Goal: Information Seeking & Learning: Learn about a topic

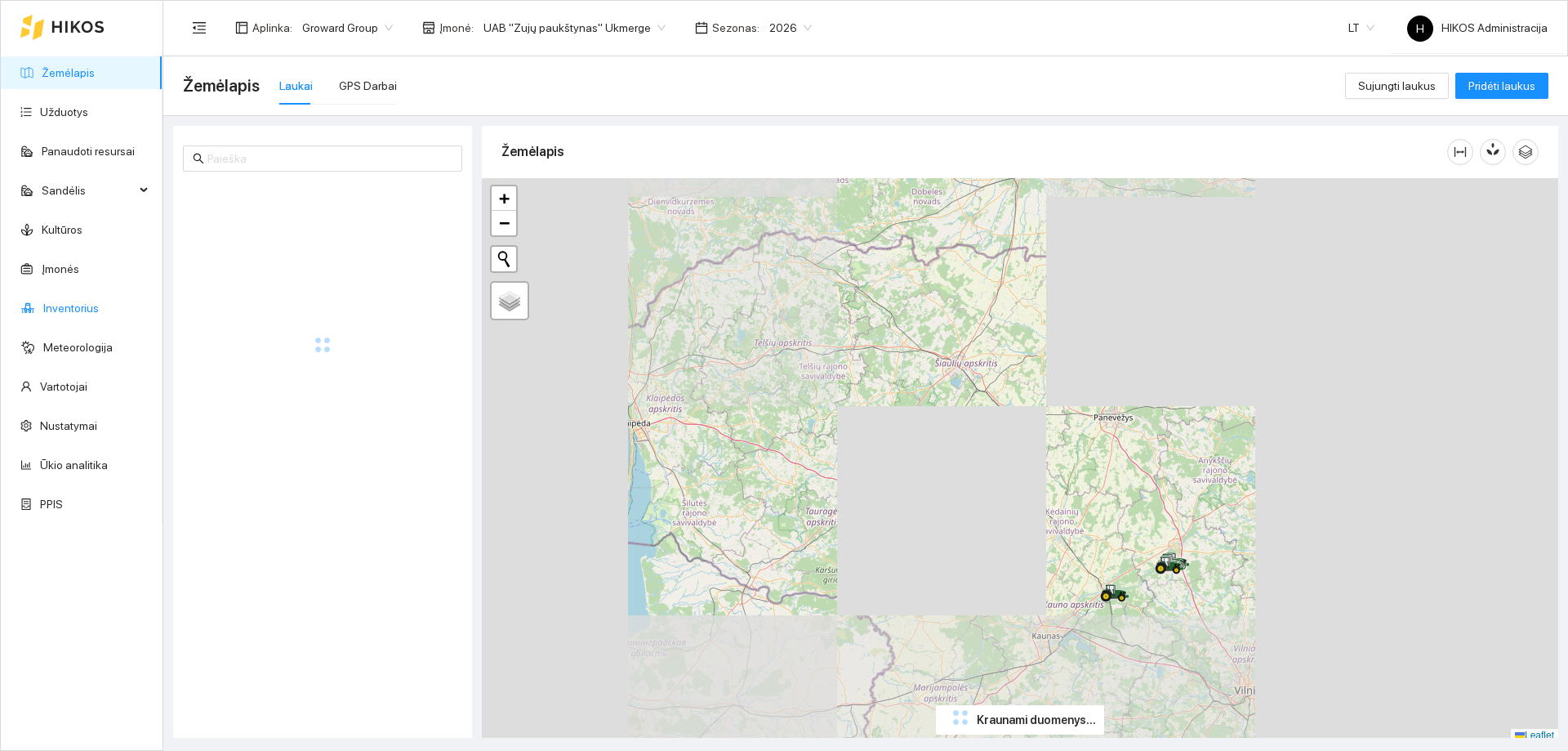
click at [83, 310] on link "Inventorius" at bounding box center [71, 307] width 55 height 13
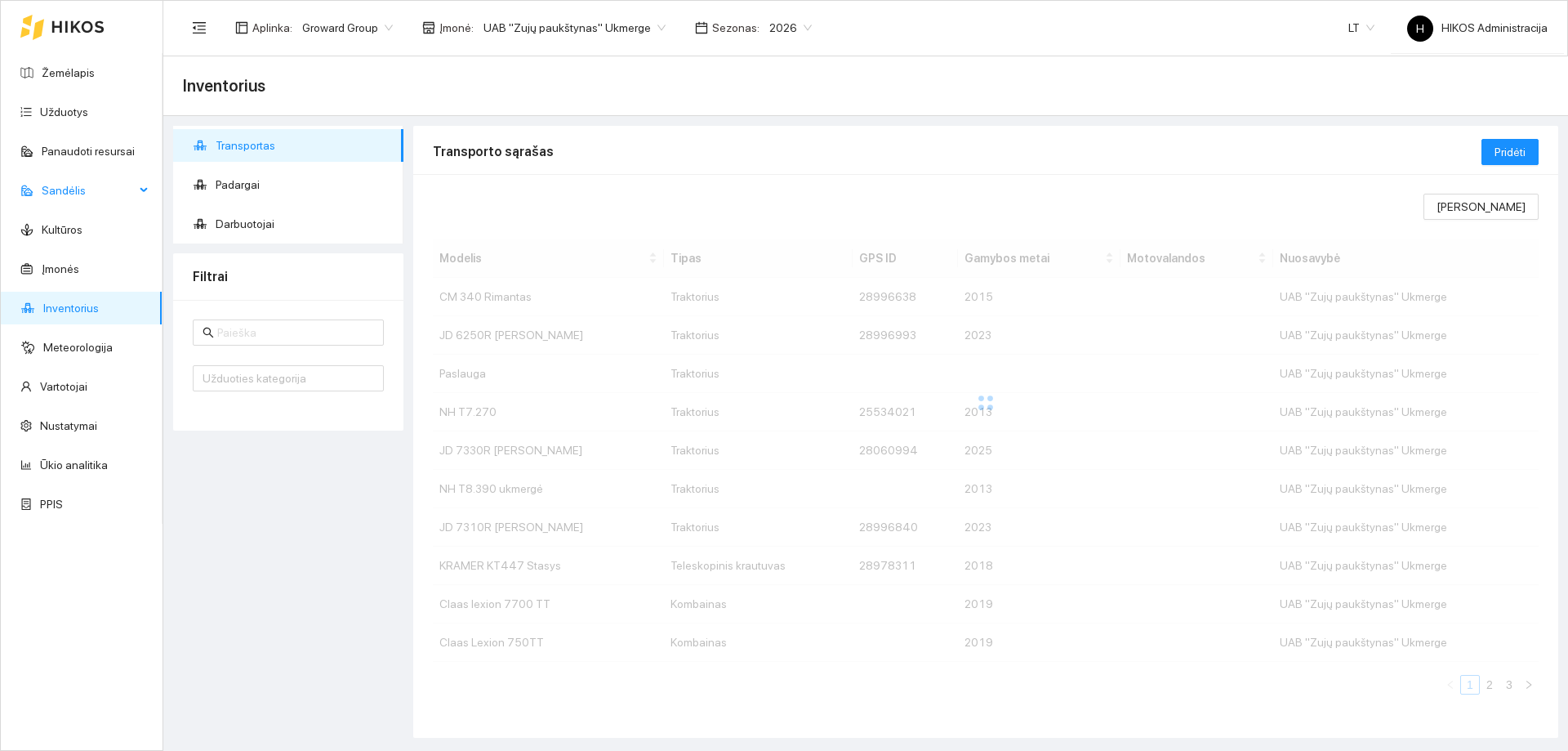
click at [93, 188] on span "Sandėlis" at bounding box center [88, 191] width 93 height 33
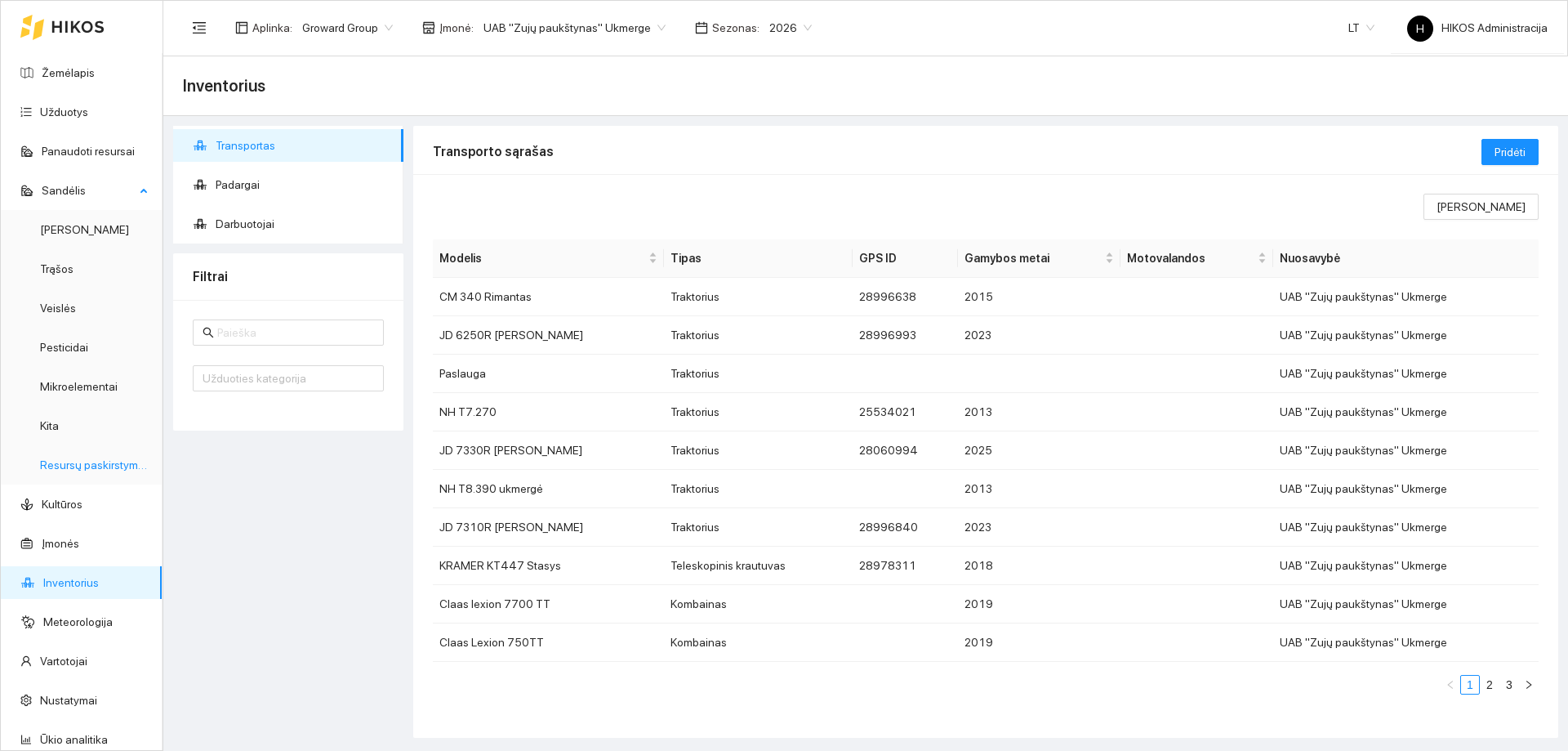
click at [89, 460] on link "Resursų paskirstymas" at bounding box center [95, 464] width 110 height 13
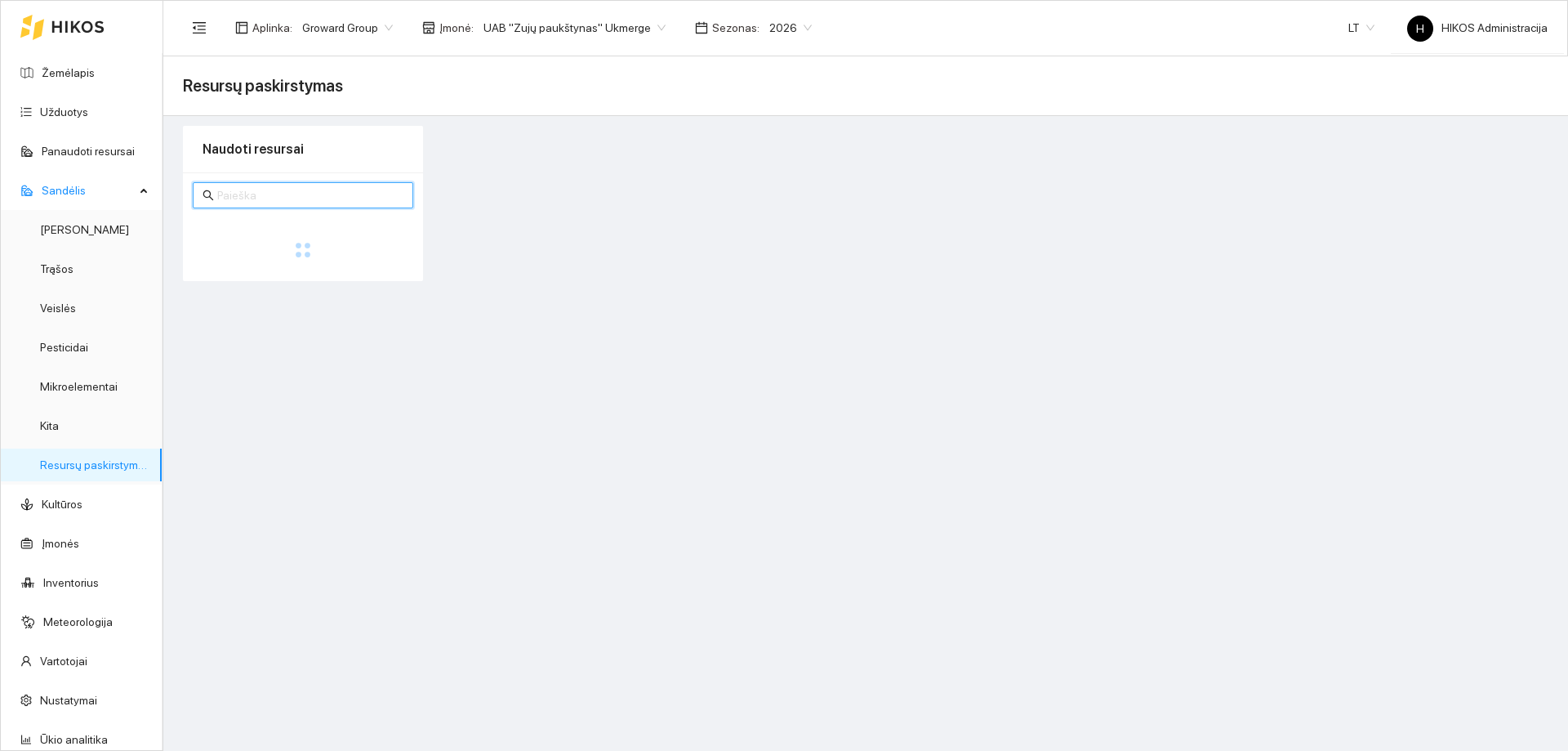
click at [273, 194] on input "text" at bounding box center [310, 195] width 186 height 18
click at [538, 29] on span "UAB "Zujų paukštynas" Ukmerge" at bounding box center [574, 27] width 182 height 24
type input "[PERSON_NAME]"
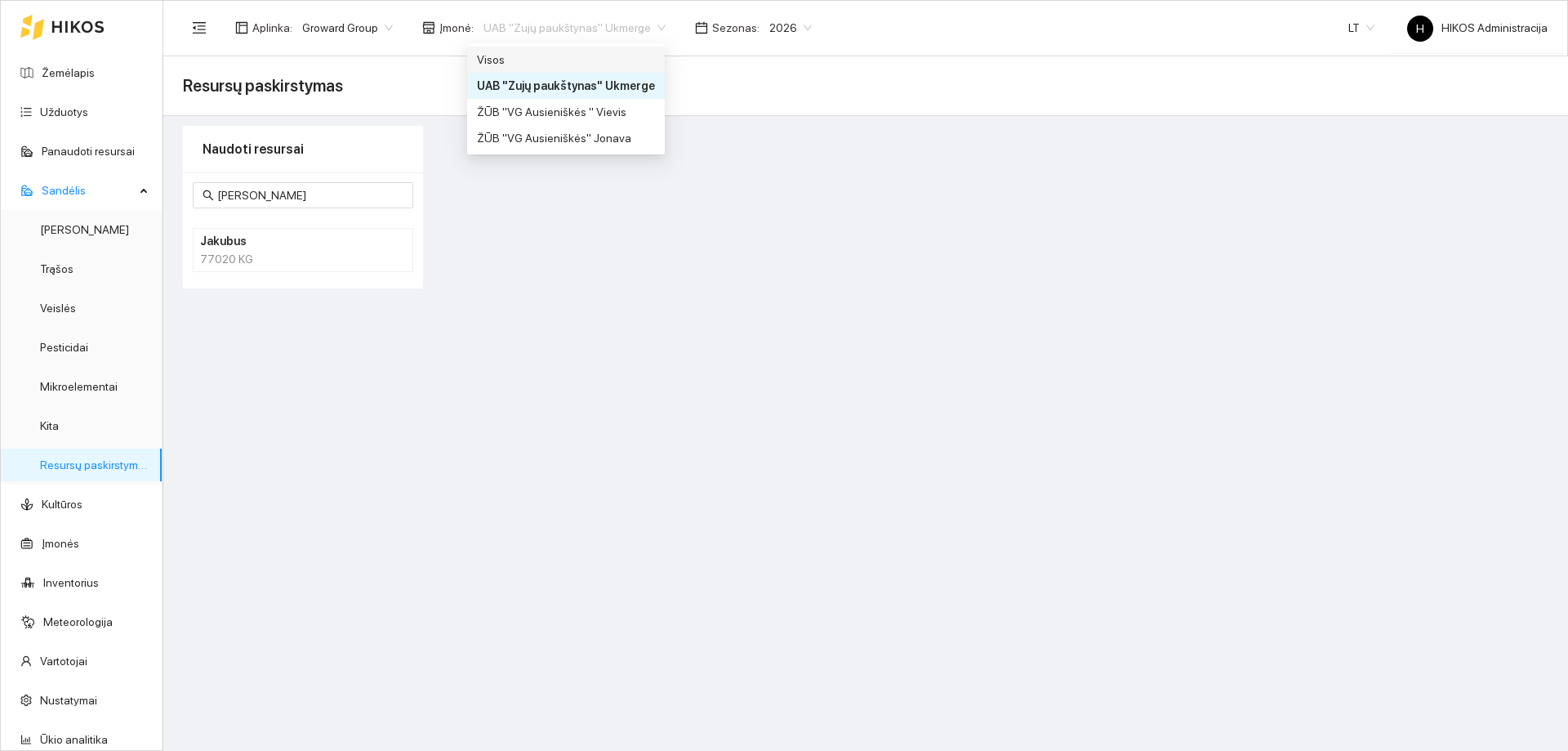
click at [526, 57] on div "Visos" at bounding box center [566, 59] width 178 height 18
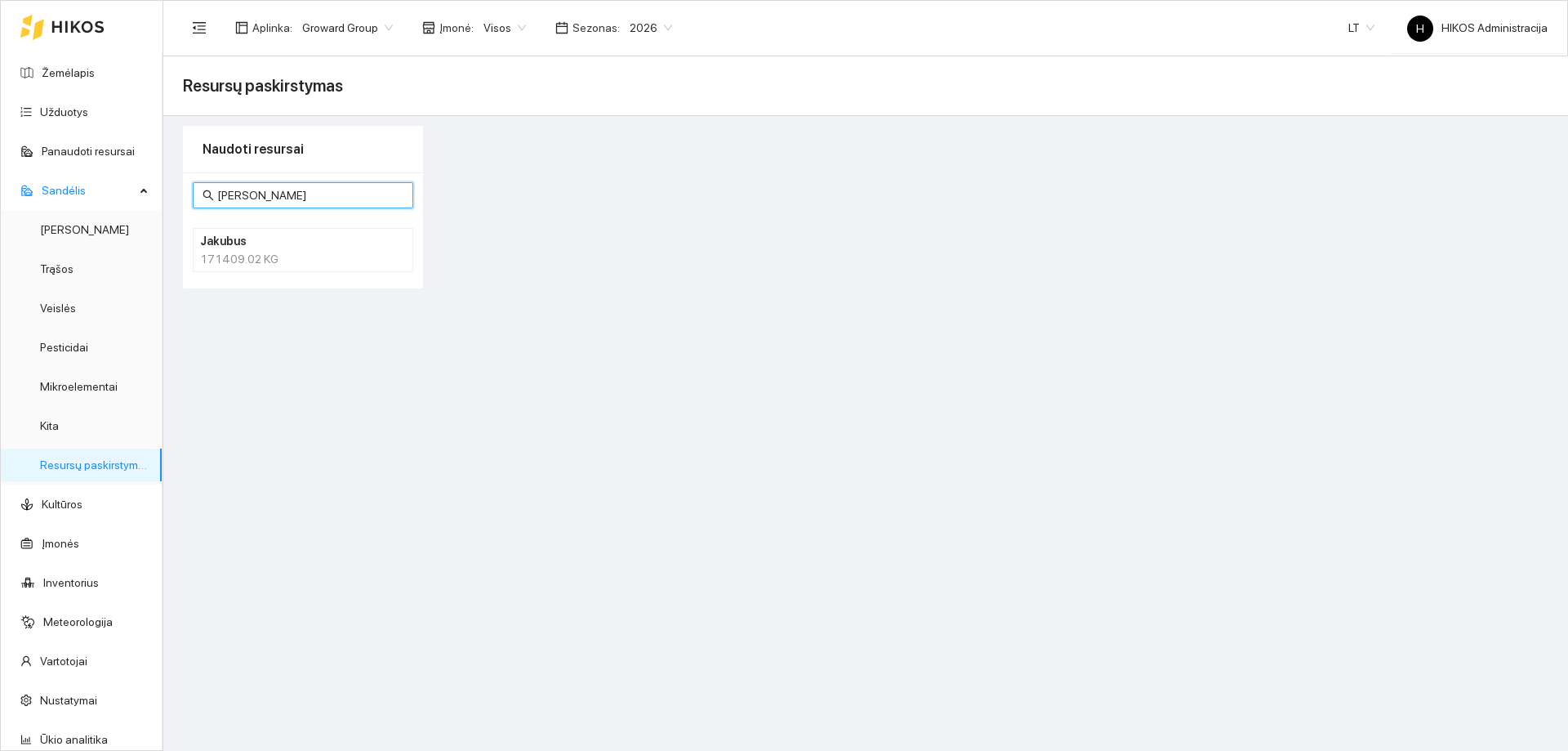
click at [264, 197] on input "[PERSON_NAME]" at bounding box center [310, 195] width 186 height 18
click at [254, 257] on div "171409.02 KG" at bounding box center [303, 259] width 205 height 18
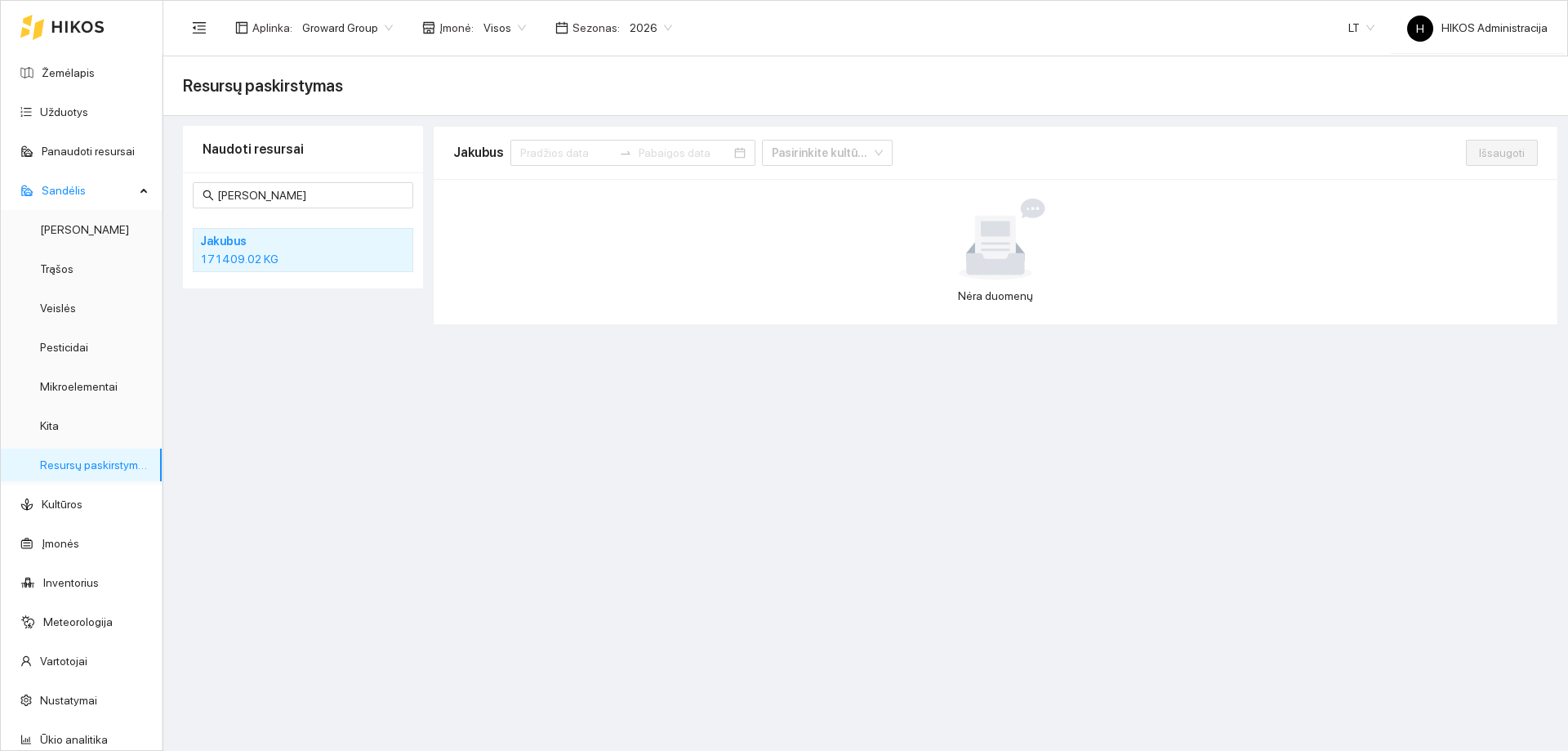
click at [488, 34] on span "Visos" at bounding box center [505, 27] width 43 height 24
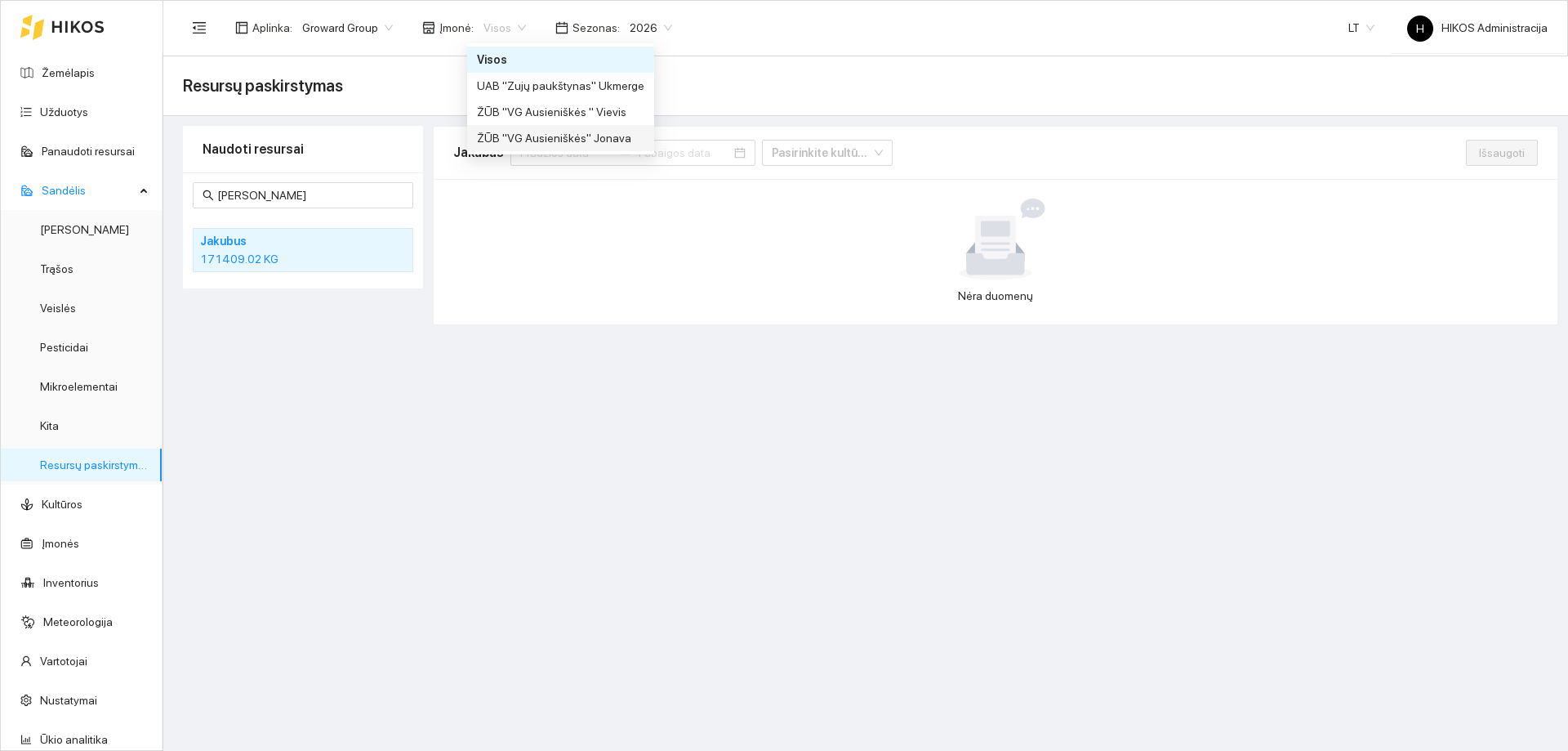
click at [581, 140] on div "ŽŪB "VG Ausieniškės" Jonava" at bounding box center [560, 138] width 168 height 18
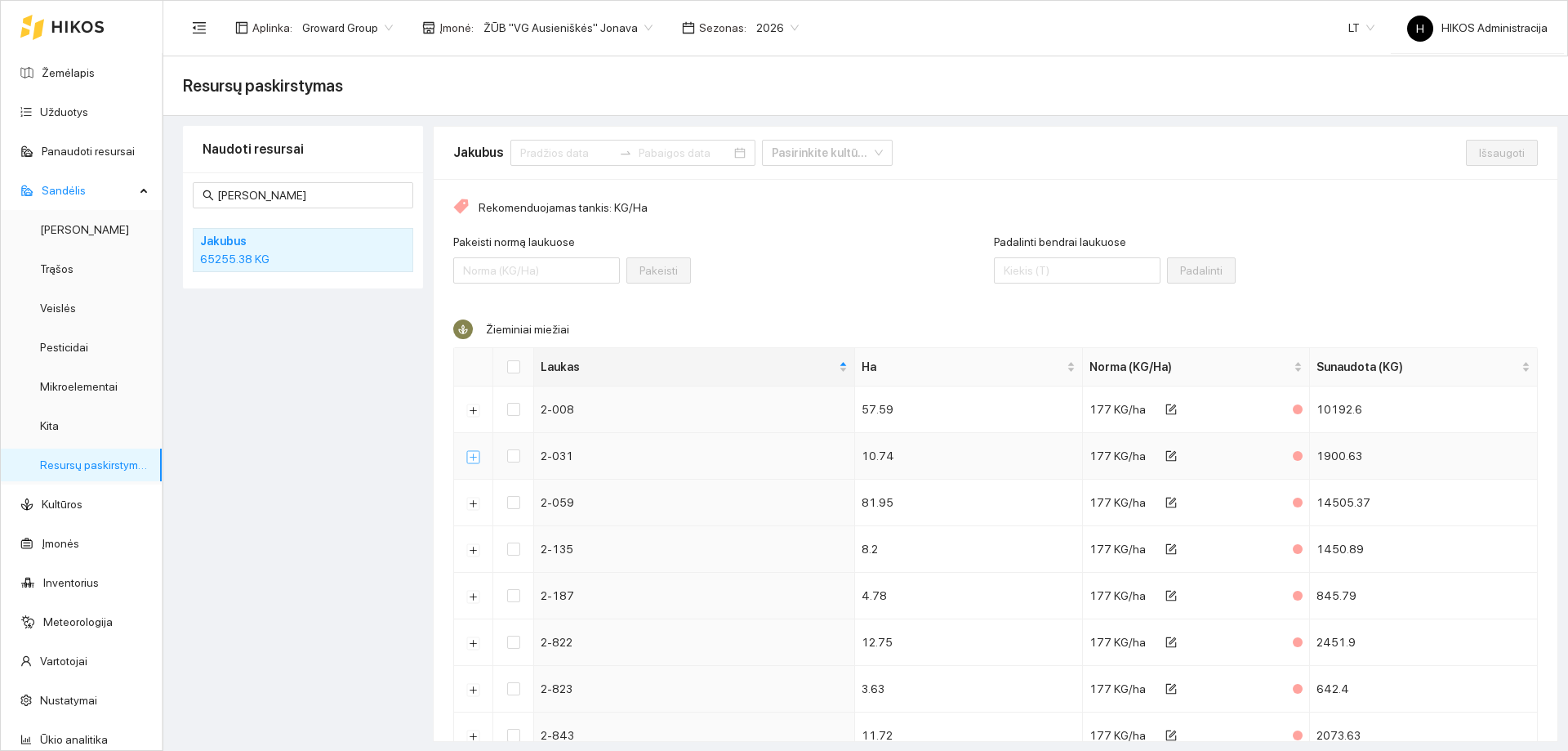
click at [478, 456] on button "Išskleisti" at bounding box center [473, 456] width 13 height 13
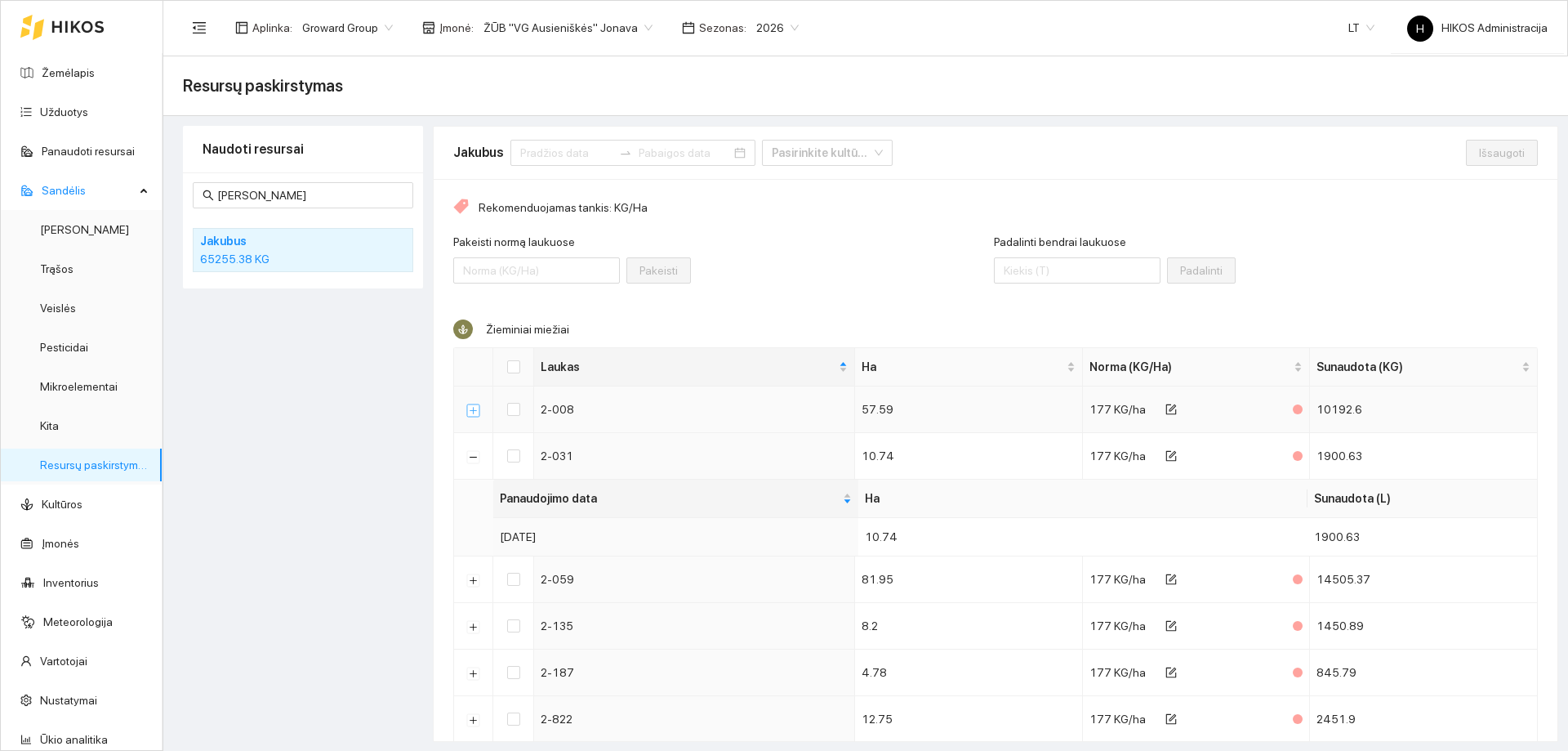
click at [477, 413] on button "Išskleisti" at bounding box center [473, 410] width 13 height 13
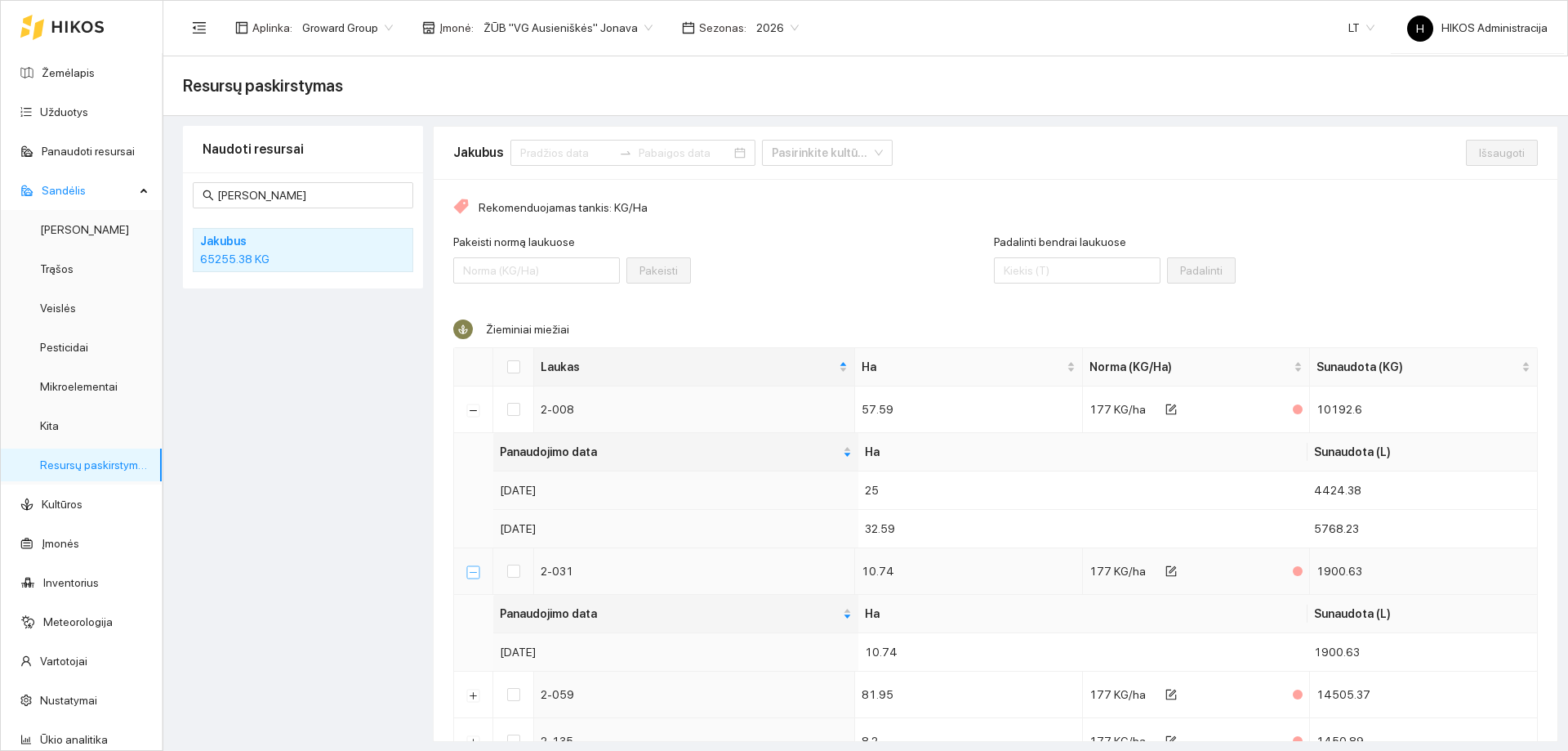
click at [472, 572] on button "Suskleisti" at bounding box center [473, 571] width 13 height 13
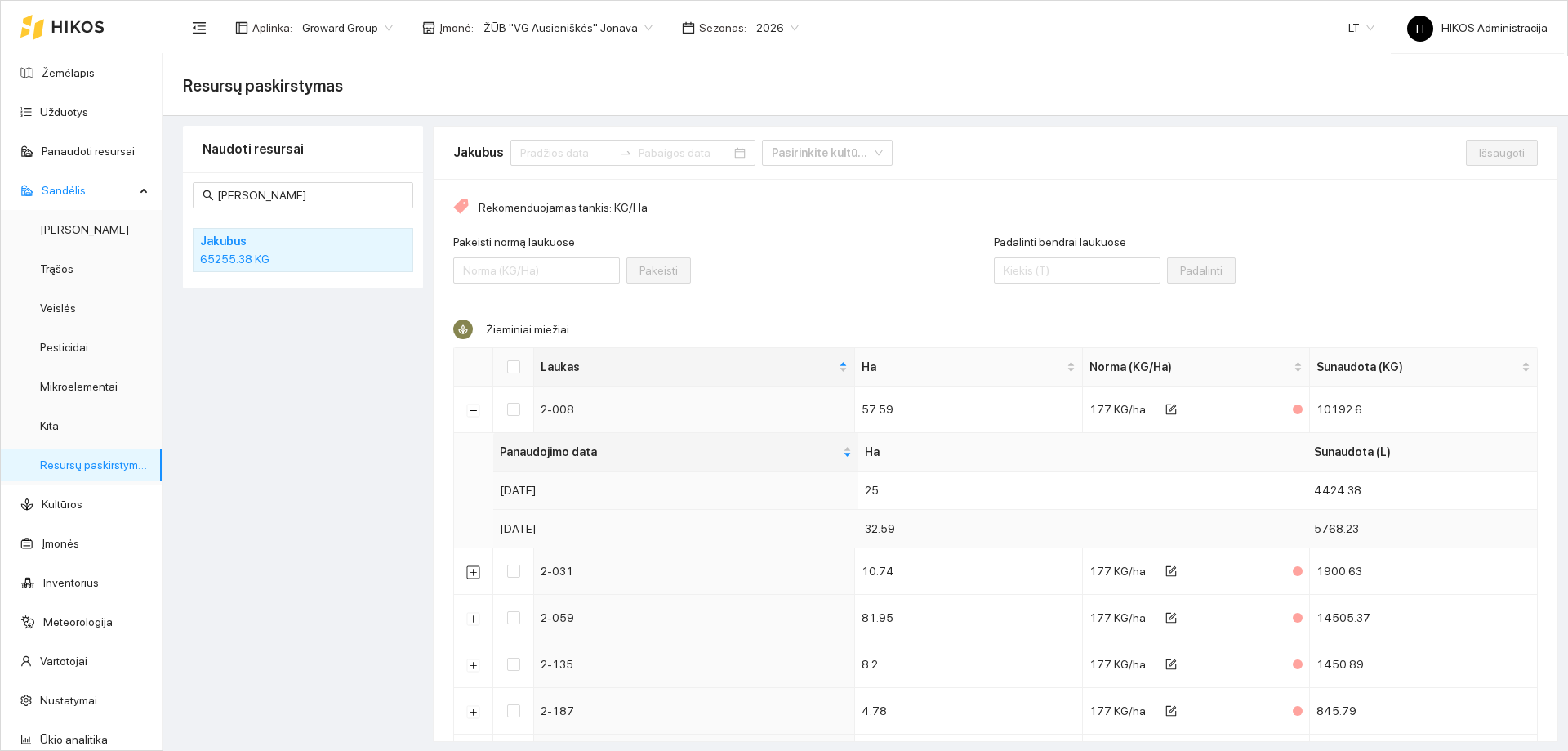
scroll to position [164, 0]
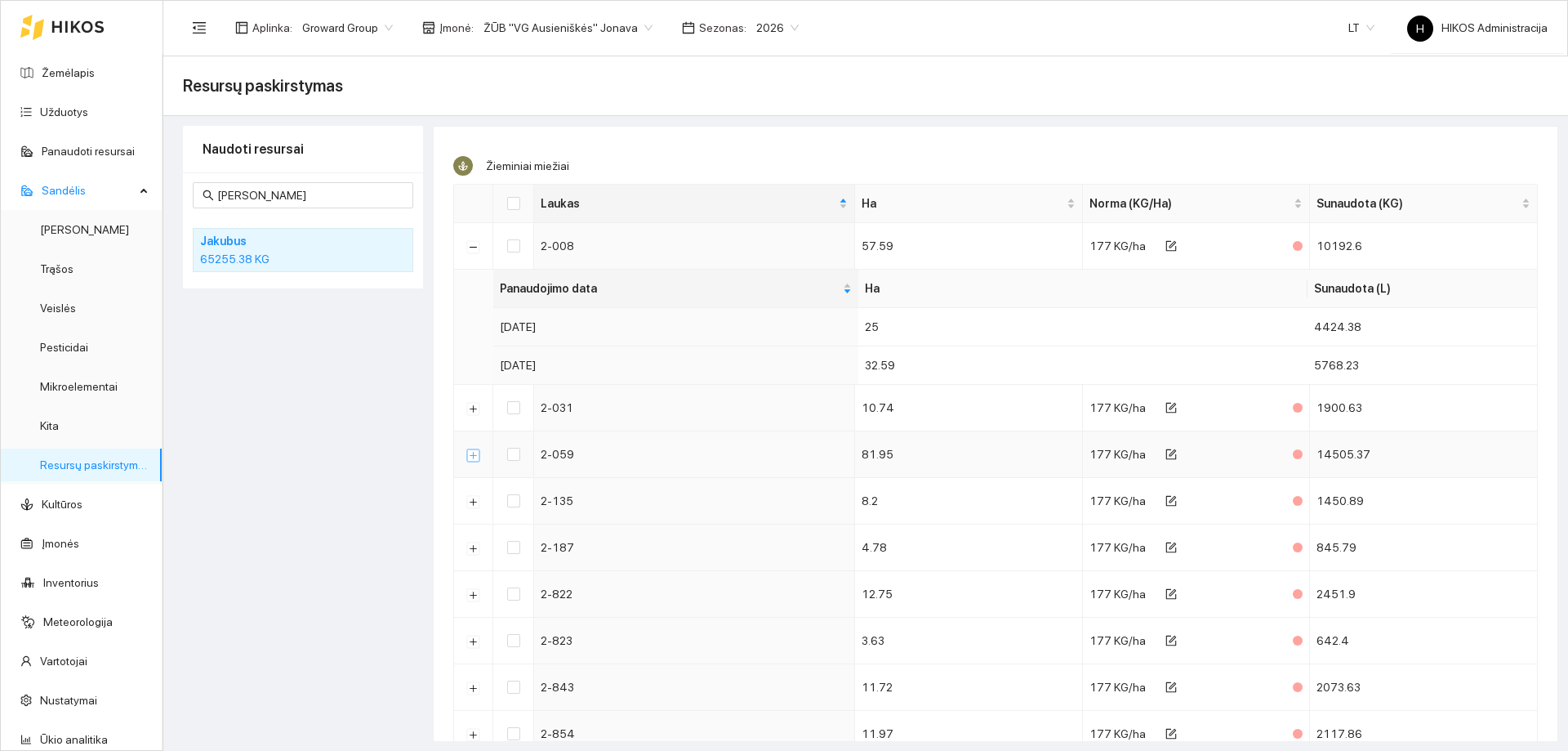
click at [474, 455] on button "Išskleisti" at bounding box center [473, 454] width 13 height 13
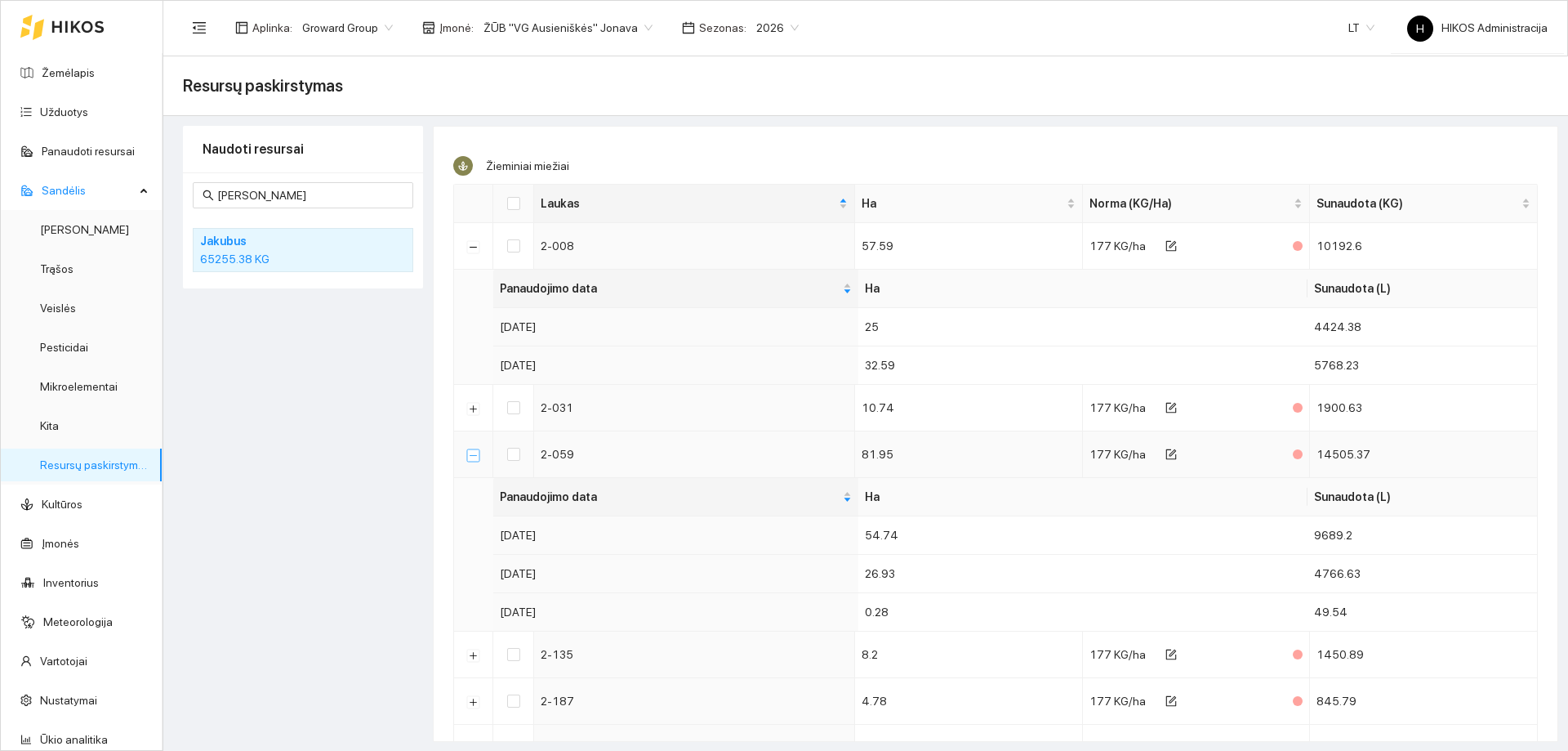
click at [474, 455] on button "Suskleisti" at bounding box center [473, 454] width 13 height 13
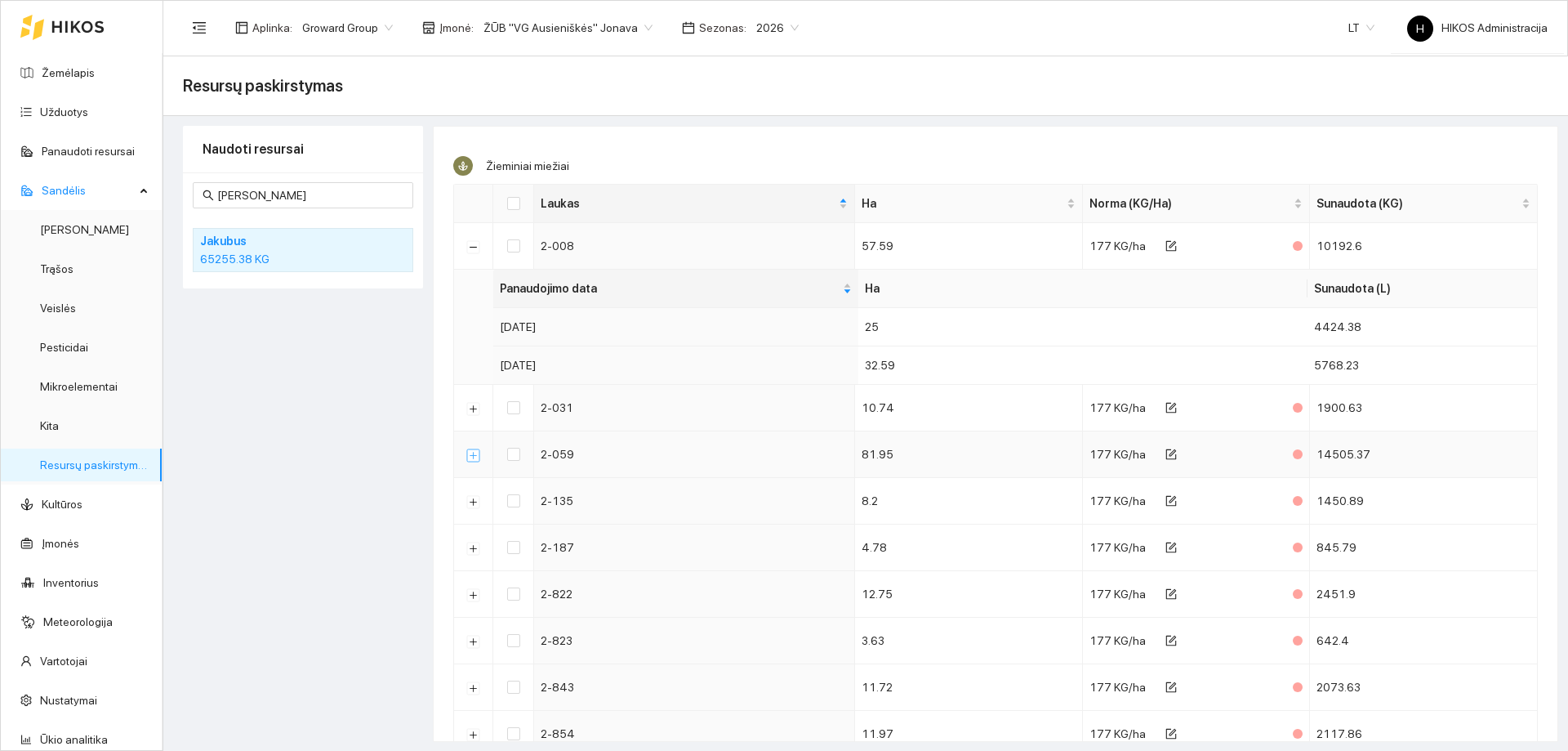
click at [474, 455] on button "Išskleisti" at bounding box center [473, 454] width 13 height 13
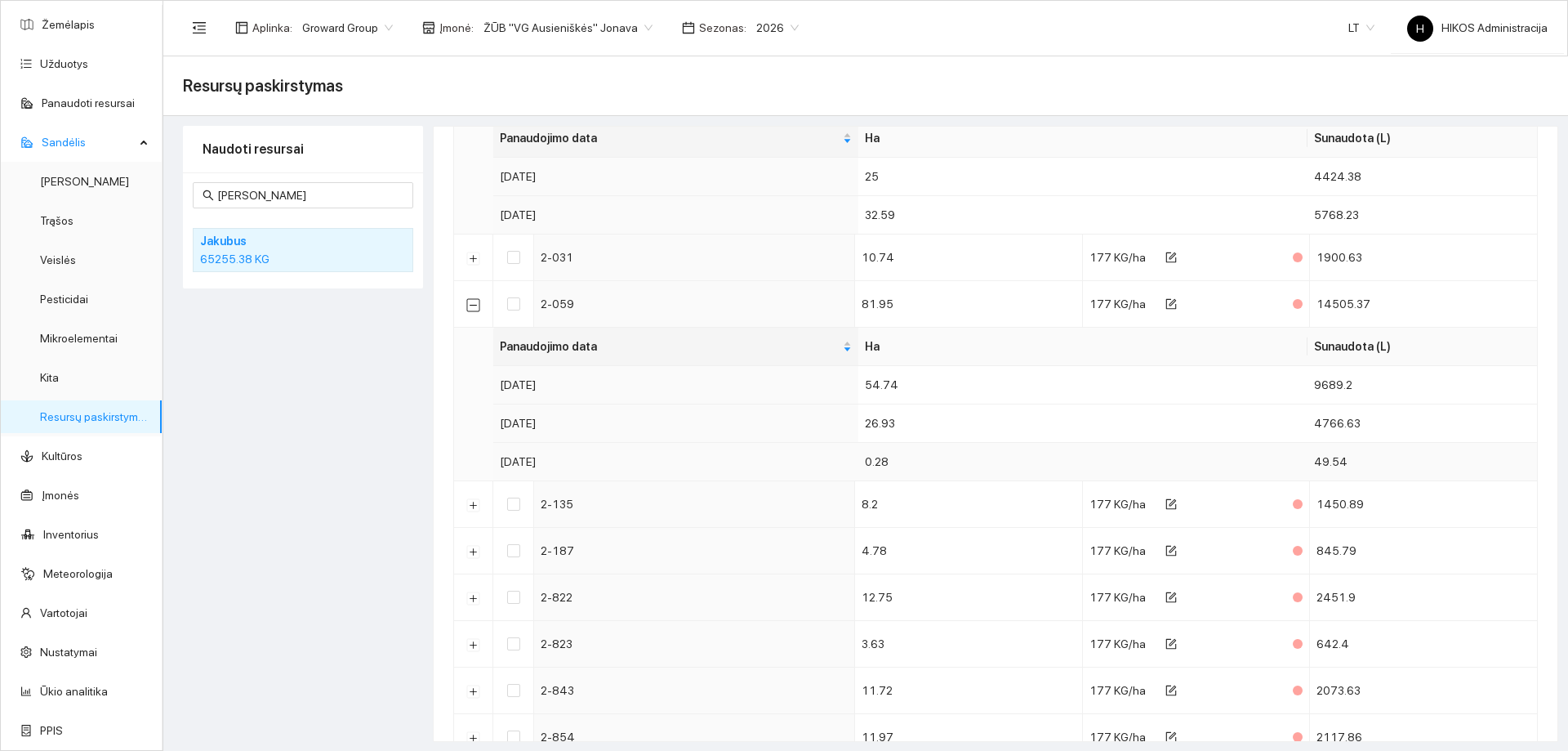
scroll to position [327, 0]
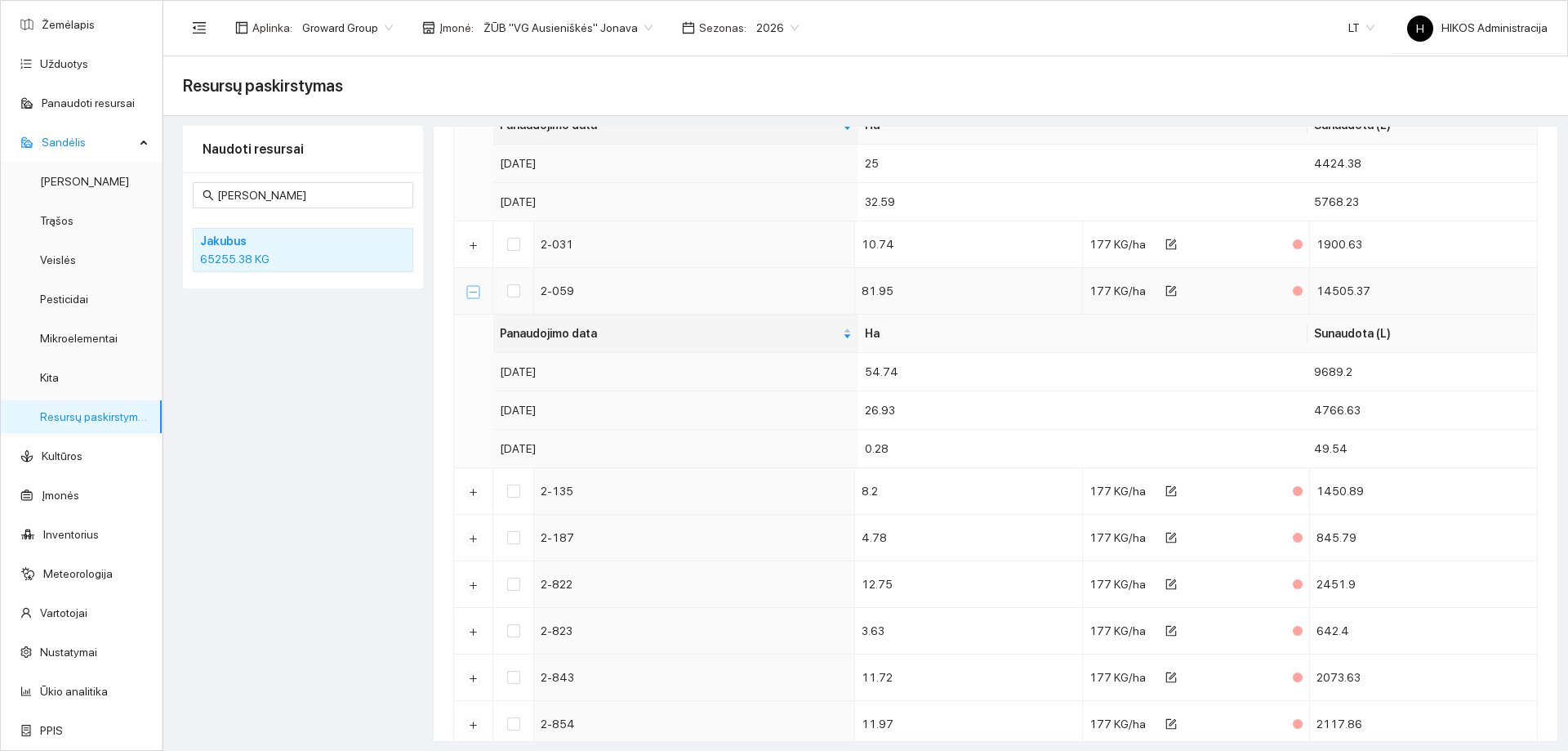
click at [475, 291] on button "Suskleisti" at bounding box center [473, 291] width 13 height 13
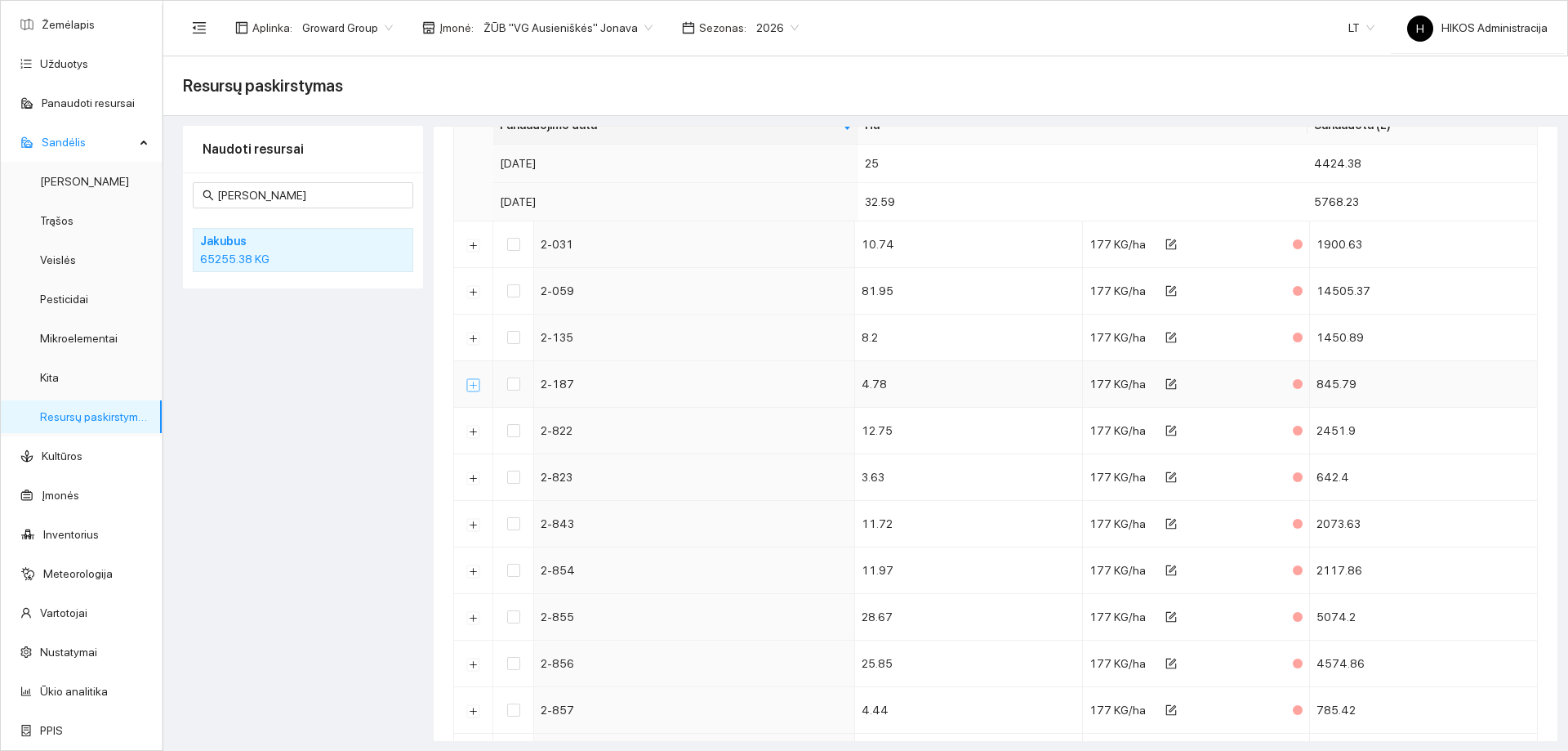
click at [471, 383] on button "Išskleisti" at bounding box center [473, 384] width 13 height 13
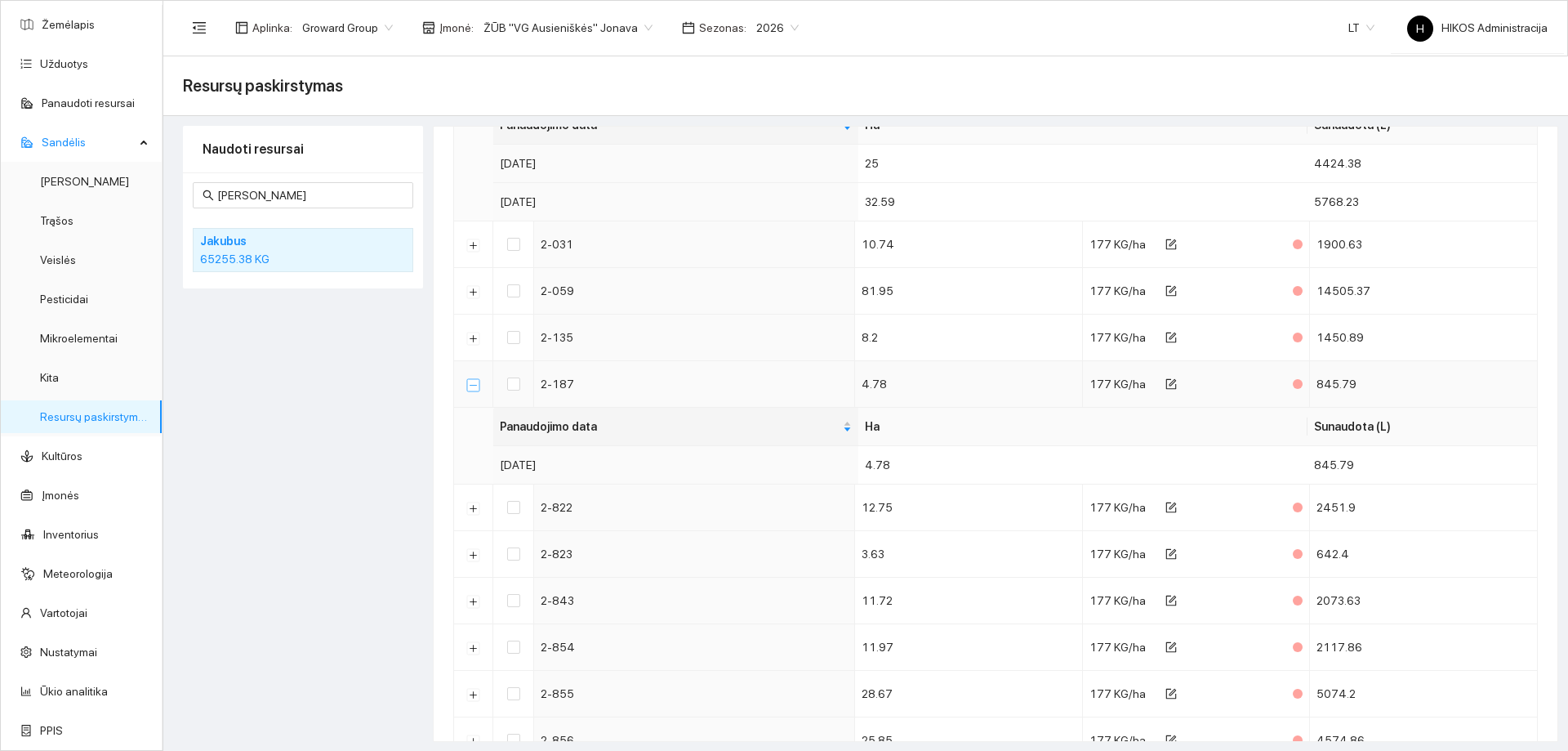
click at [471, 383] on button "Suskleisti" at bounding box center [473, 384] width 13 height 13
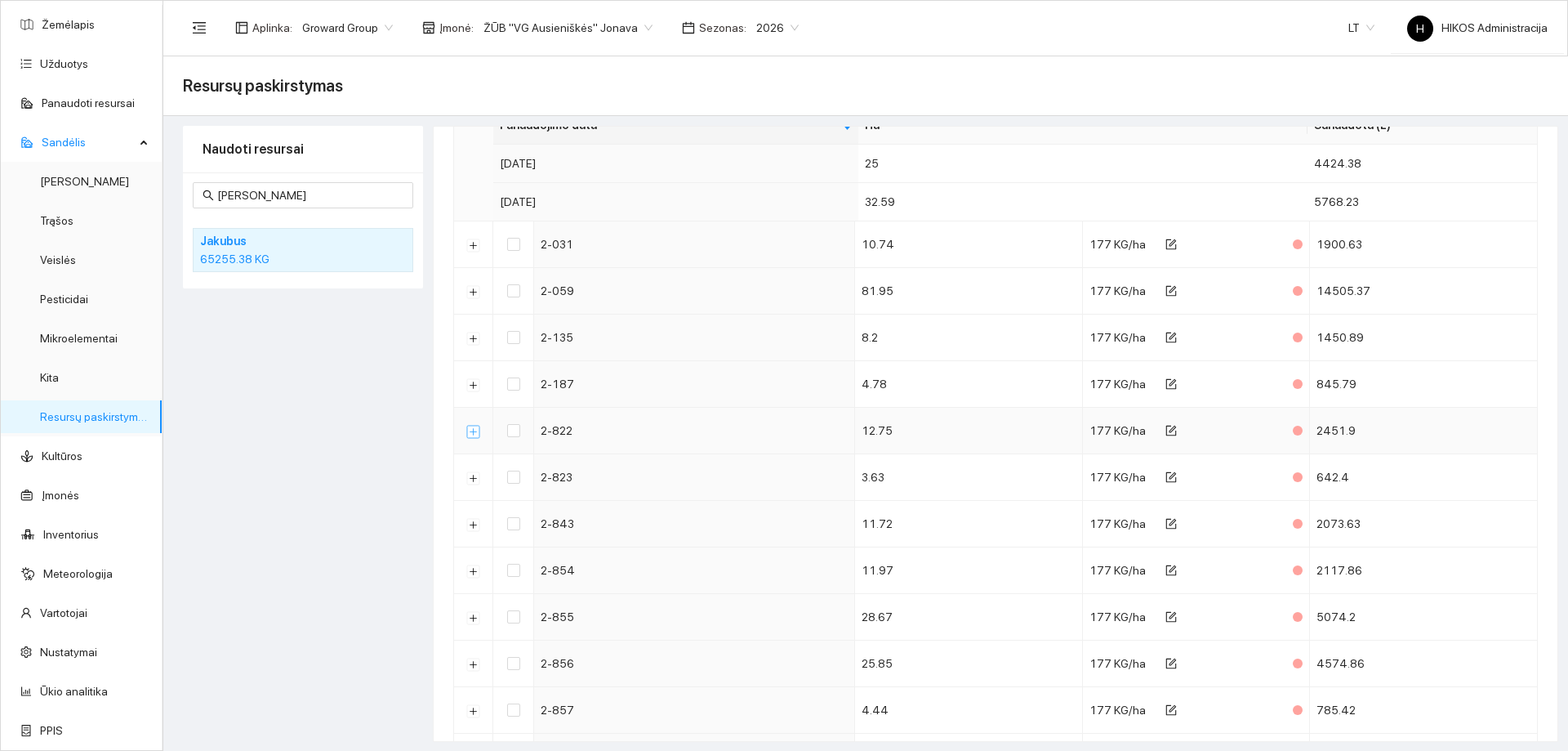
click at [469, 430] on button "Išskleisti" at bounding box center [473, 430] width 13 height 13
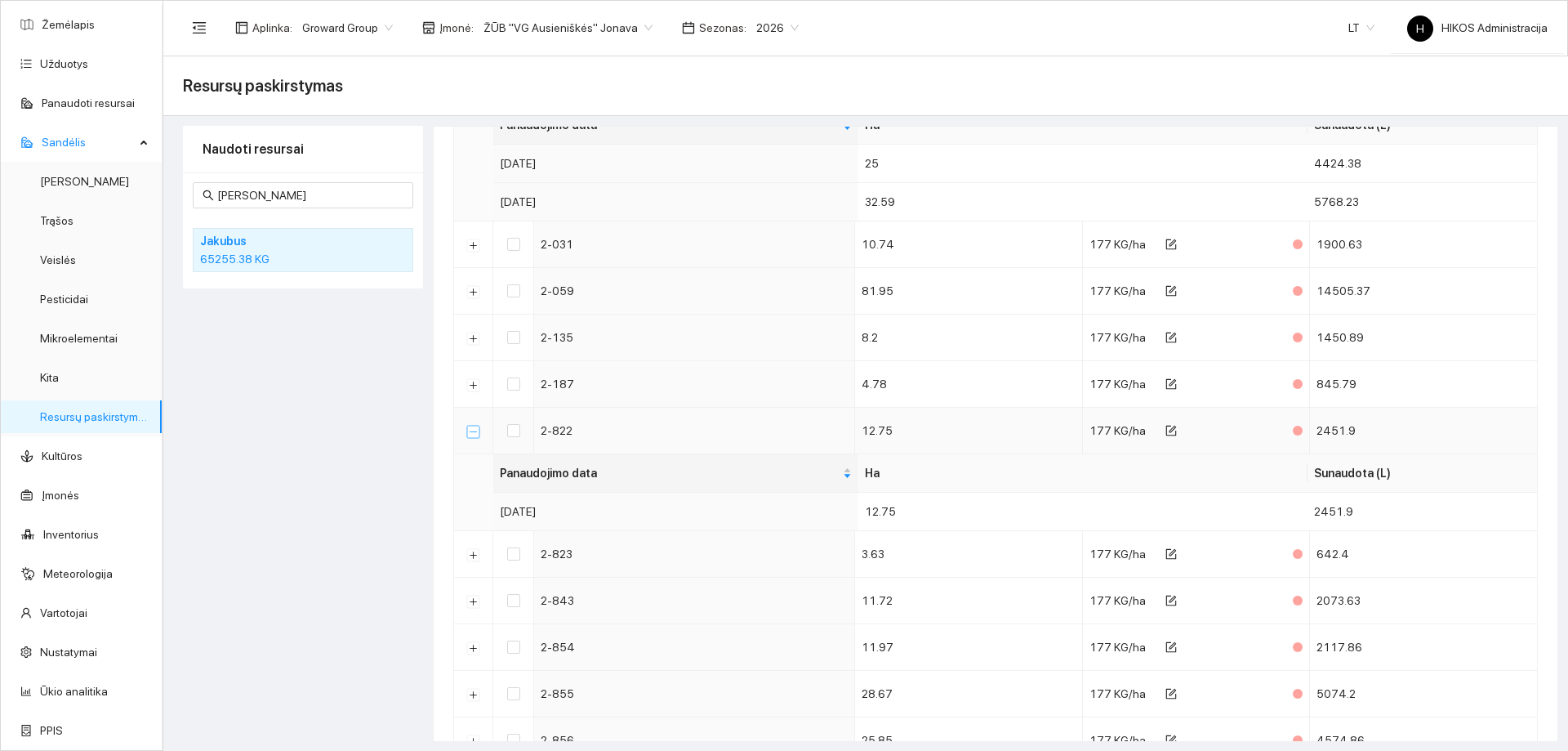
click at [469, 430] on button "Suskleisti" at bounding box center [473, 430] width 13 height 13
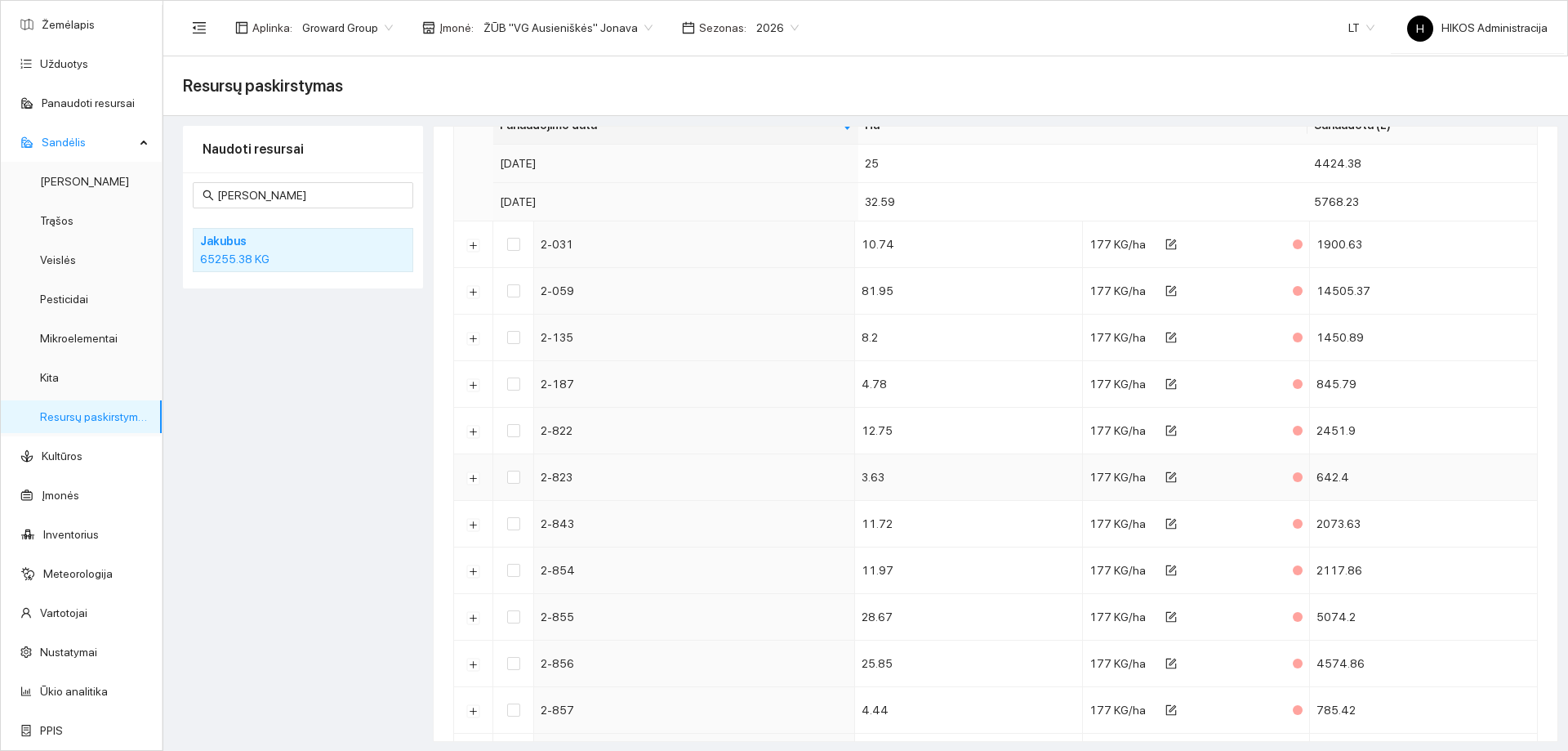
click at [469, 469] on td at bounding box center [474, 478] width 39 height 47
click at [470, 479] on button "Išskleisti" at bounding box center [473, 478] width 13 height 13
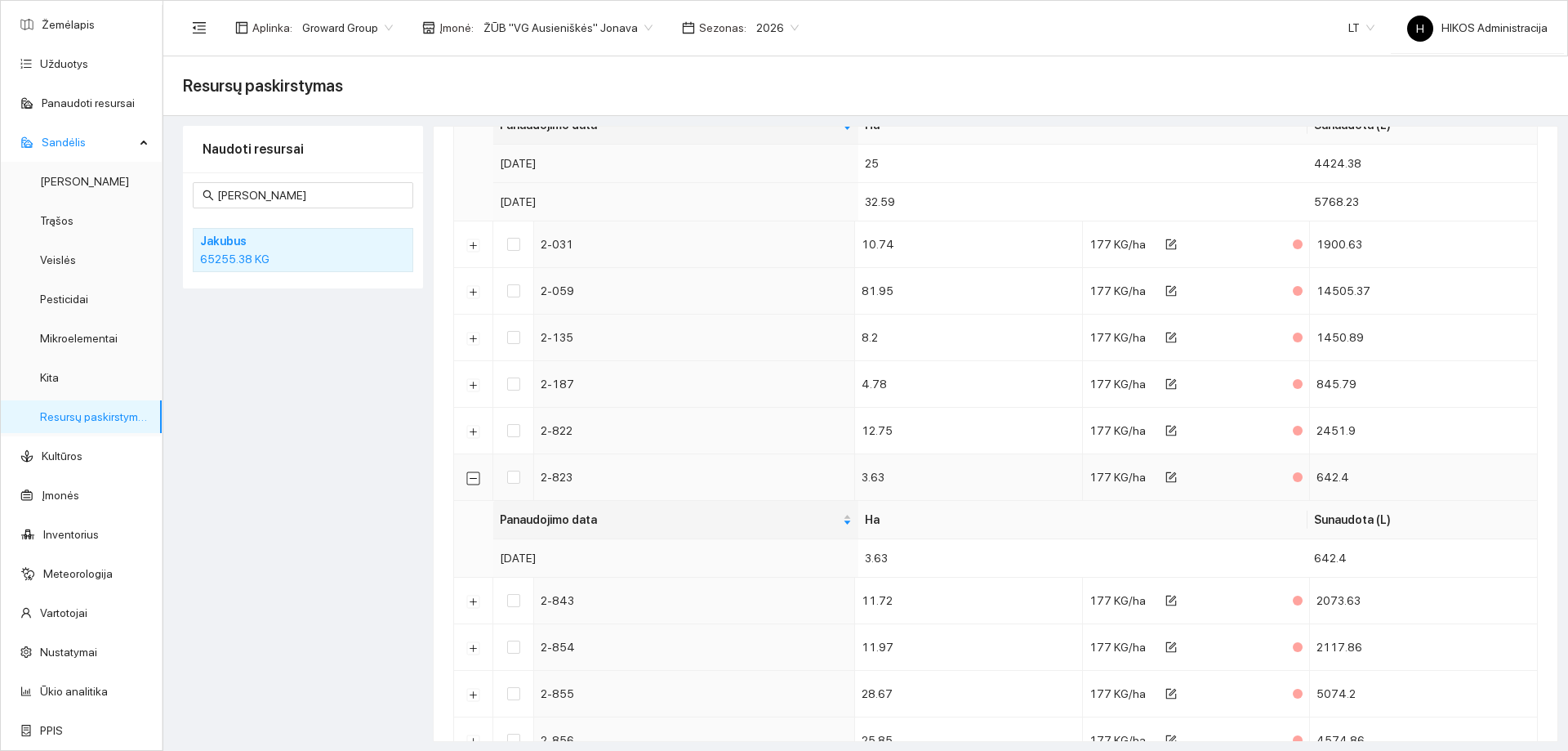
scroll to position [409, 0]
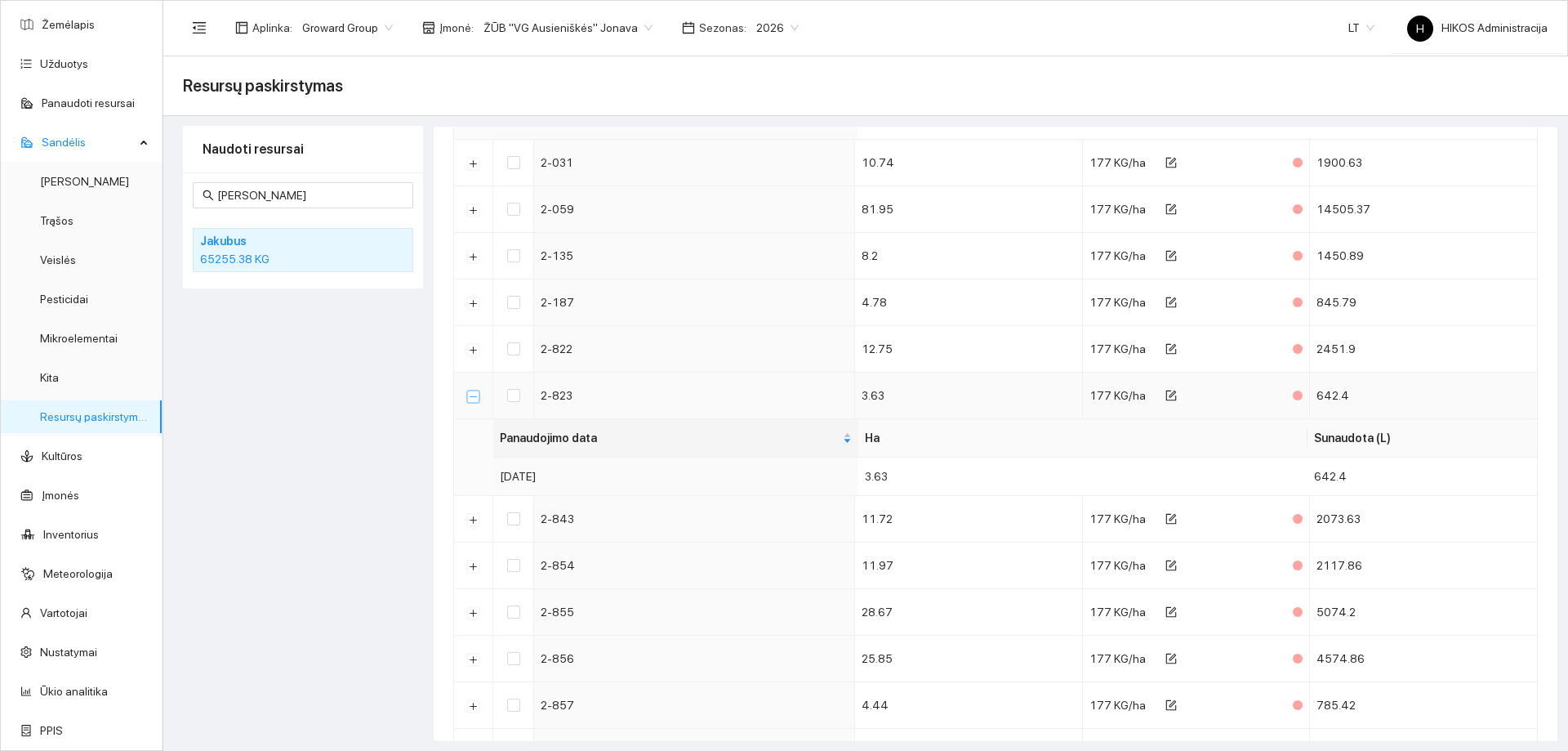
click at [477, 398] on button "Suskleisti" at bounding box center [473, 395] width 13 height 13
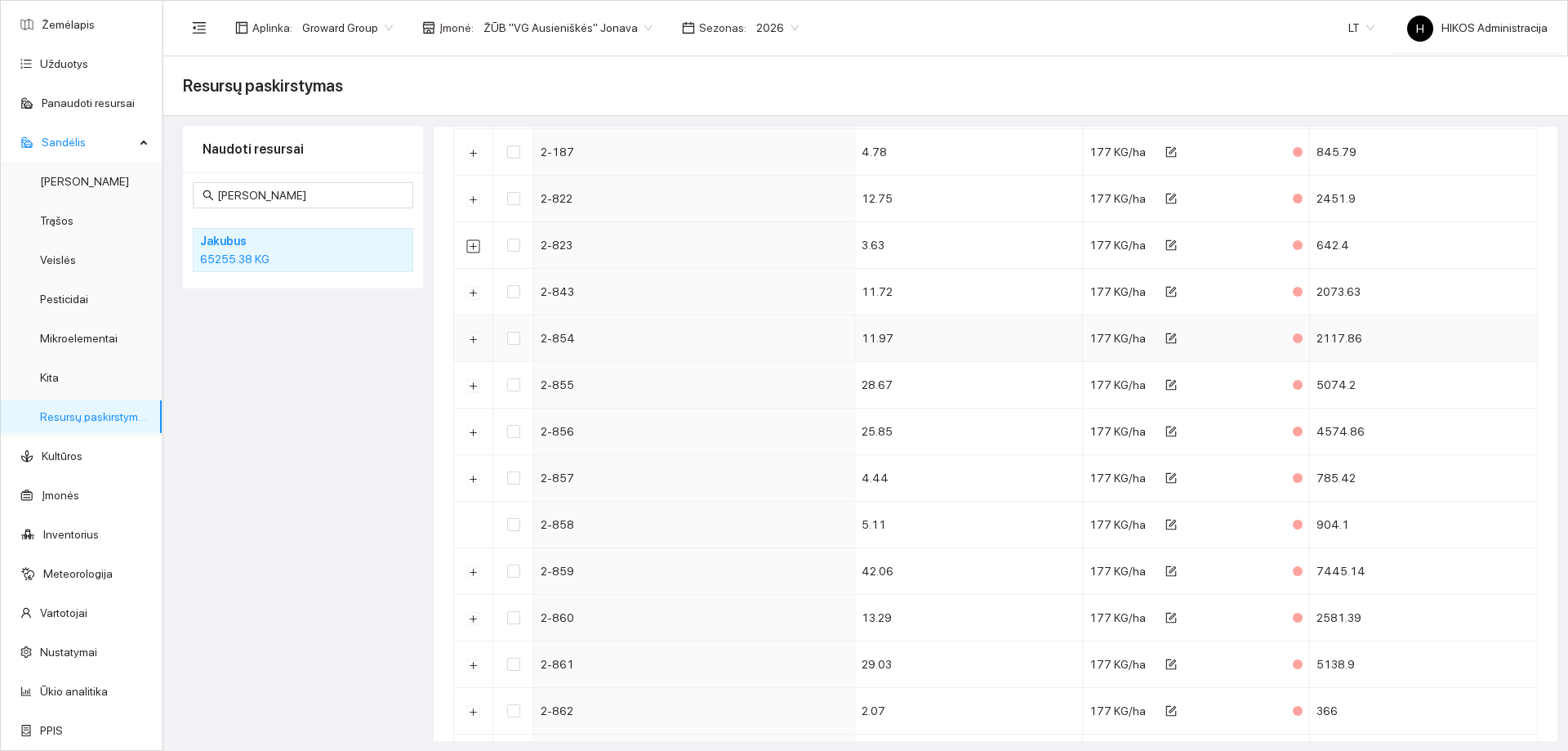
scroll to position [572, 0]
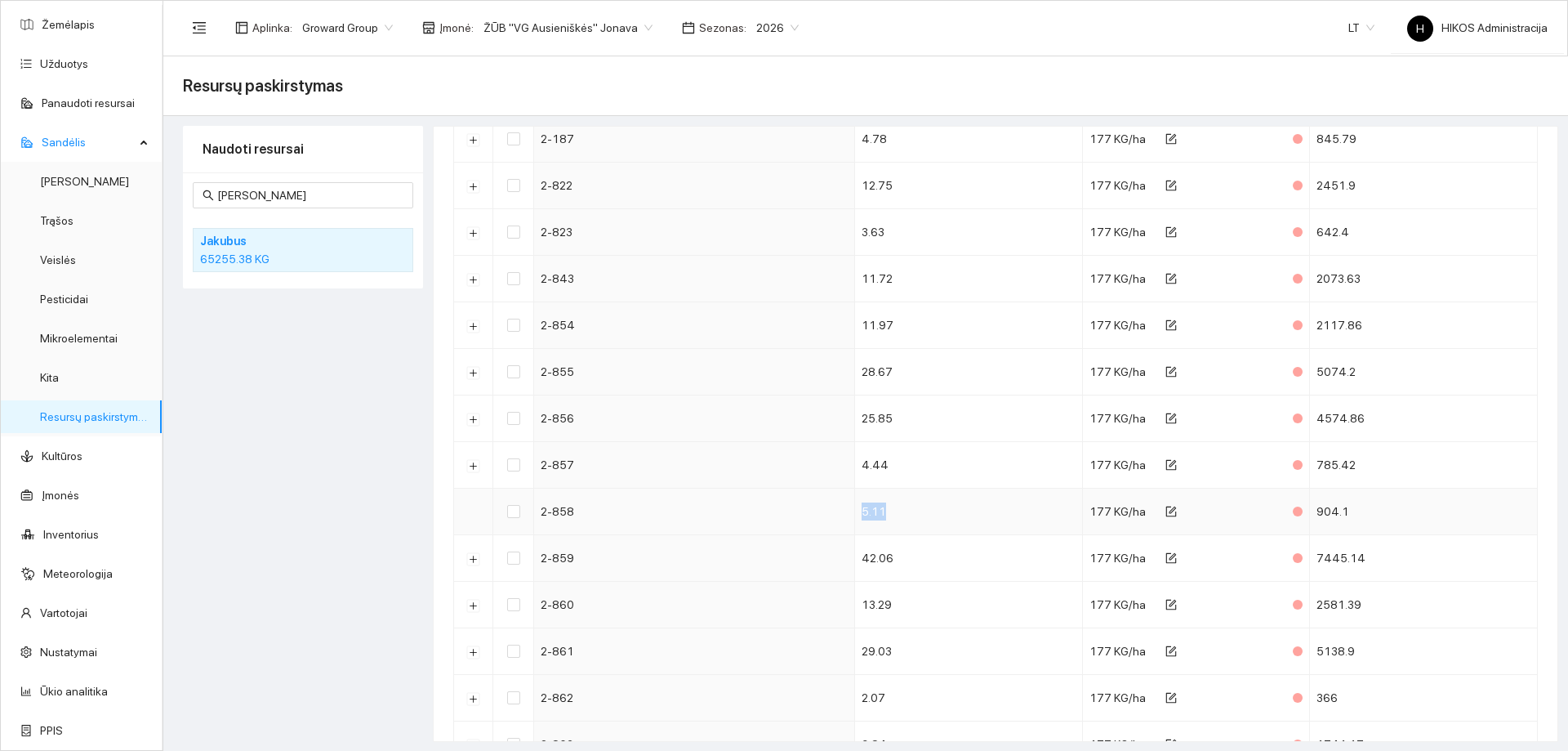
drag, startPoint x: 879, startPoint y: 518, endPoint x: 931, endPoint y: 508, distance: 53.0
click at [931, 508] on tr "2-858 5.11 177 KG/ha 904.1" at bounding box center [996, 512] width 1084 height 47
click at [476, 463] on button "Išskleisti" at bounding box center [473, 465] width 13 height 13
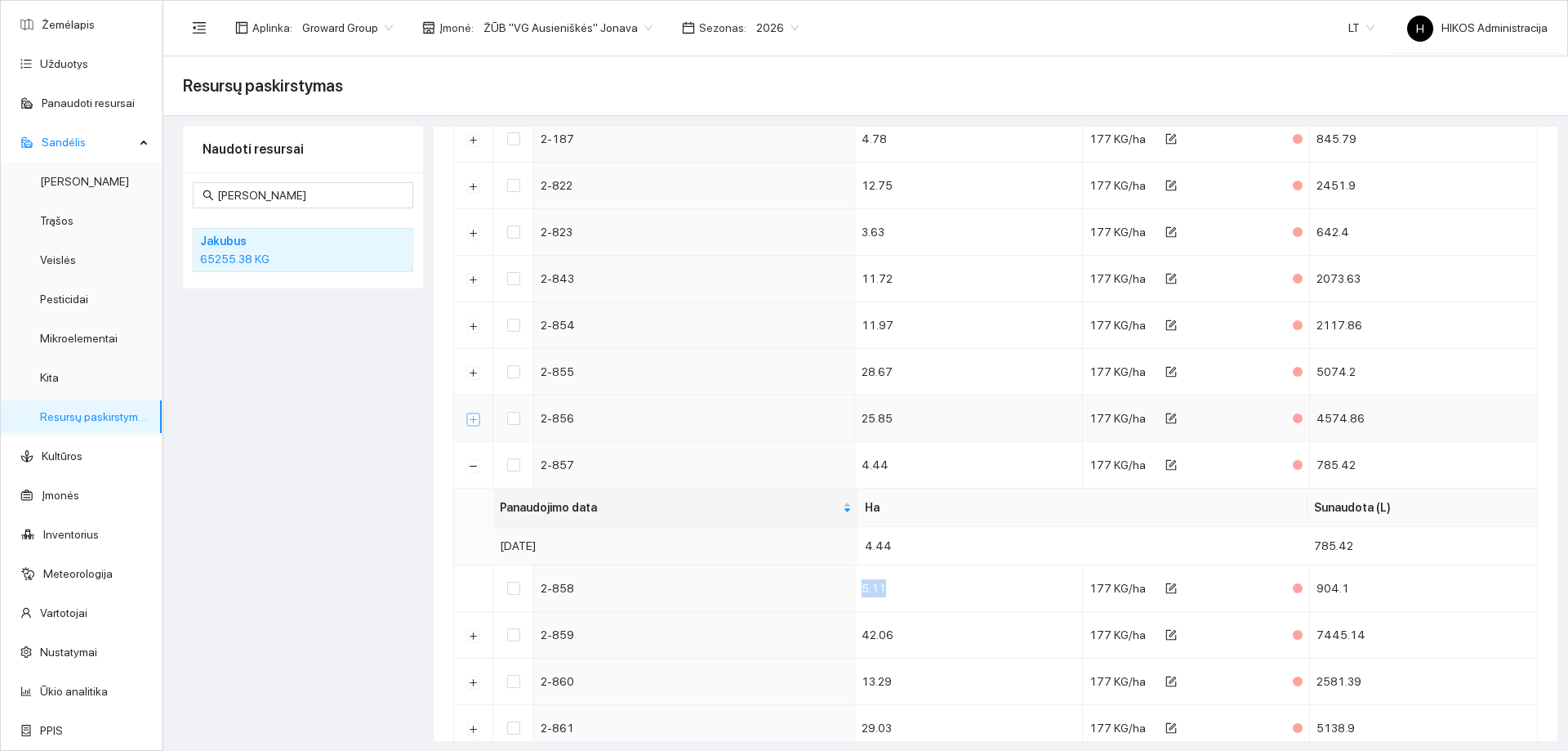
click at [475, 421] on button "Išskleisti" at bounding box center [473, 419] width 13 height 13
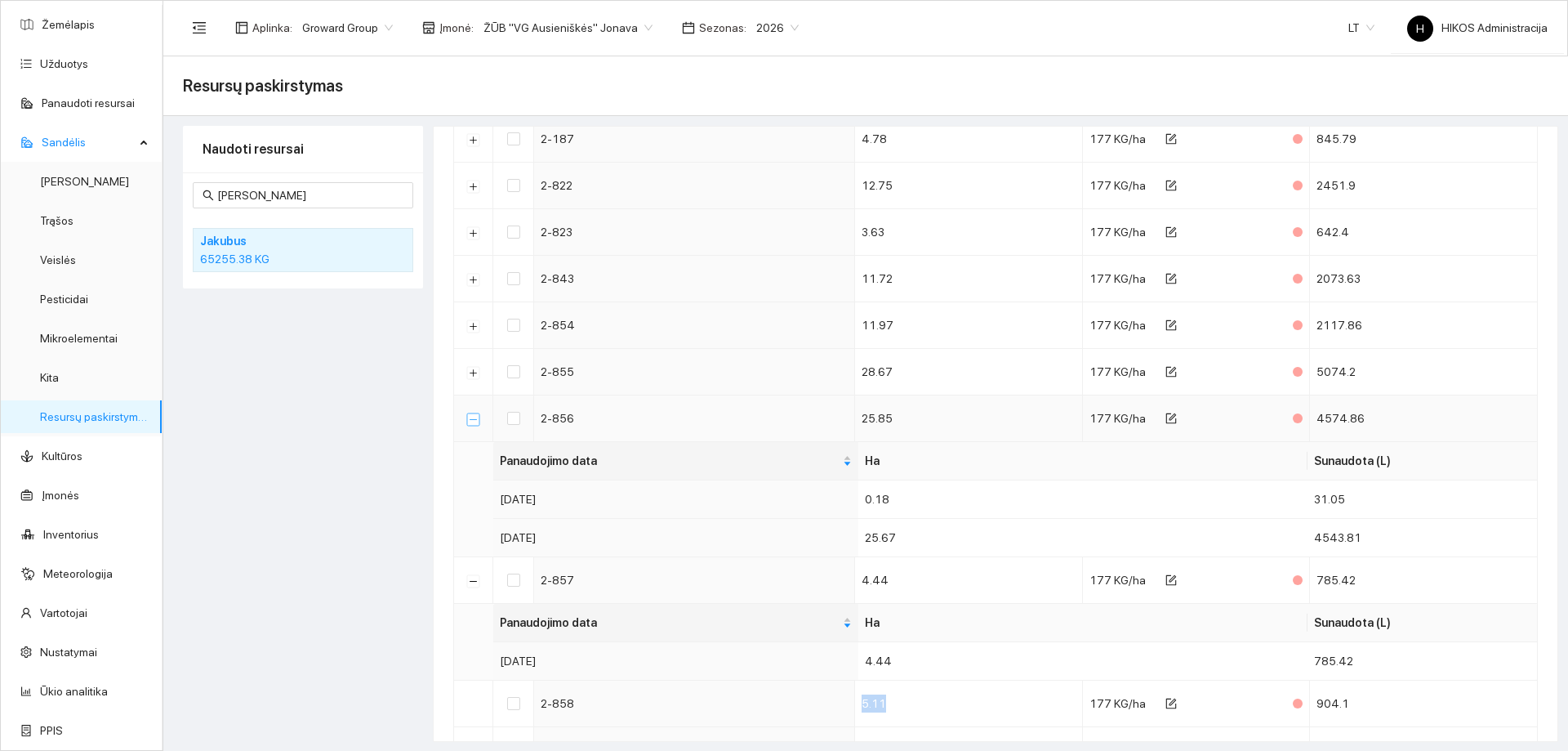
click at [475, 421] on button "Suskleisti" at bounding box center [473, 419] width 13 height 13
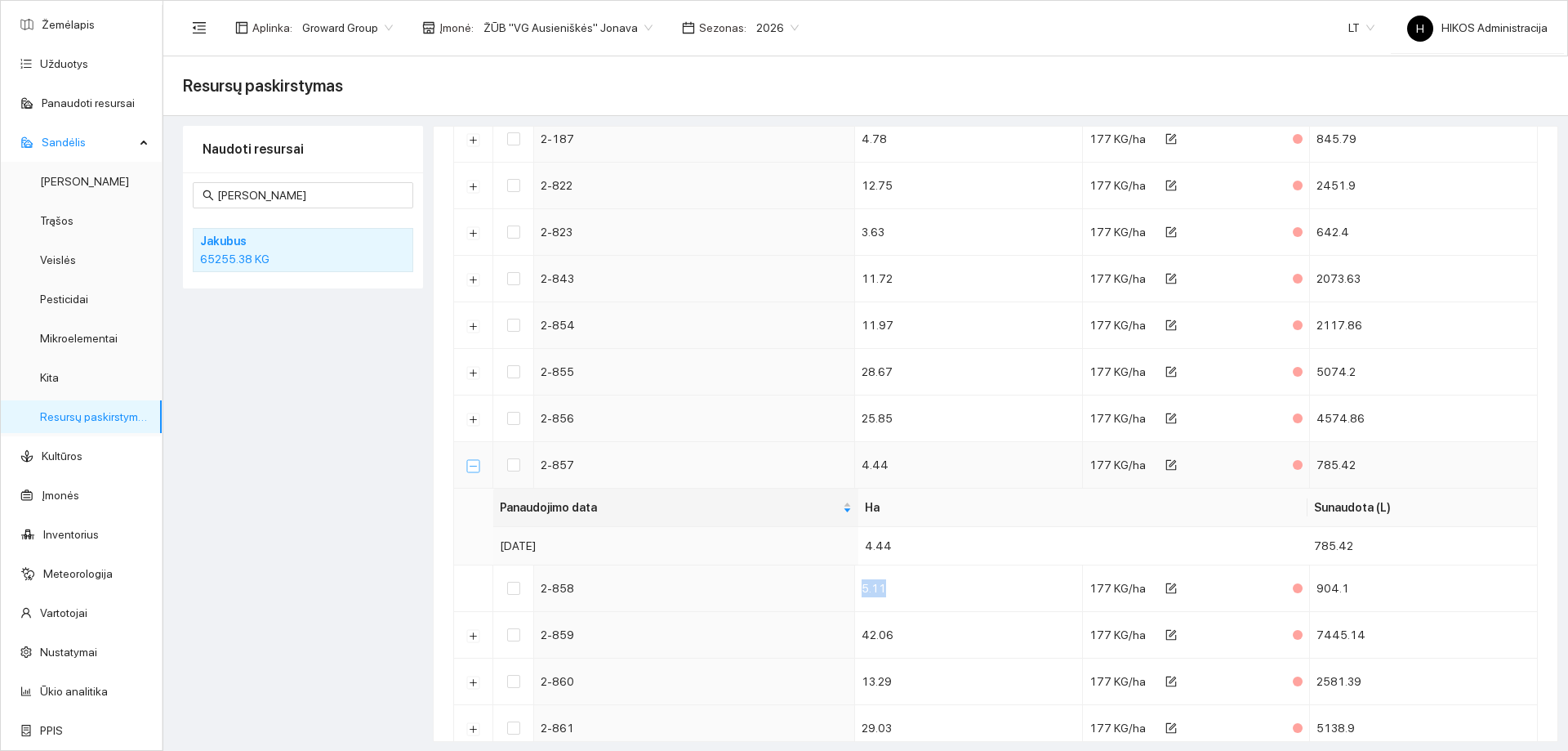
click at [473, 465] on button "Suskleisti" at bounding box center [473, 465] width 13 height 13
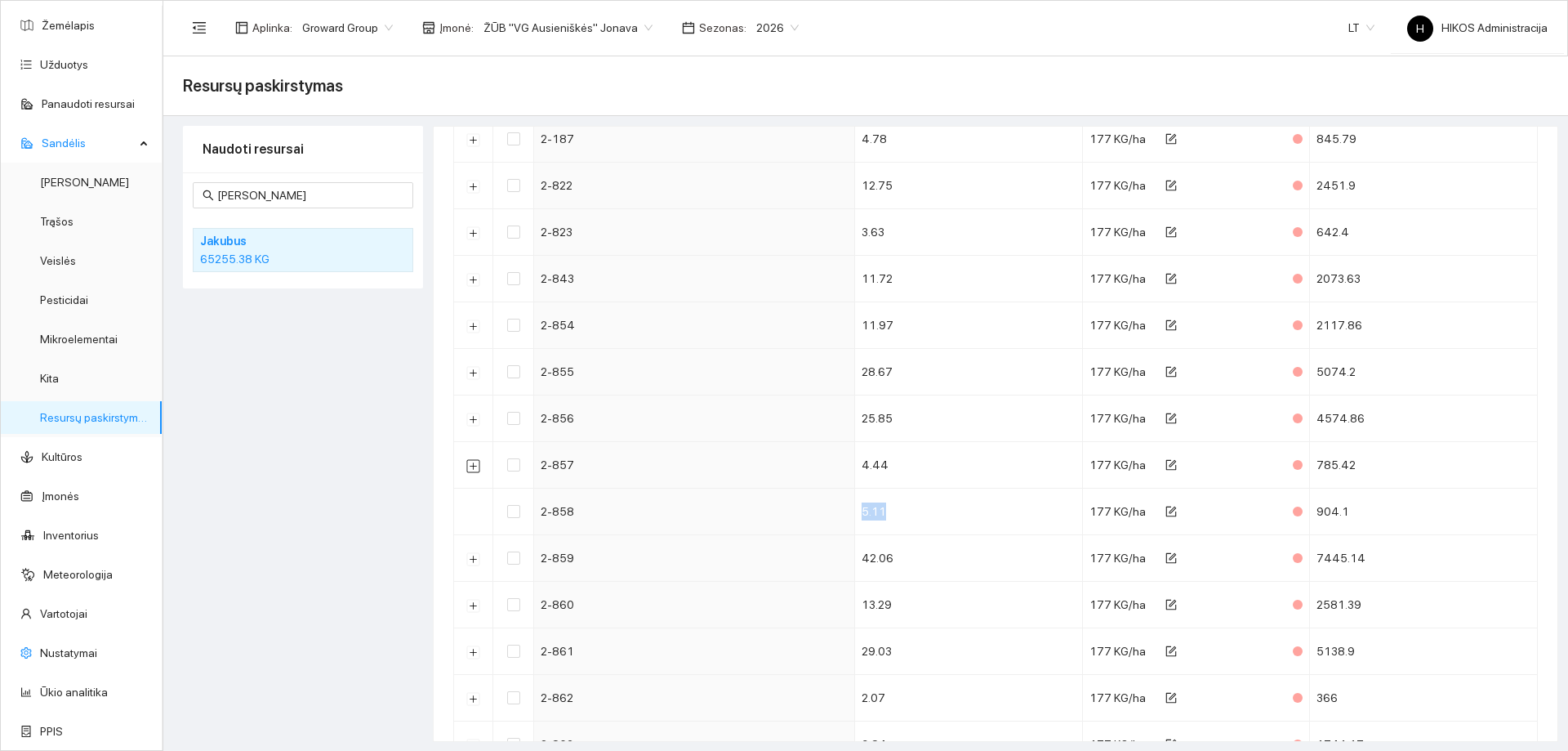
scroll to position [48, 0]
click at [472, 555] on button "Išskleisti" at bounding box center [473, 558] width 13 height 13
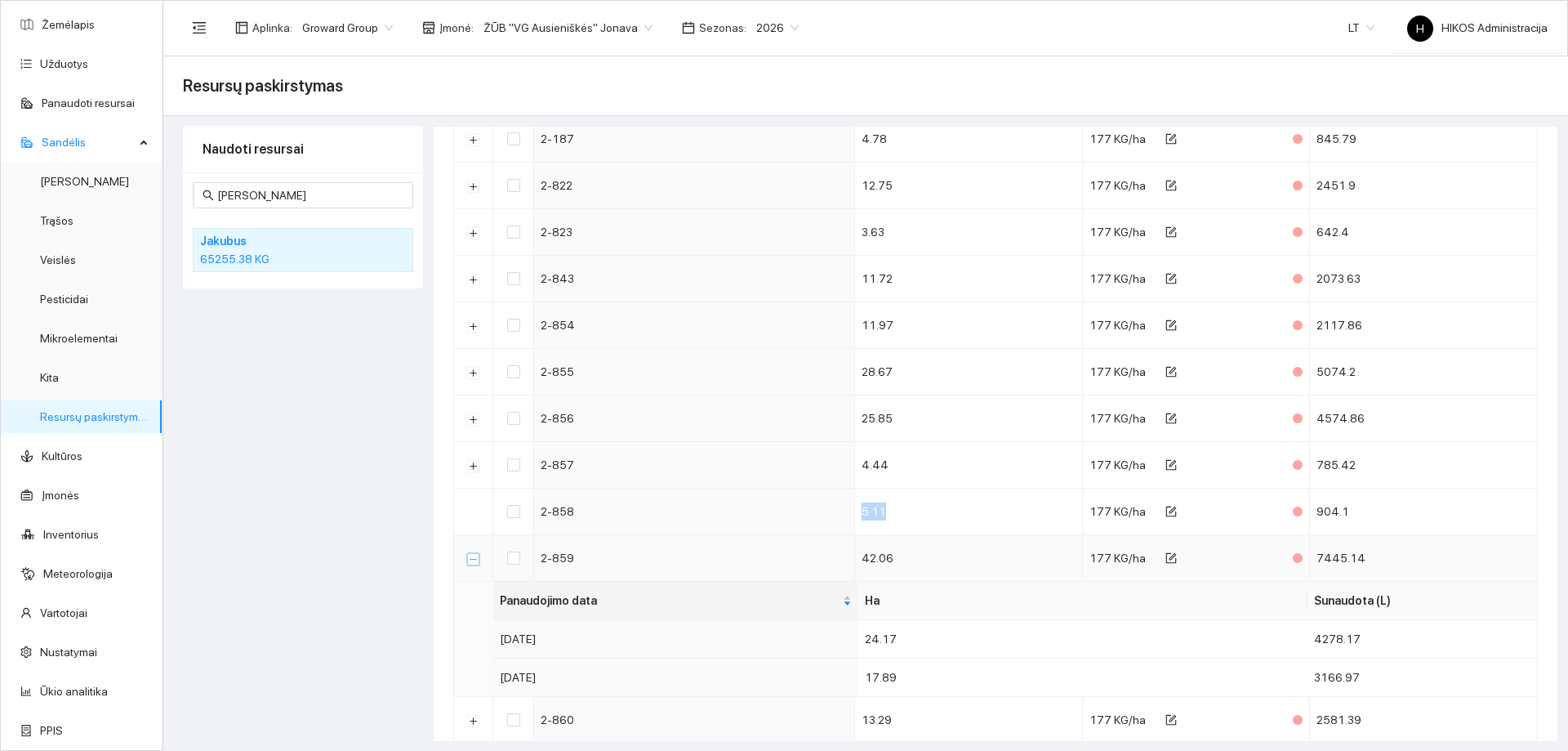
scroll to position [805, 0]
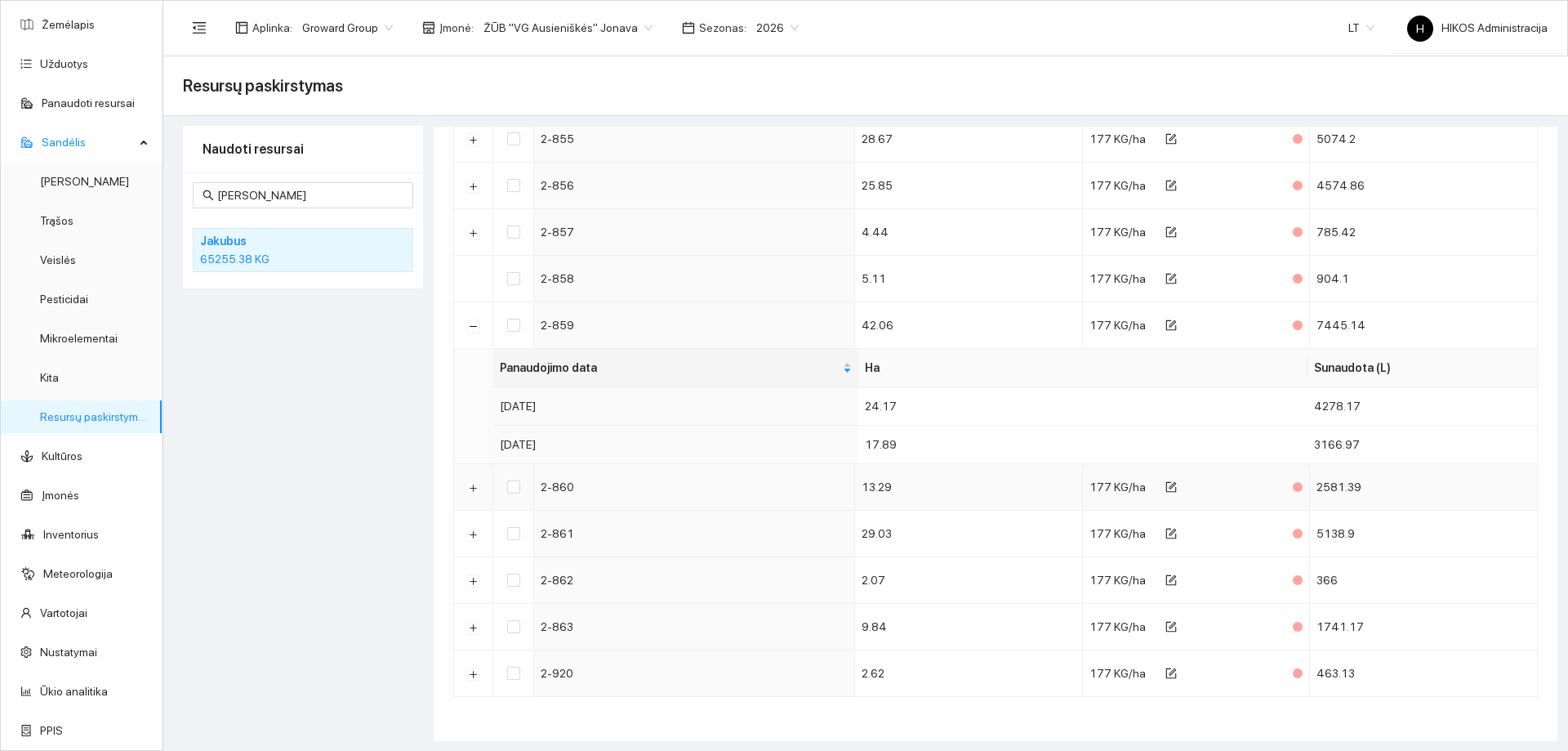
click at [481, 489] on td at bounding box center [474, 487] width 39 height 47
click at [475, 326] on button "Suskleisti" at bounding box center [473, 326] width 13 height 13
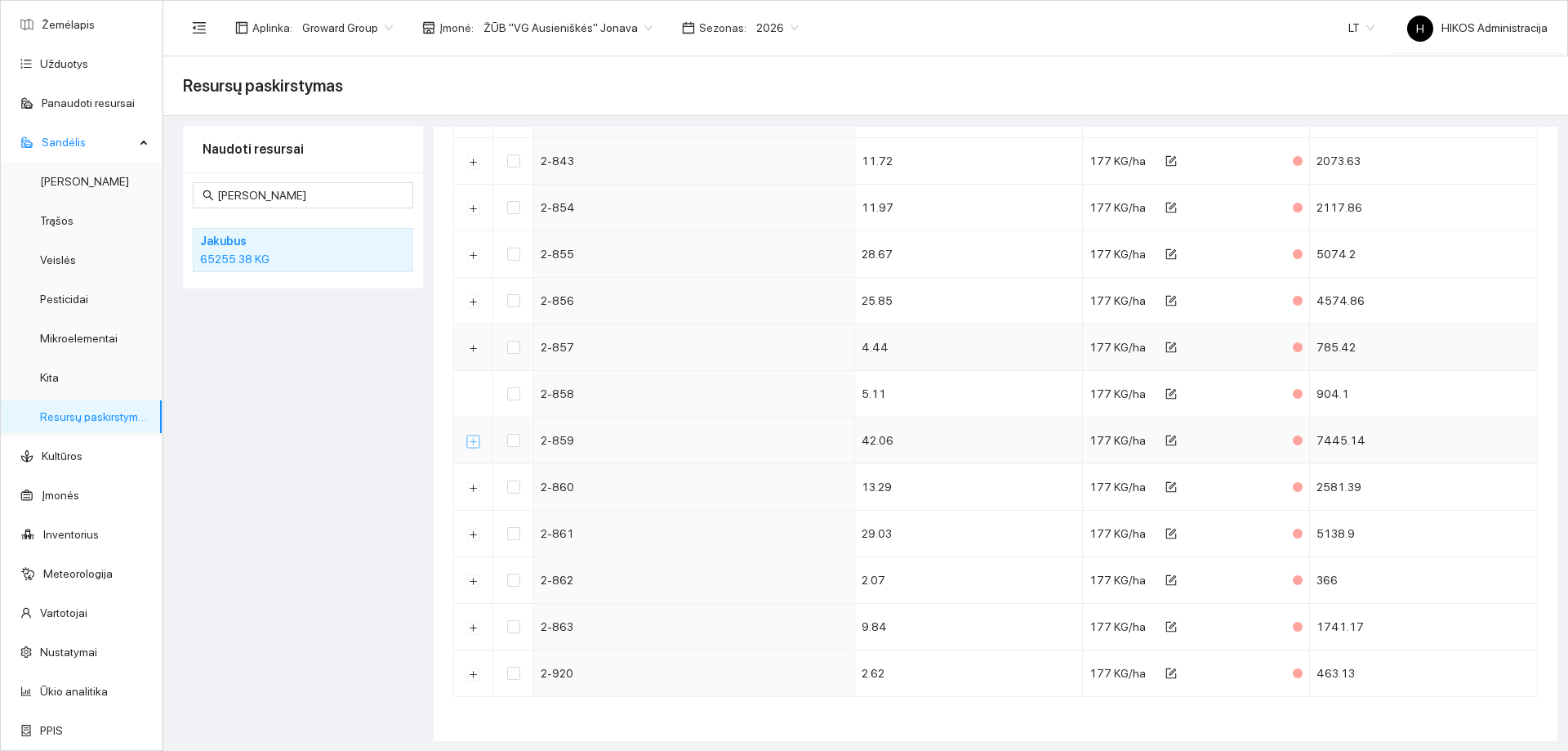
scroll to position [690, 0]
click at [473, 488] on button "Išskleisti" at bounding box center [473, 487] width 13 height 13
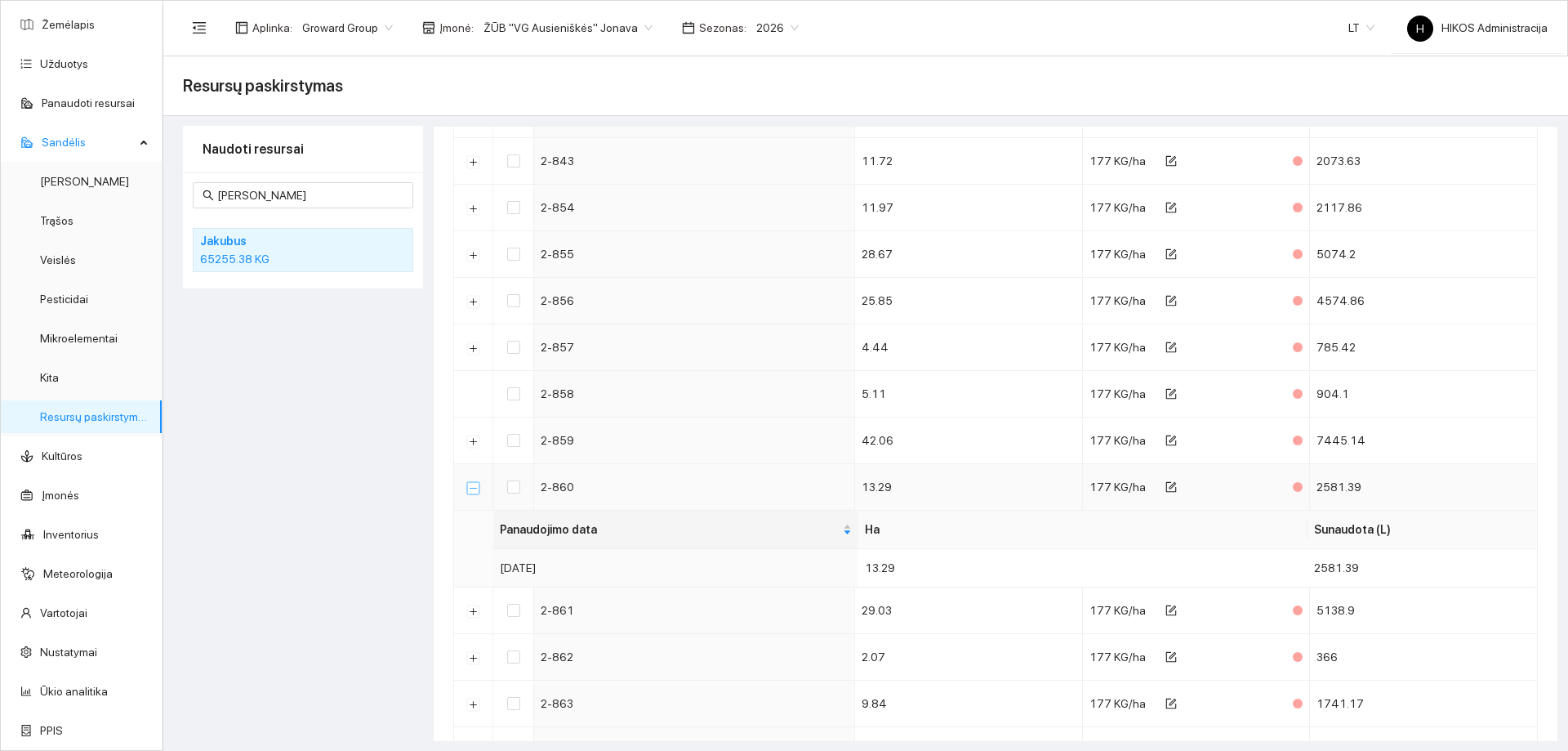
scroll to position [767, 0]
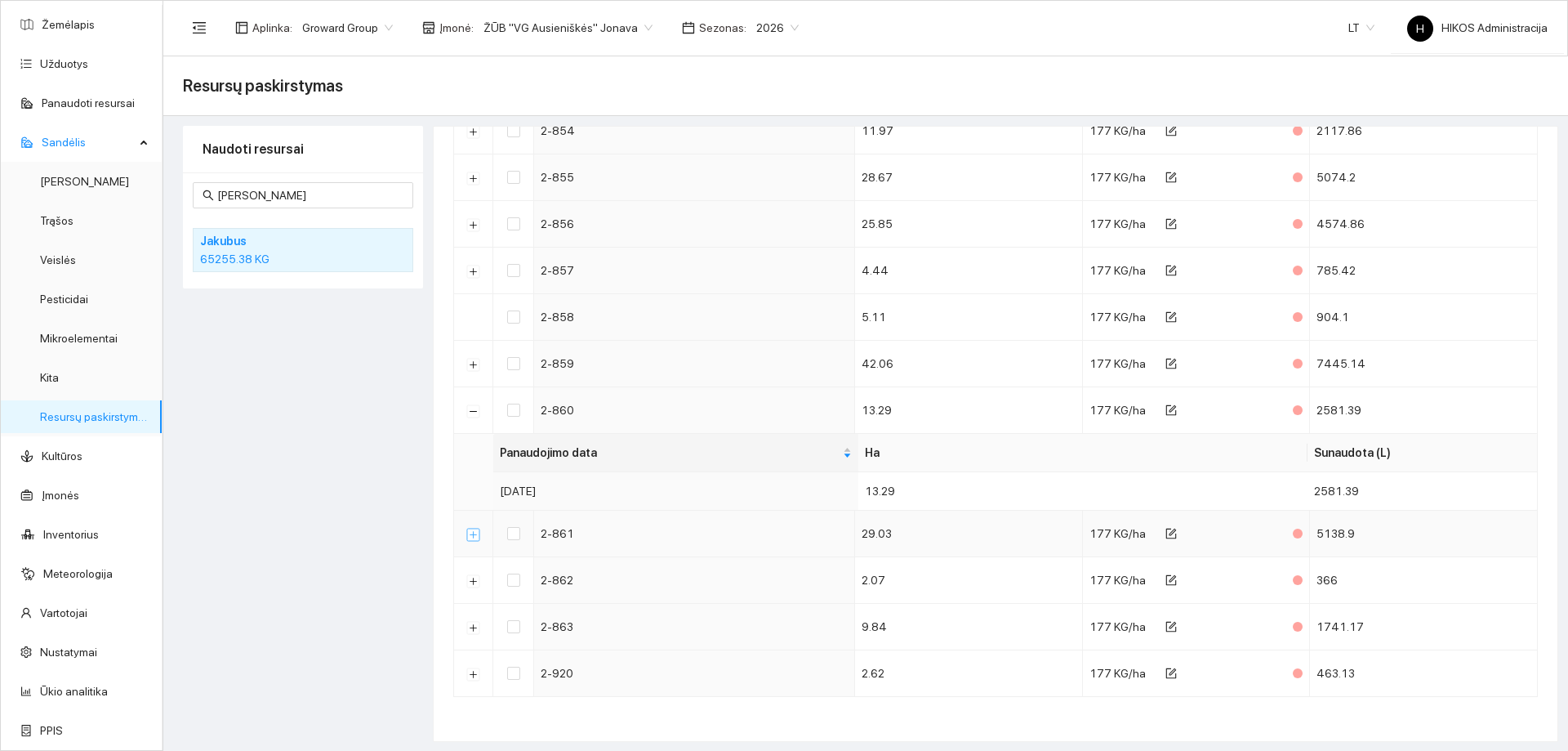
click at [470, 537] on button "Išskleisti" at bounding box center [473, 534] width 13 height 13
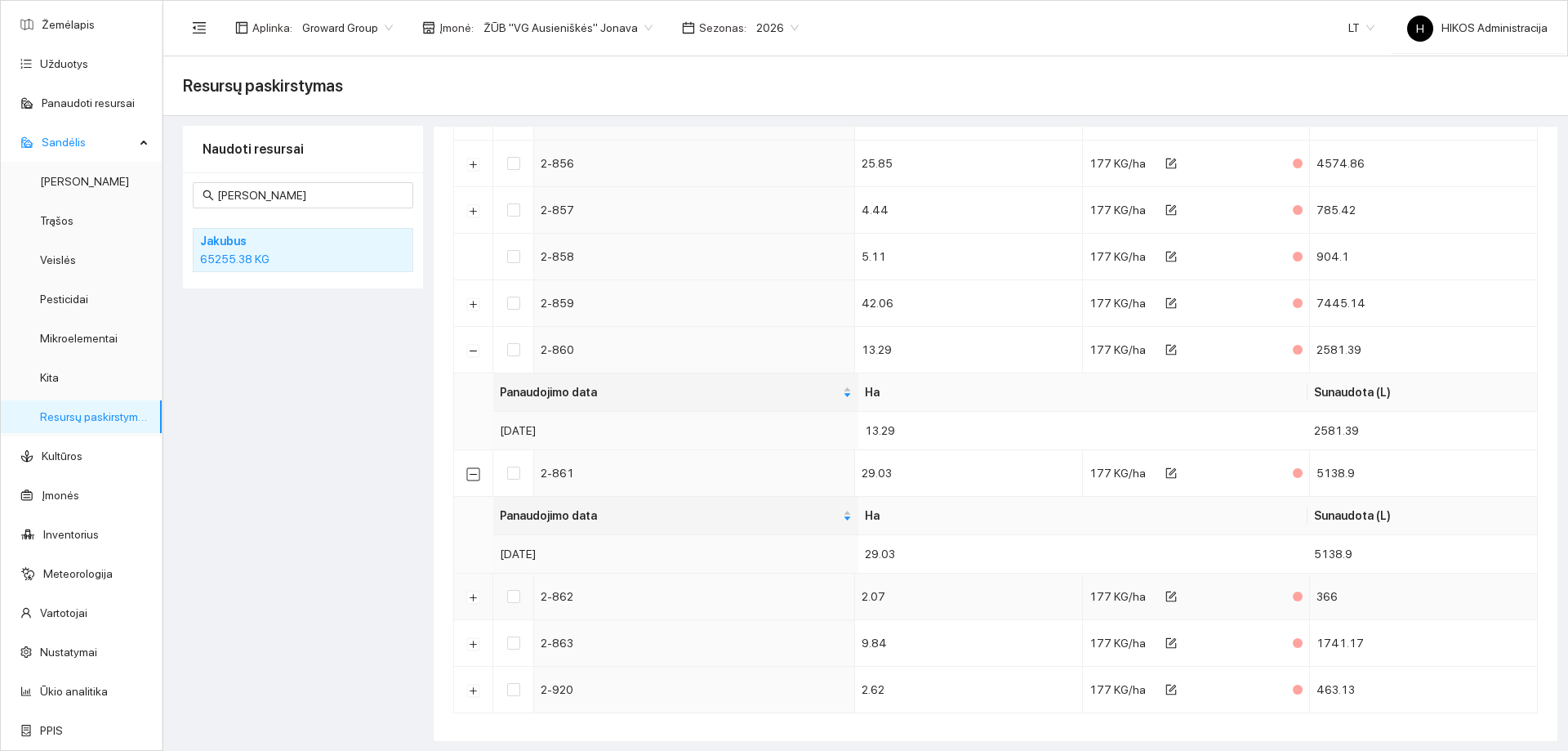
scroll to position [843, 0]
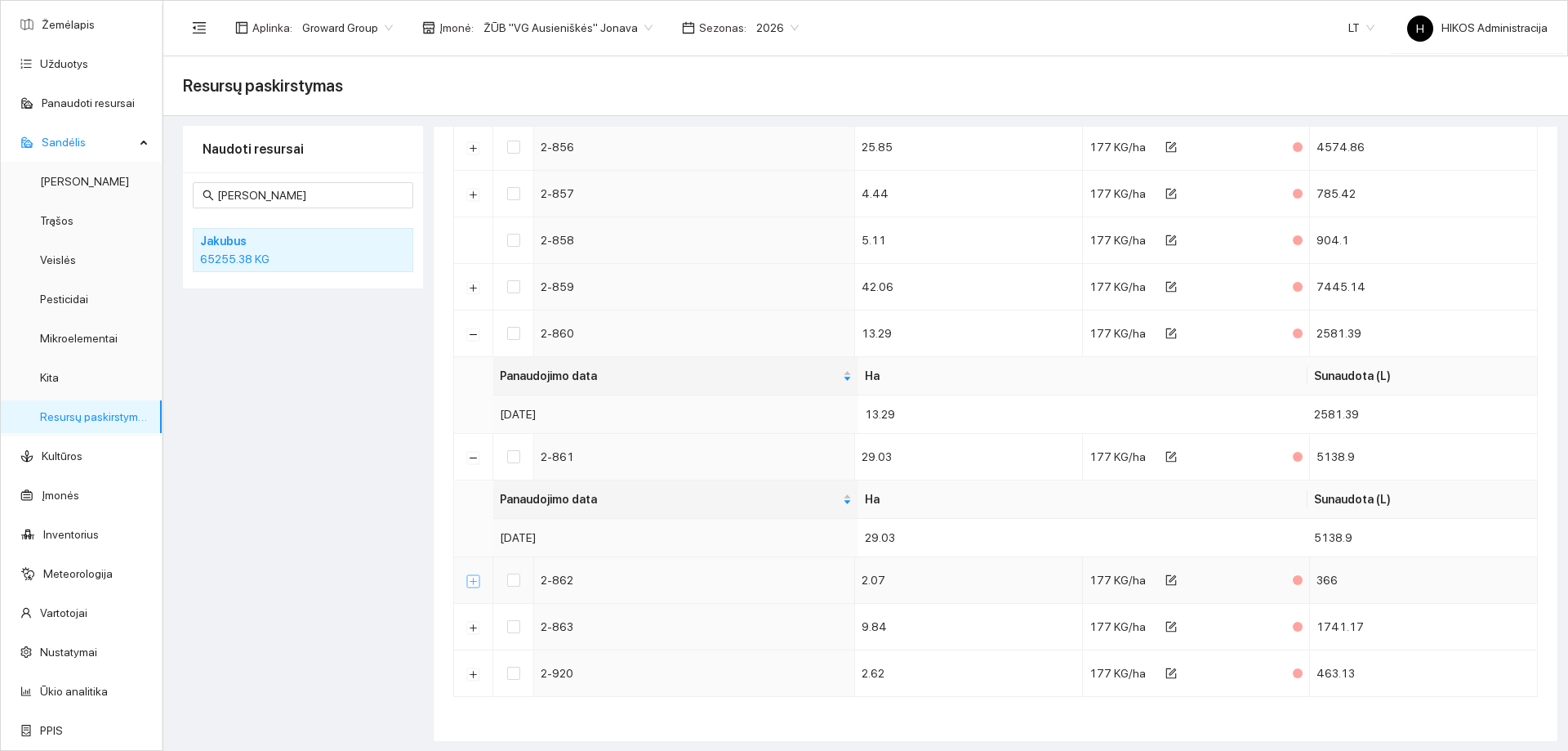
click at [478, 578] on button "Išskleisti" at bounding box center [473, 580] width 13 height 13
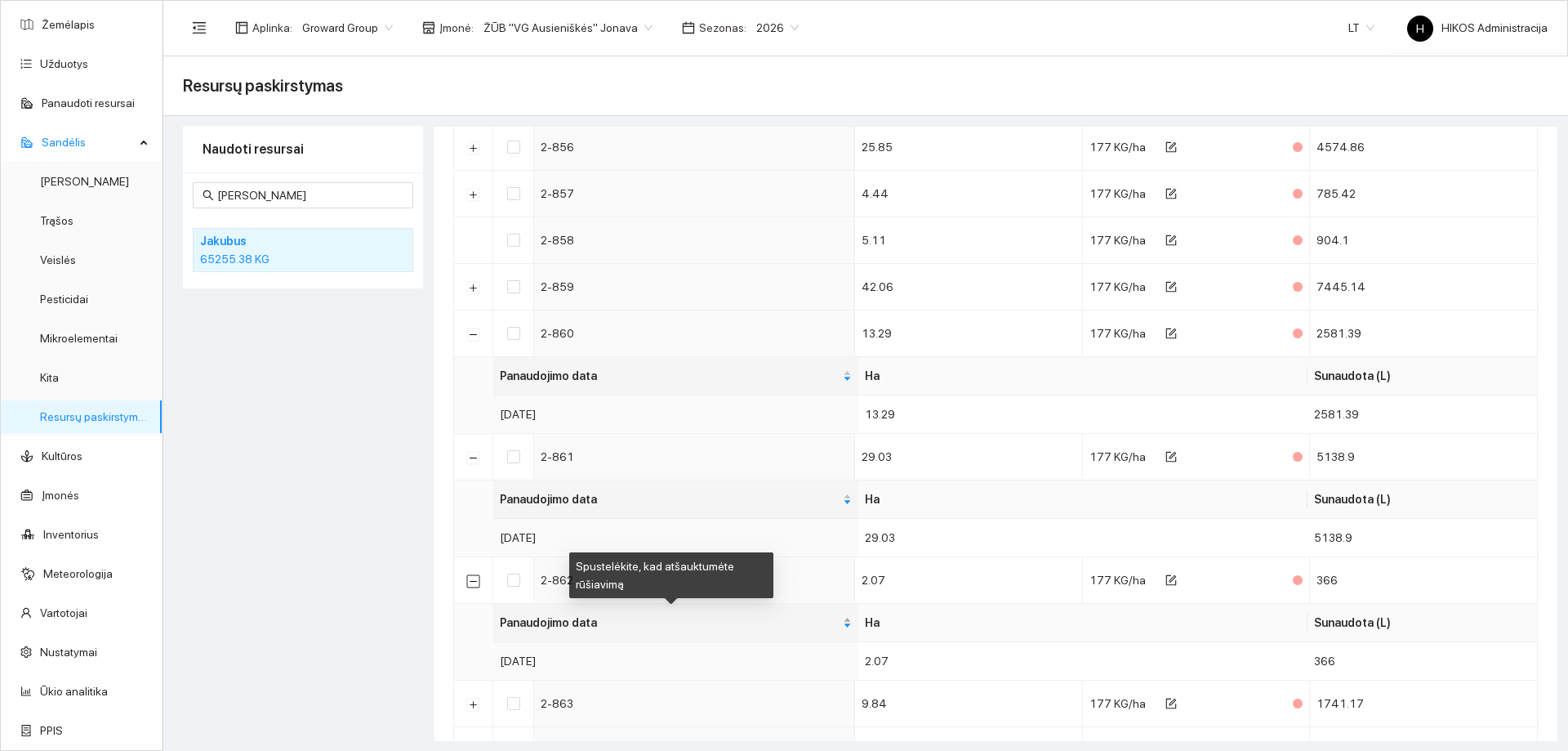
scroll to position [920, 0]
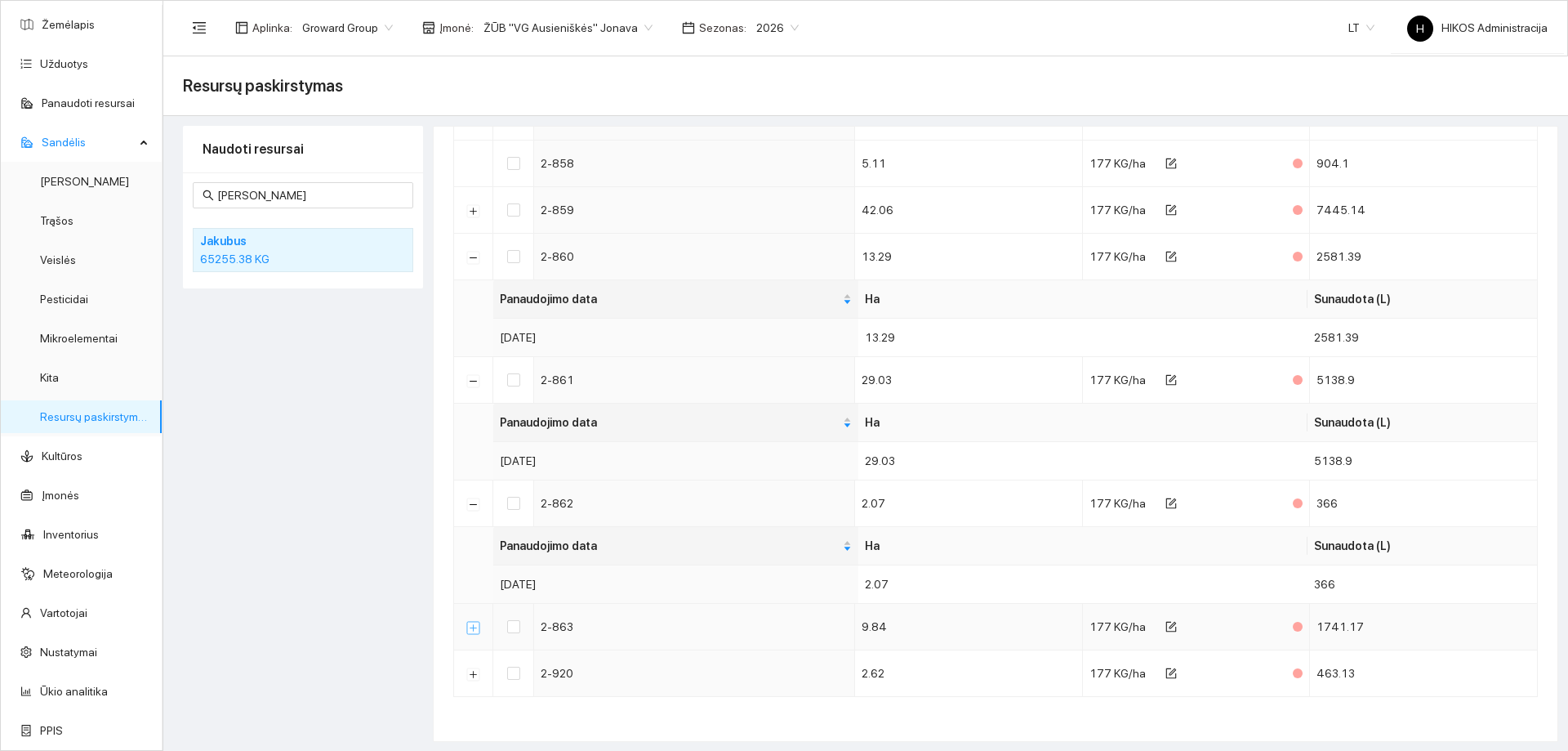
click at [473, 626] on button "Išskleisti" at bounding box center [473, 627] width 13 height 13
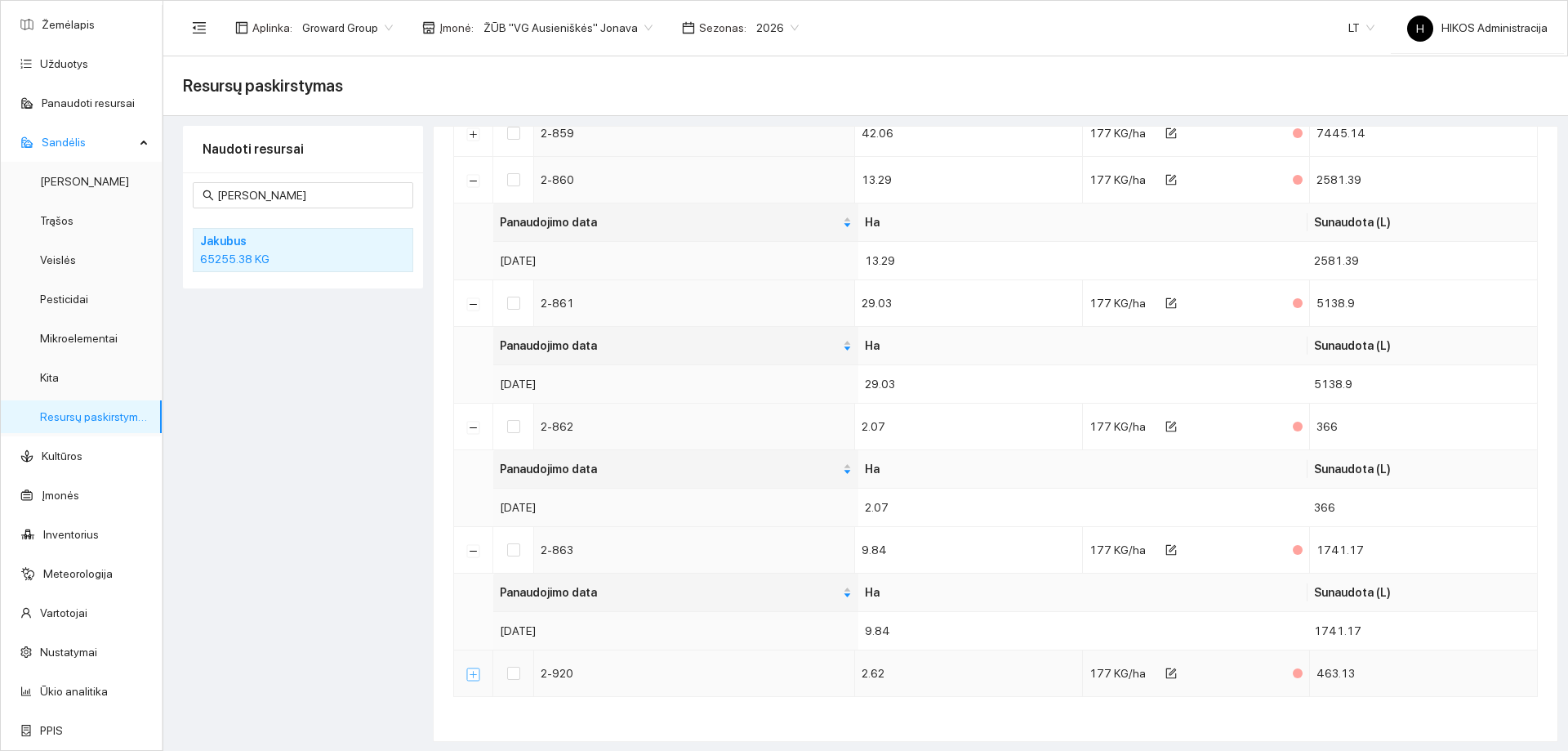
click at [469, 676] on button "Išskleisti" at bounding box center [473, 673] width 13 height 13
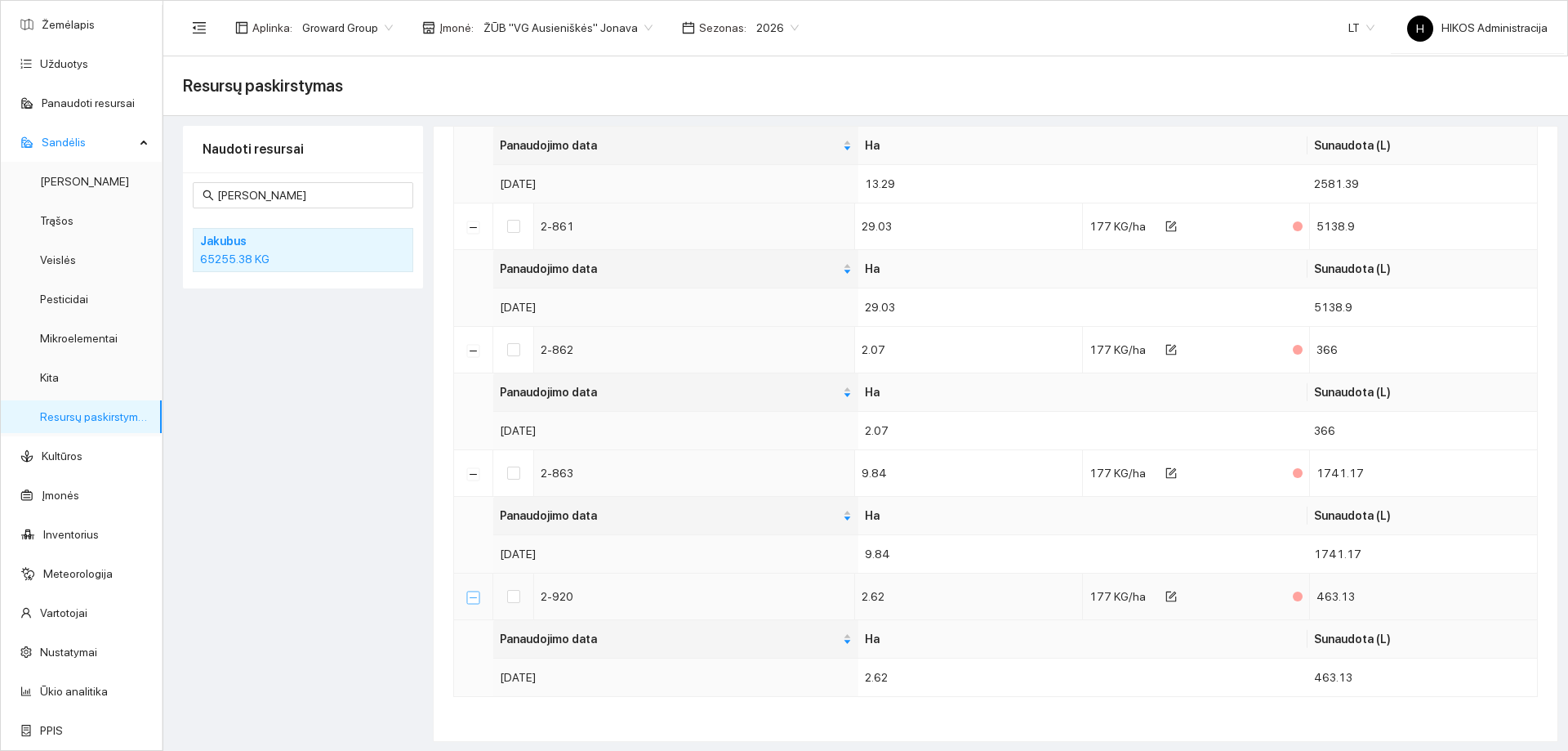
scroll to position [992, 0]
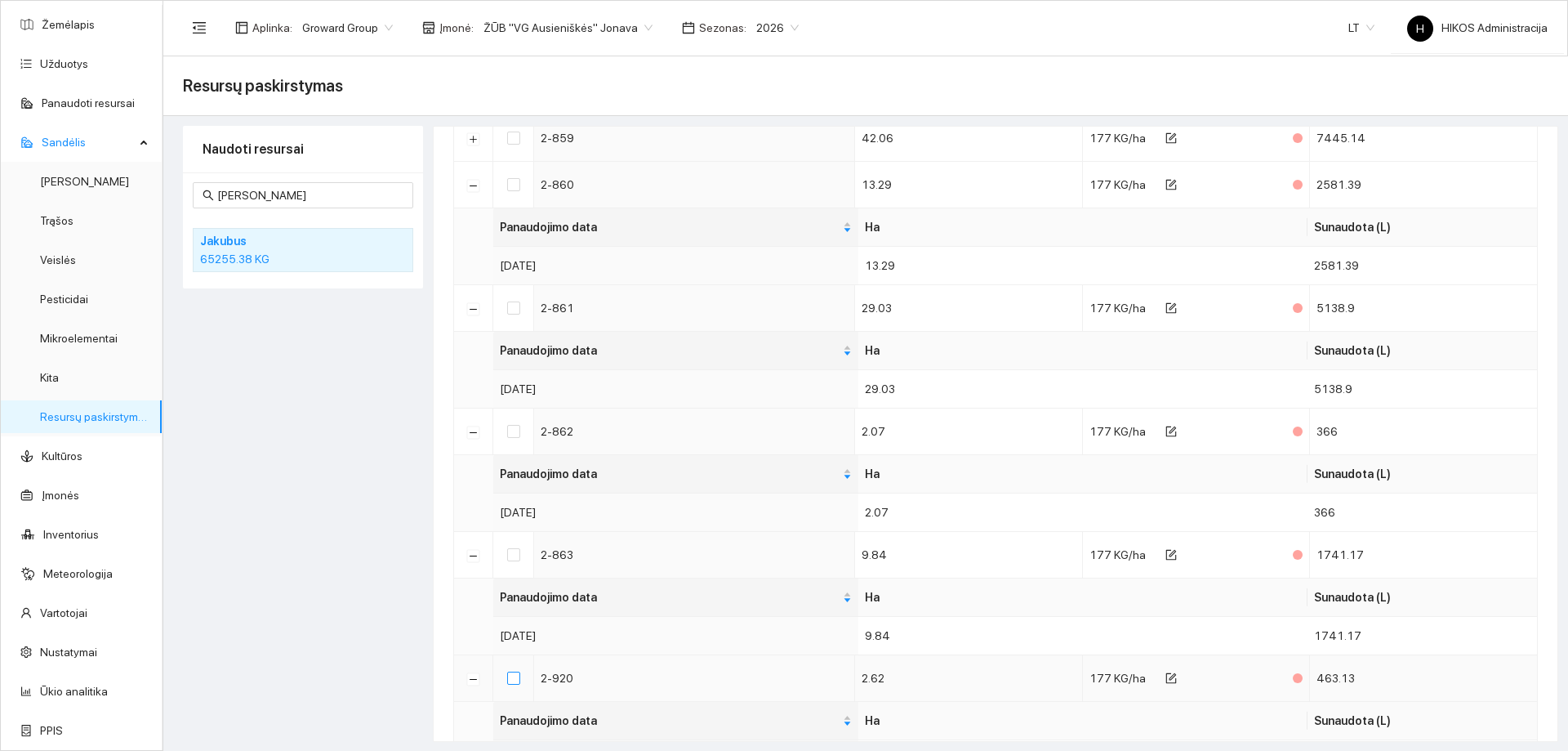
click at [518, 683] on input "checkbox" at bounding box center [513, 677] width 13 height 13
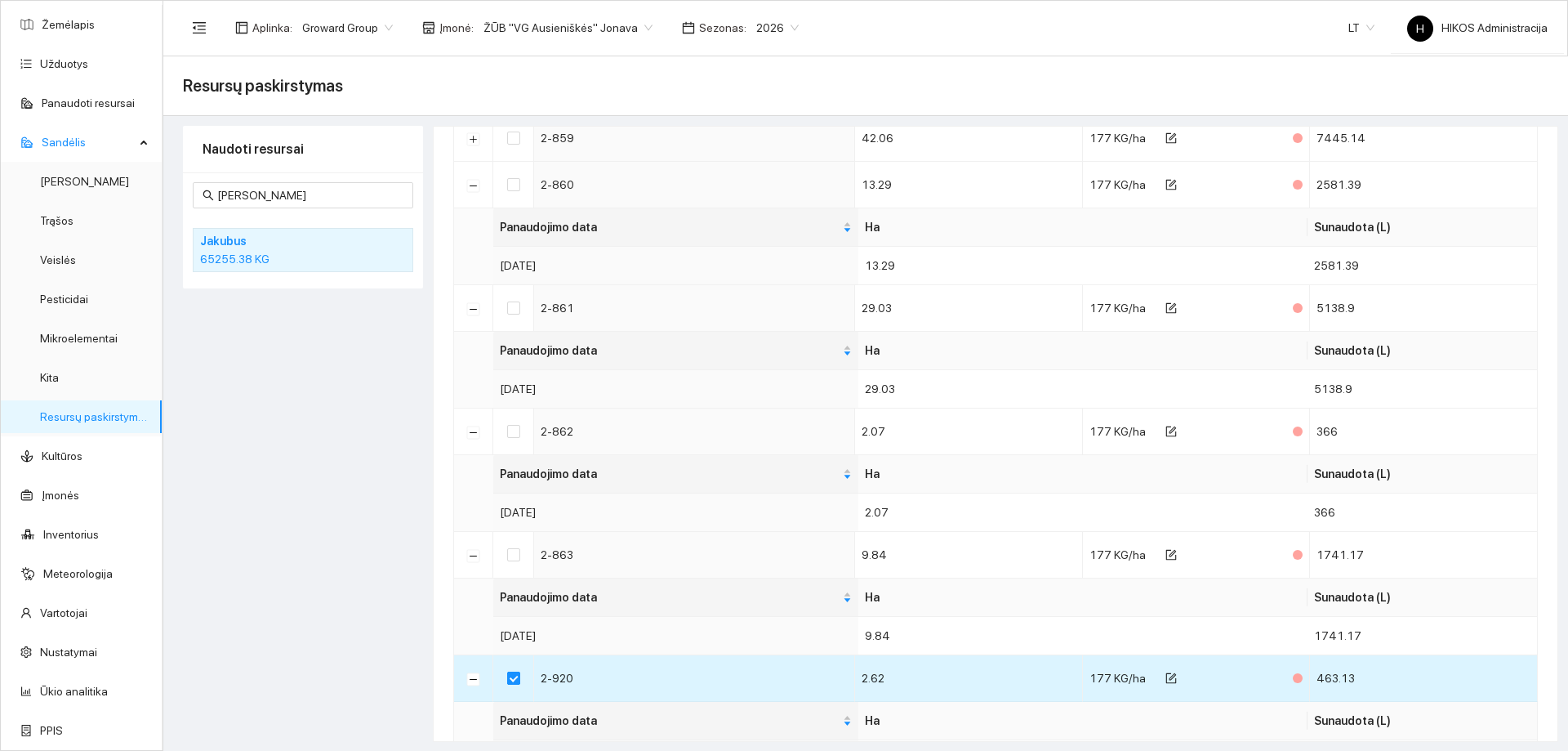
click at [513, 682] on input "checkbox" at bounding box center [513, 677] width 13 height 13
checkbox input "false"
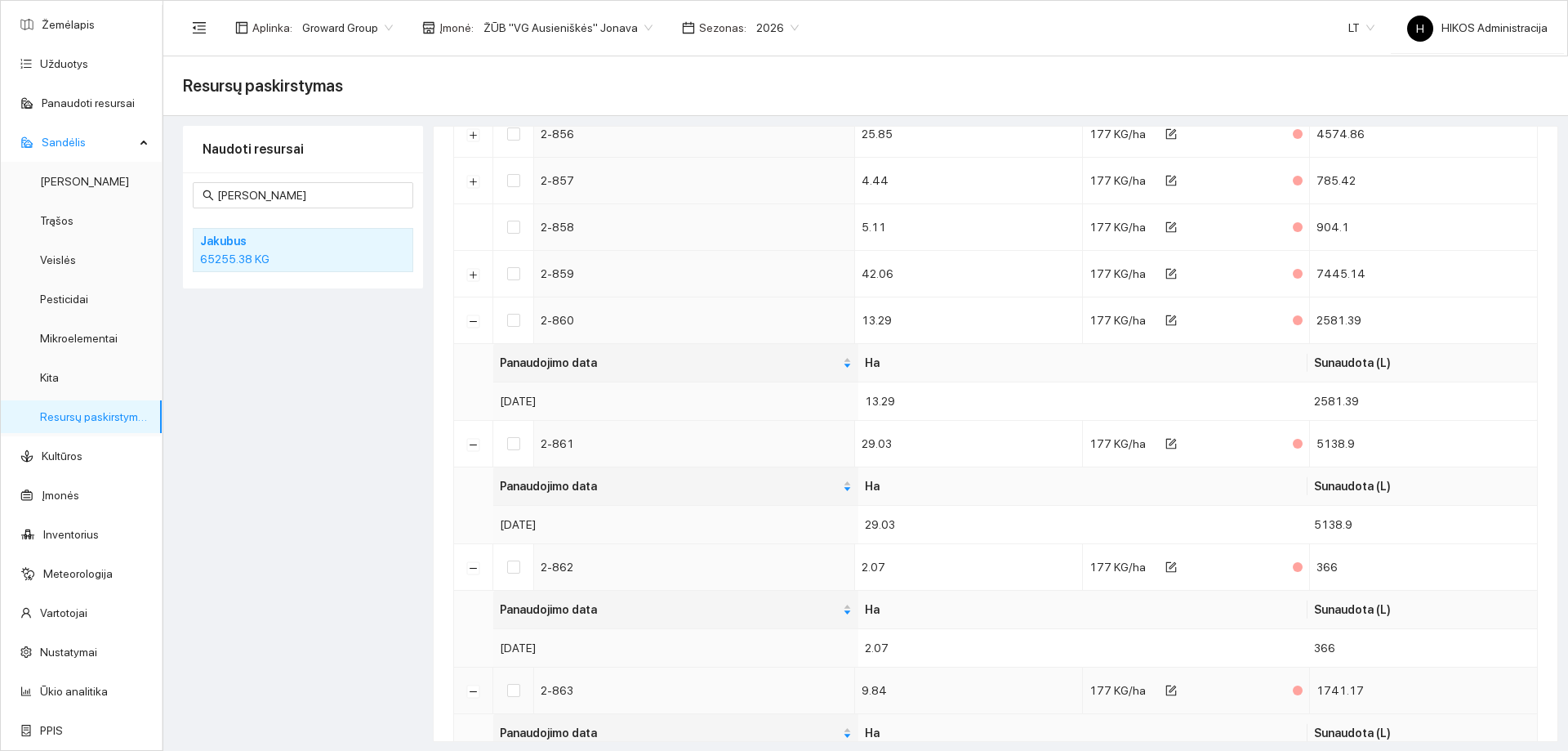
scroll to position [829, 0]
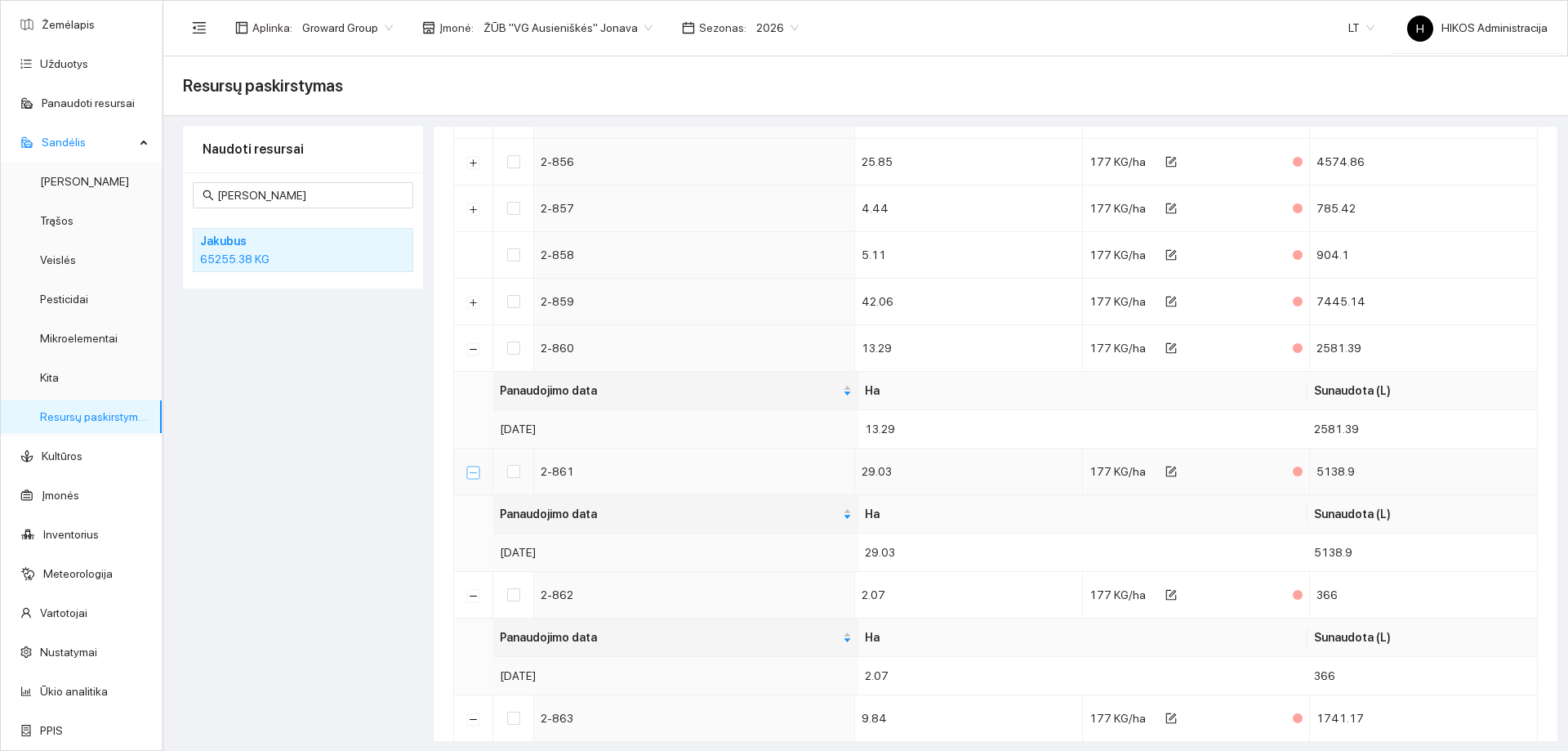
click at [475, 474] on button "Suskleisti" at bounding box center [473, 472] width 13 height 13
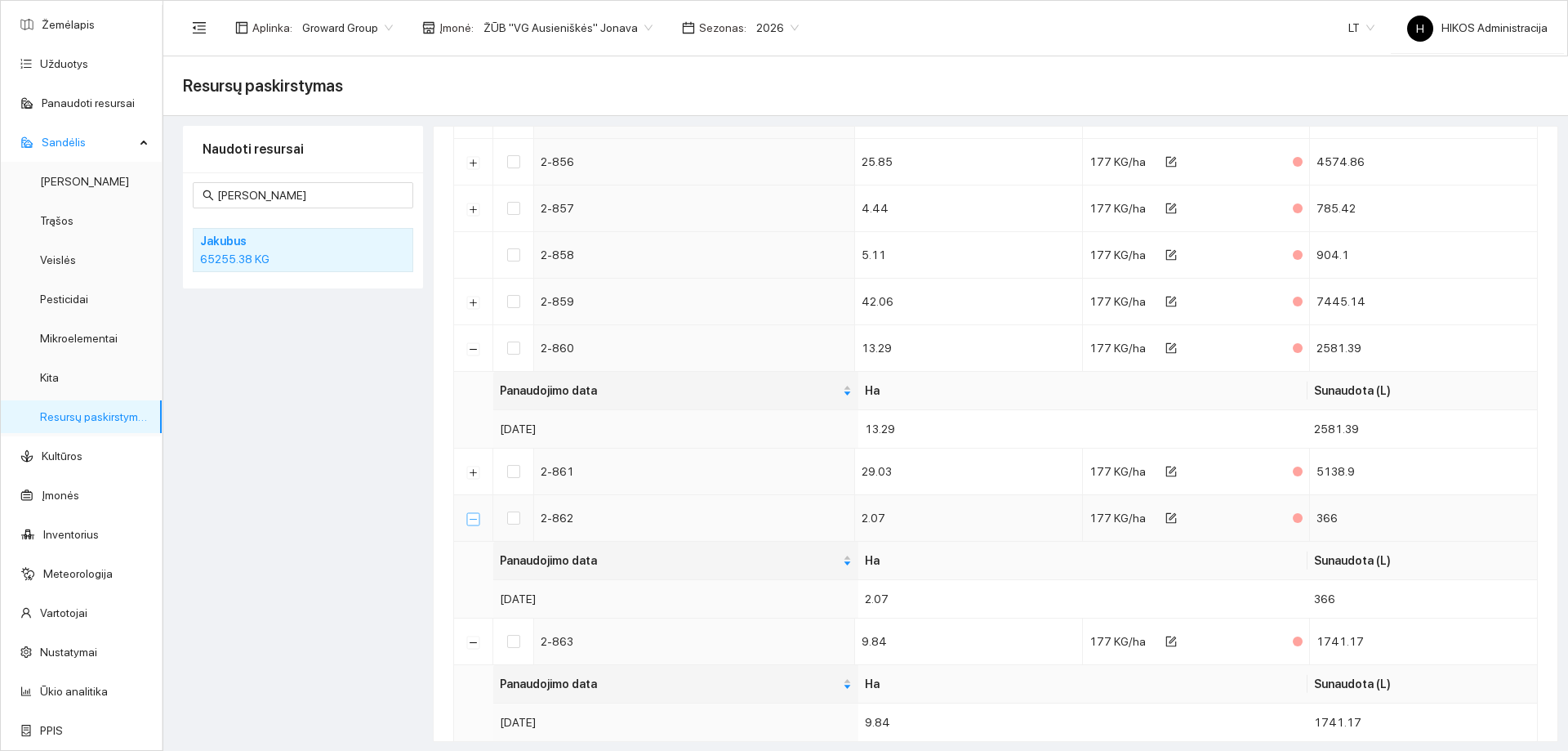
click at [470, 518] on button "Suskleisti" at bounding box center [473, 518] width 13 height 13
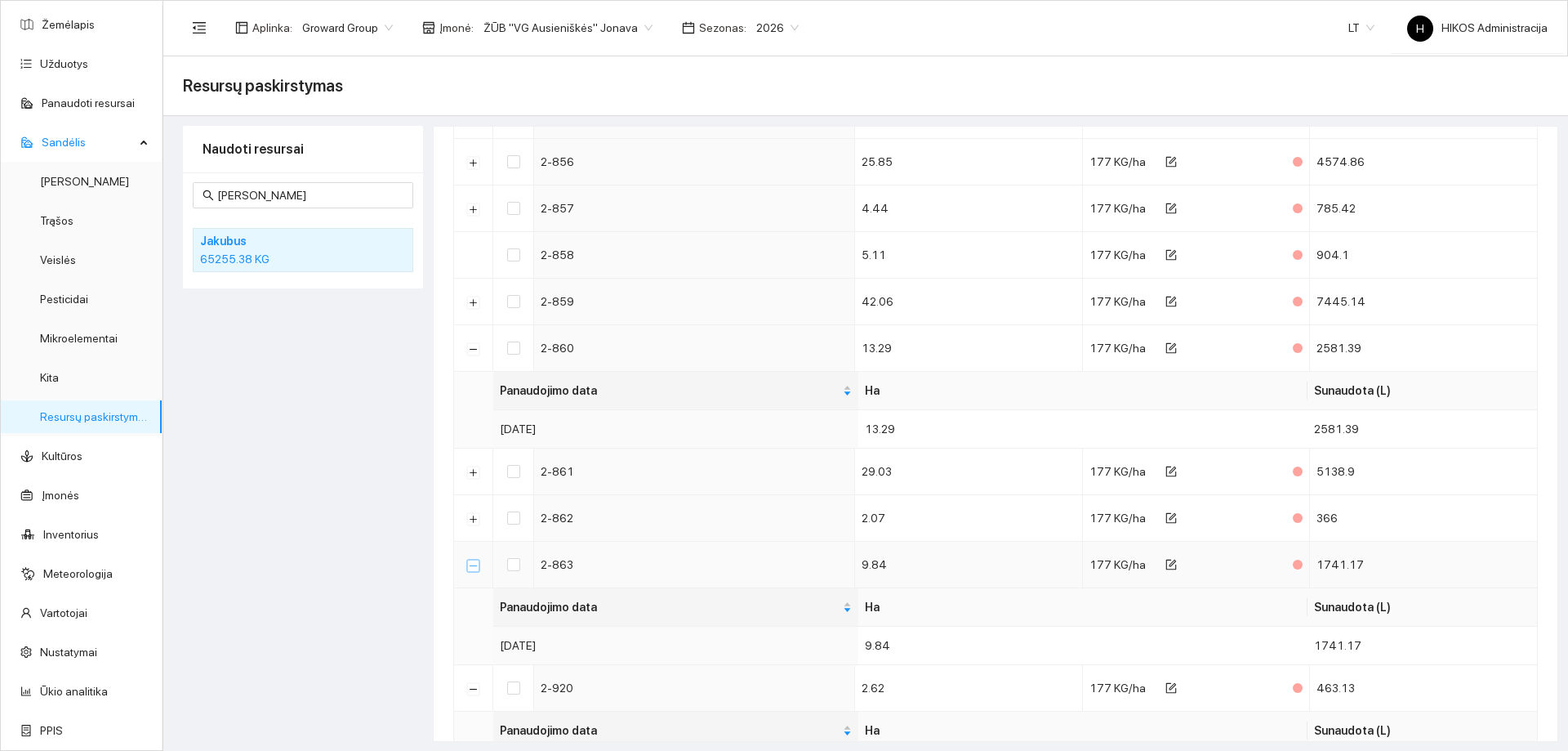
click at [475, 572] on button "Suskleisti" at bounding box center [473, 565] width 13 height 13
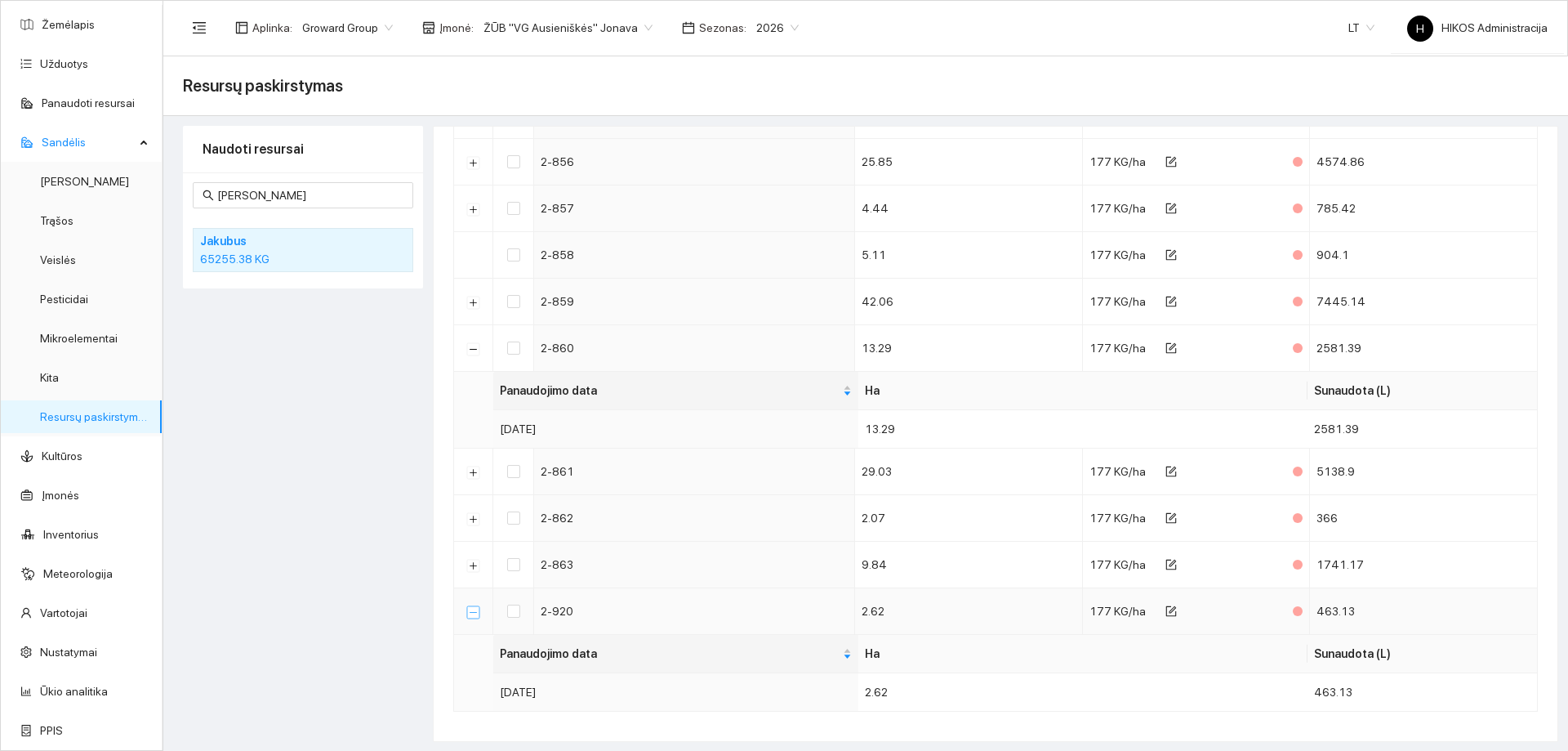
click at [470, 609] on button "Suskleisti" at bounding box center [473, 611] width 13 height 13
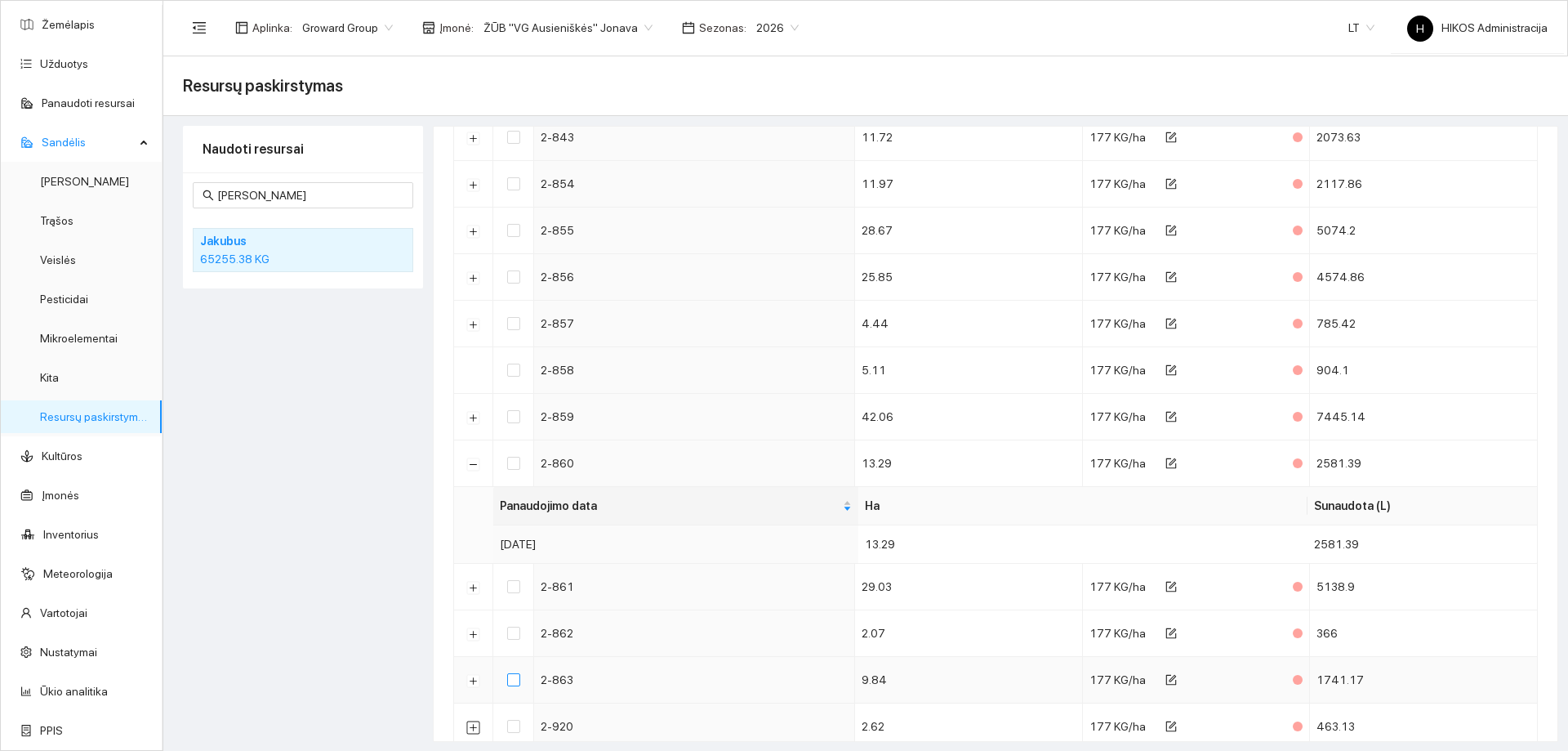
scroll to position [685, 0]
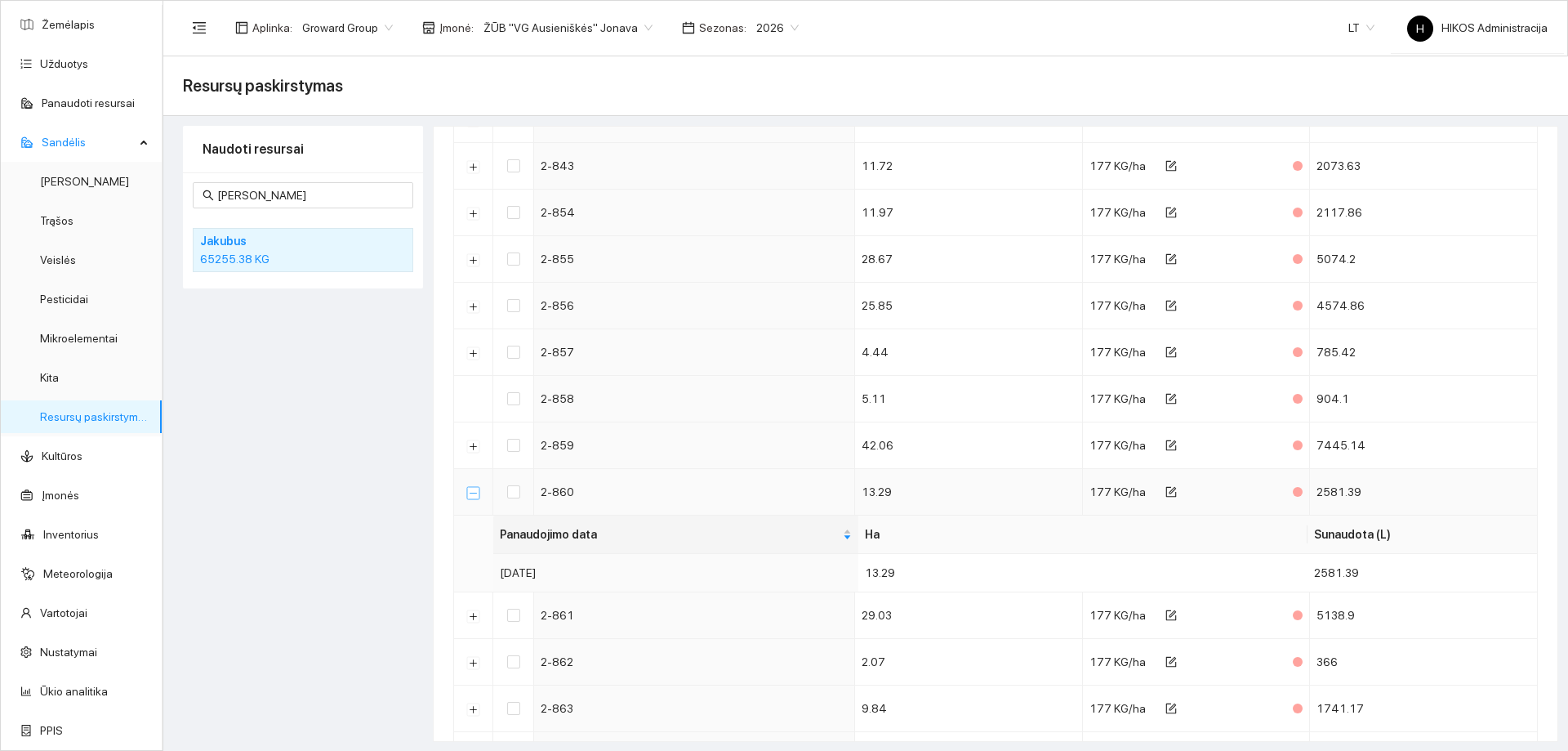
click at [472, 492] on button "Suskleisti" at bounding box center [473, 492] width 13 height 13
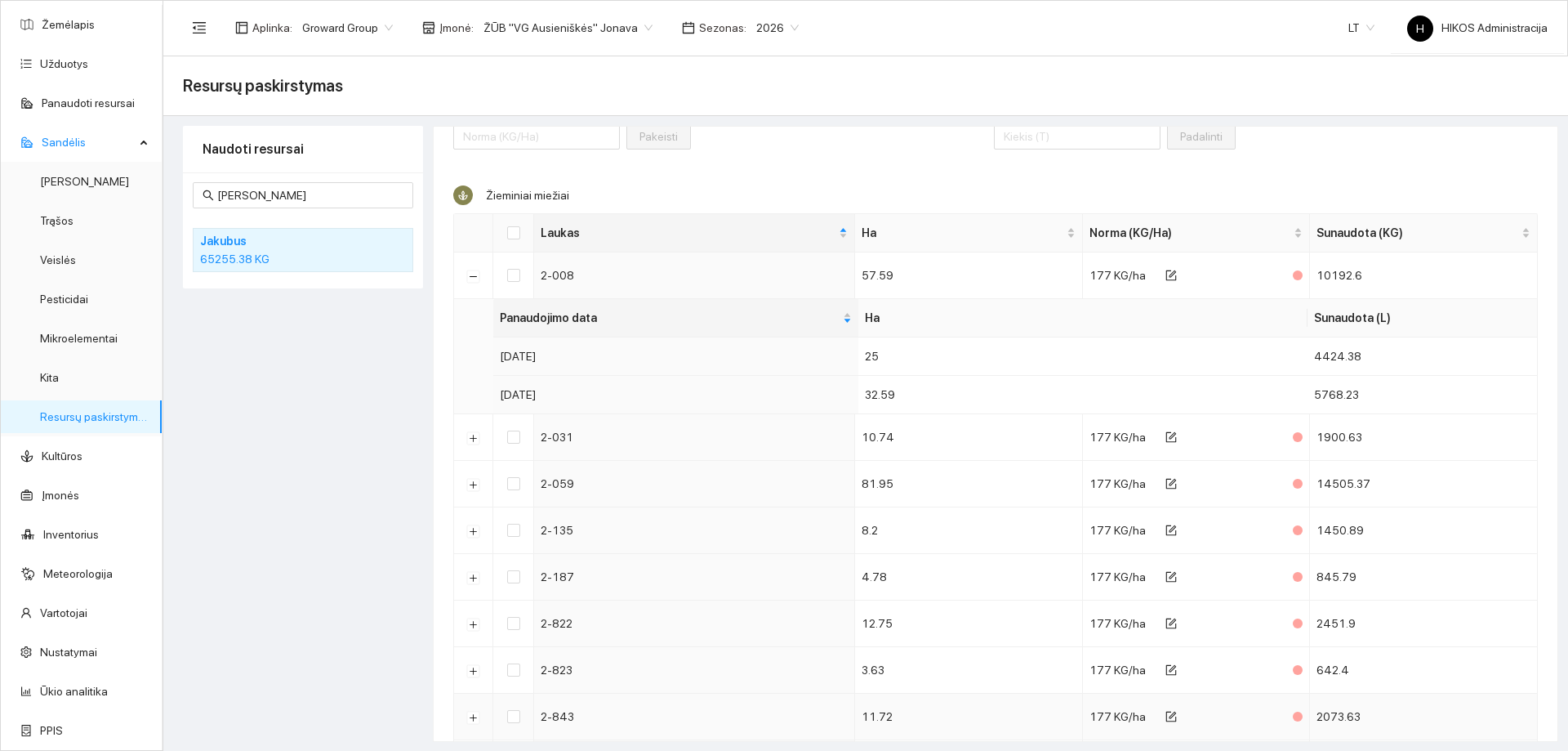
scroll to position [112, 0]
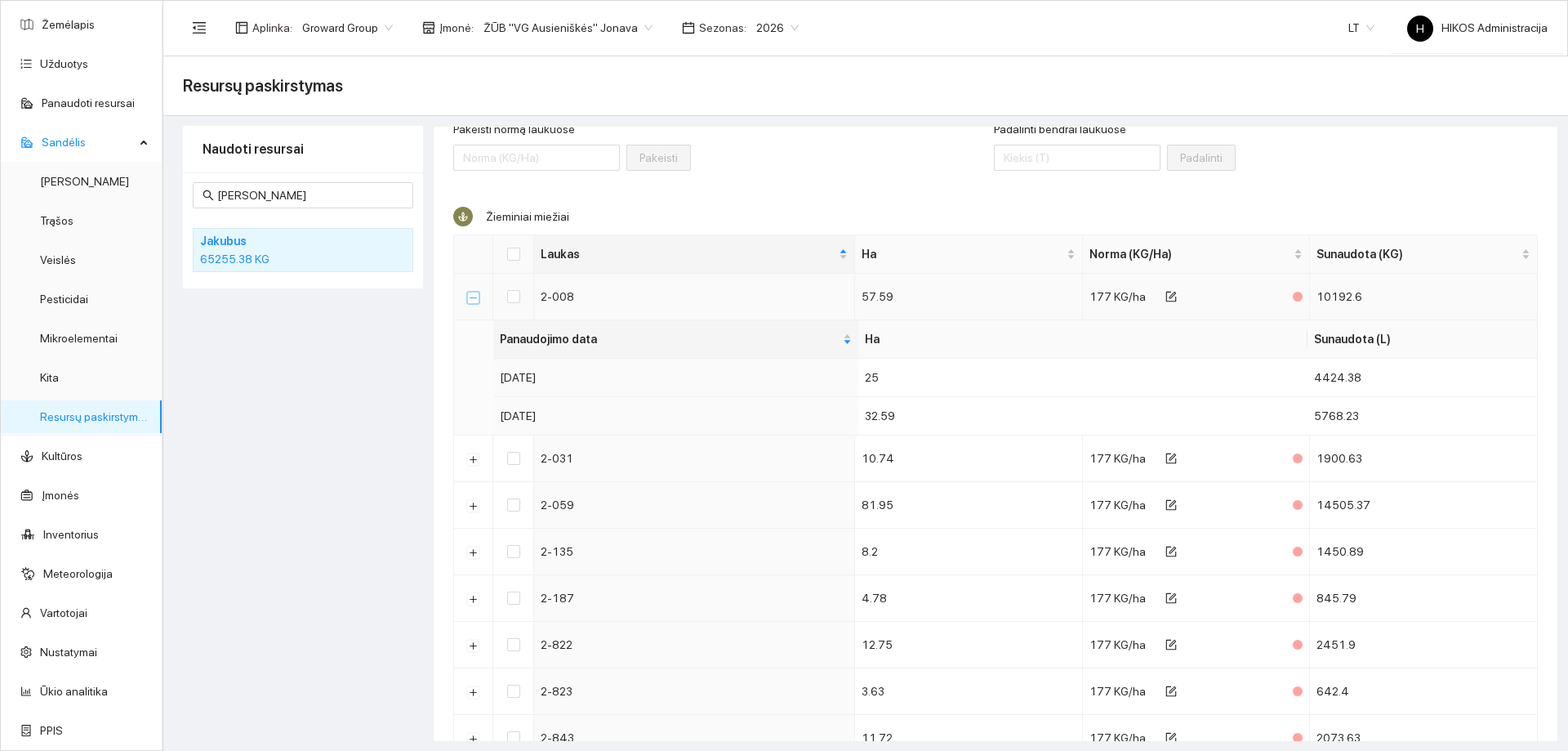
click at [474, 297] on button "Suskleisti" at bounding box center [473, 297] width 13 height 13
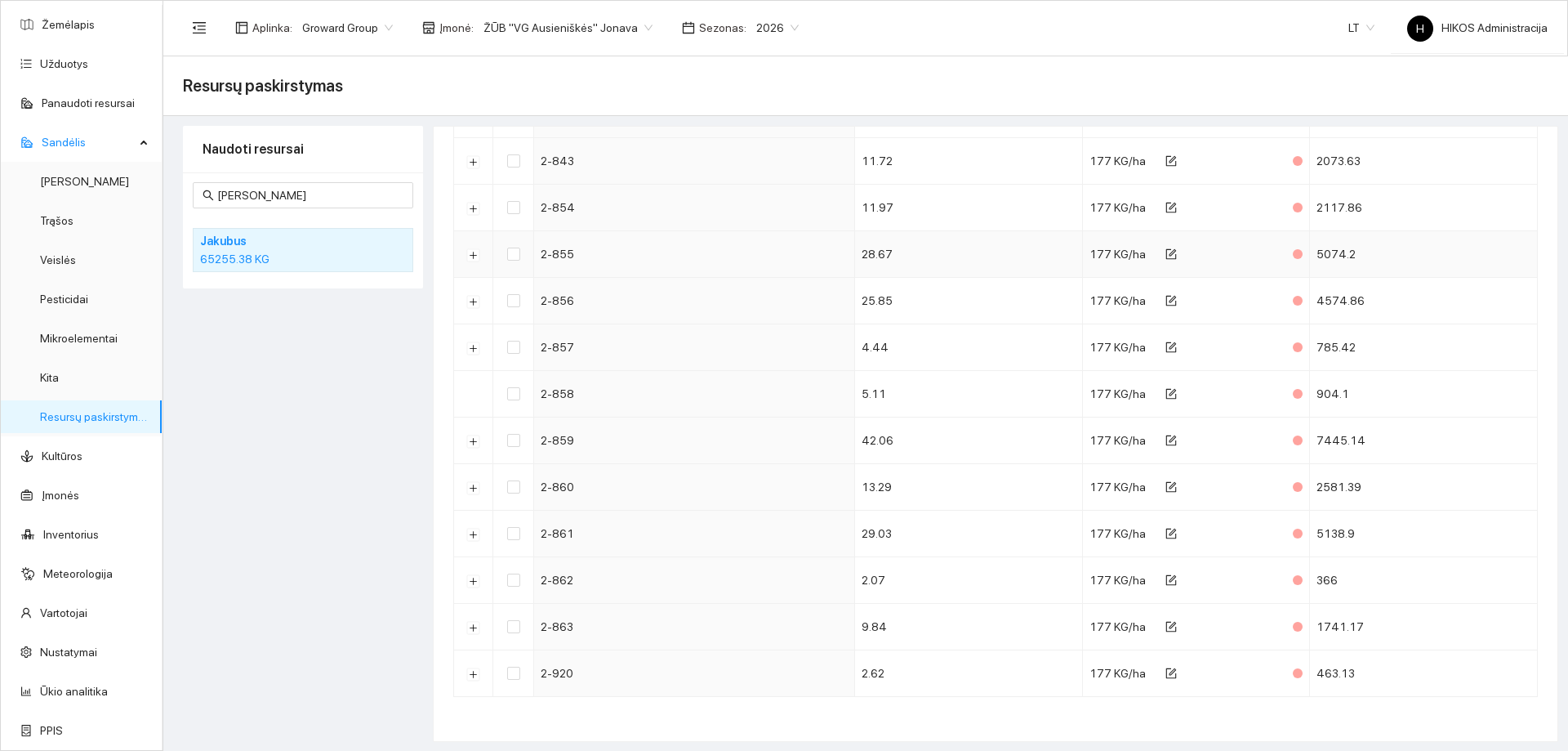
scroll to position [3, 0]
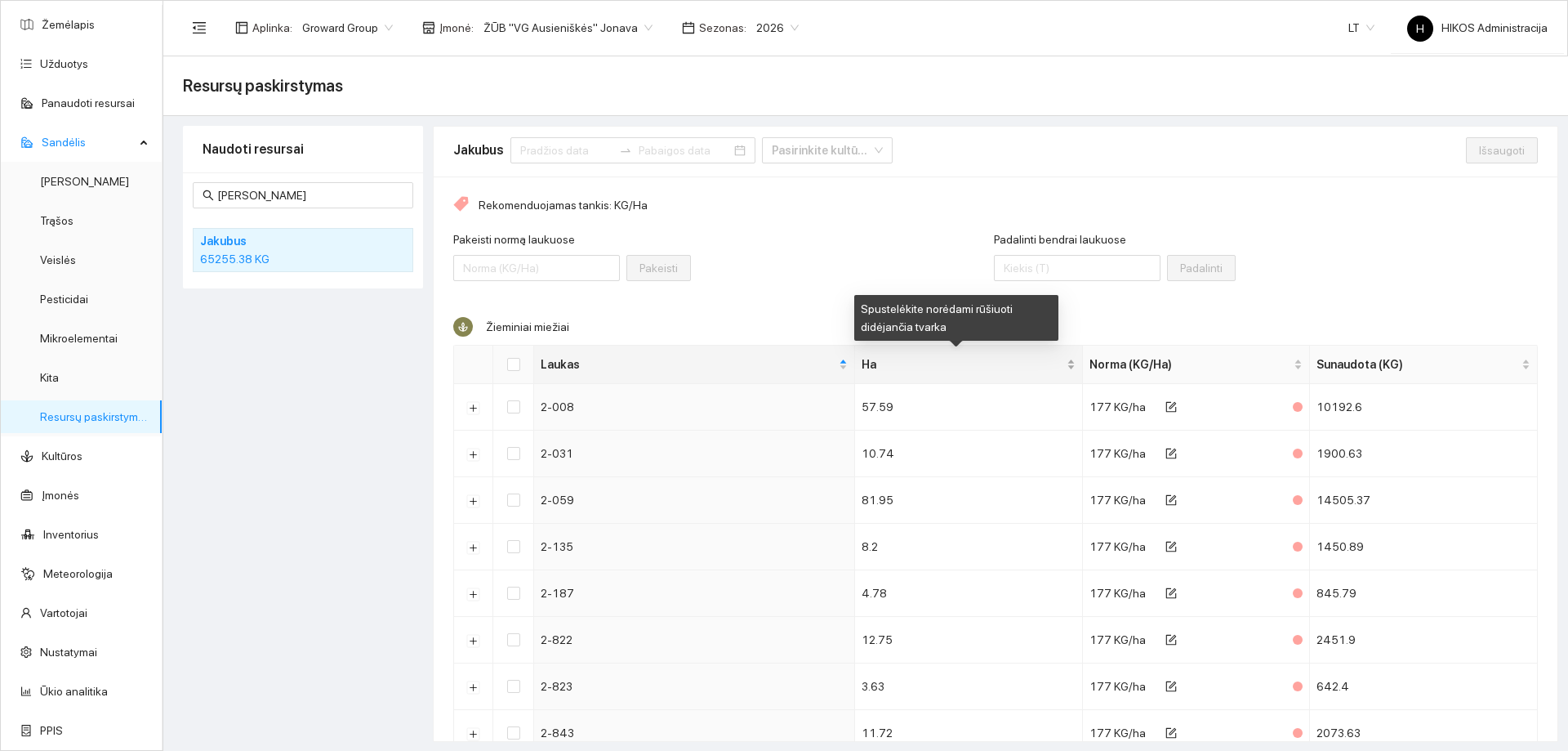
click at [892, 369] on span "Ha" at bounding box center [963, 364] width 201 height 18
click at [916, 357] on span "Ha" at bounding box center [963, 364] width 201 height 18
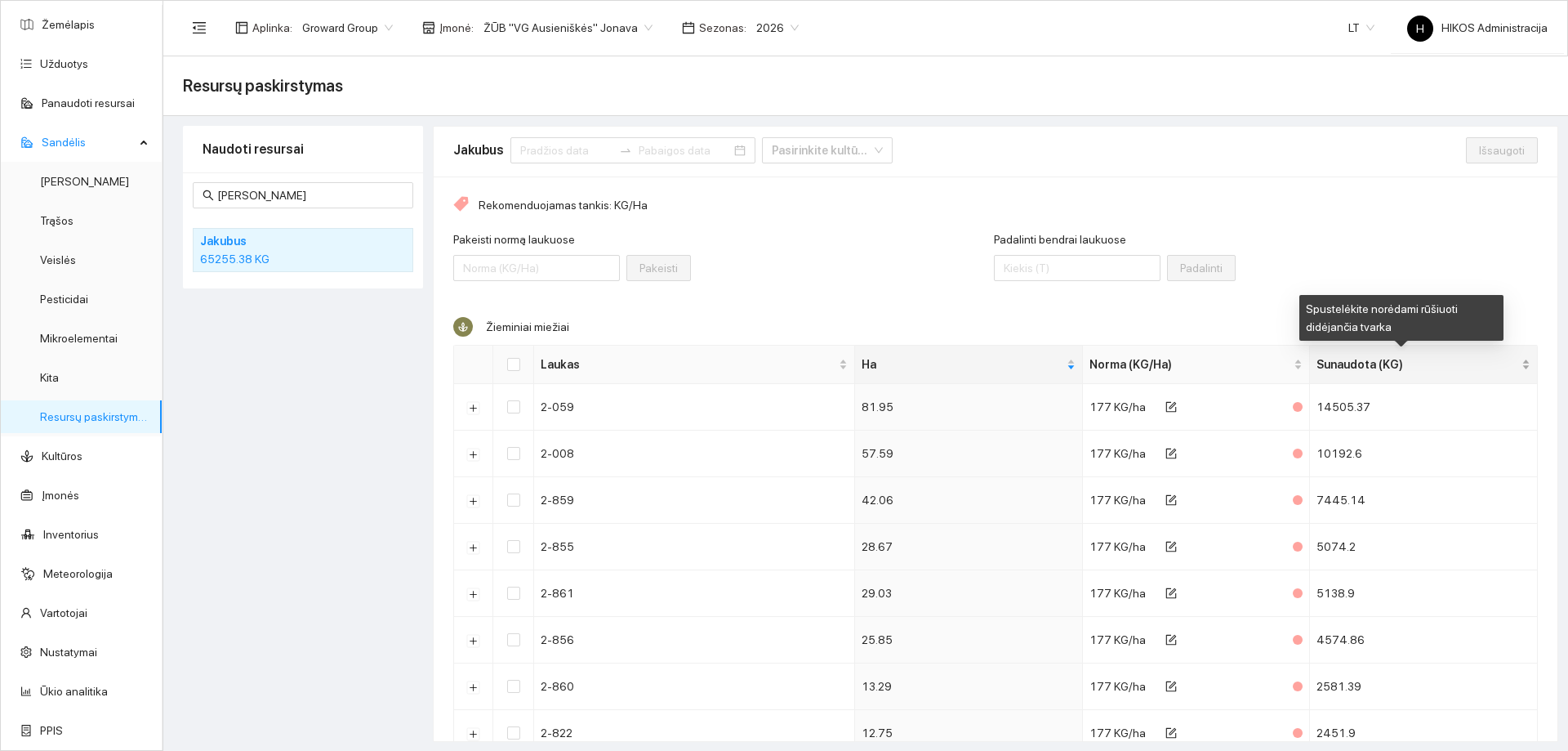
click at [1373, 358] on span "Sunaudota (KG)" at bounding box center [1417, 364] width 201 height 18
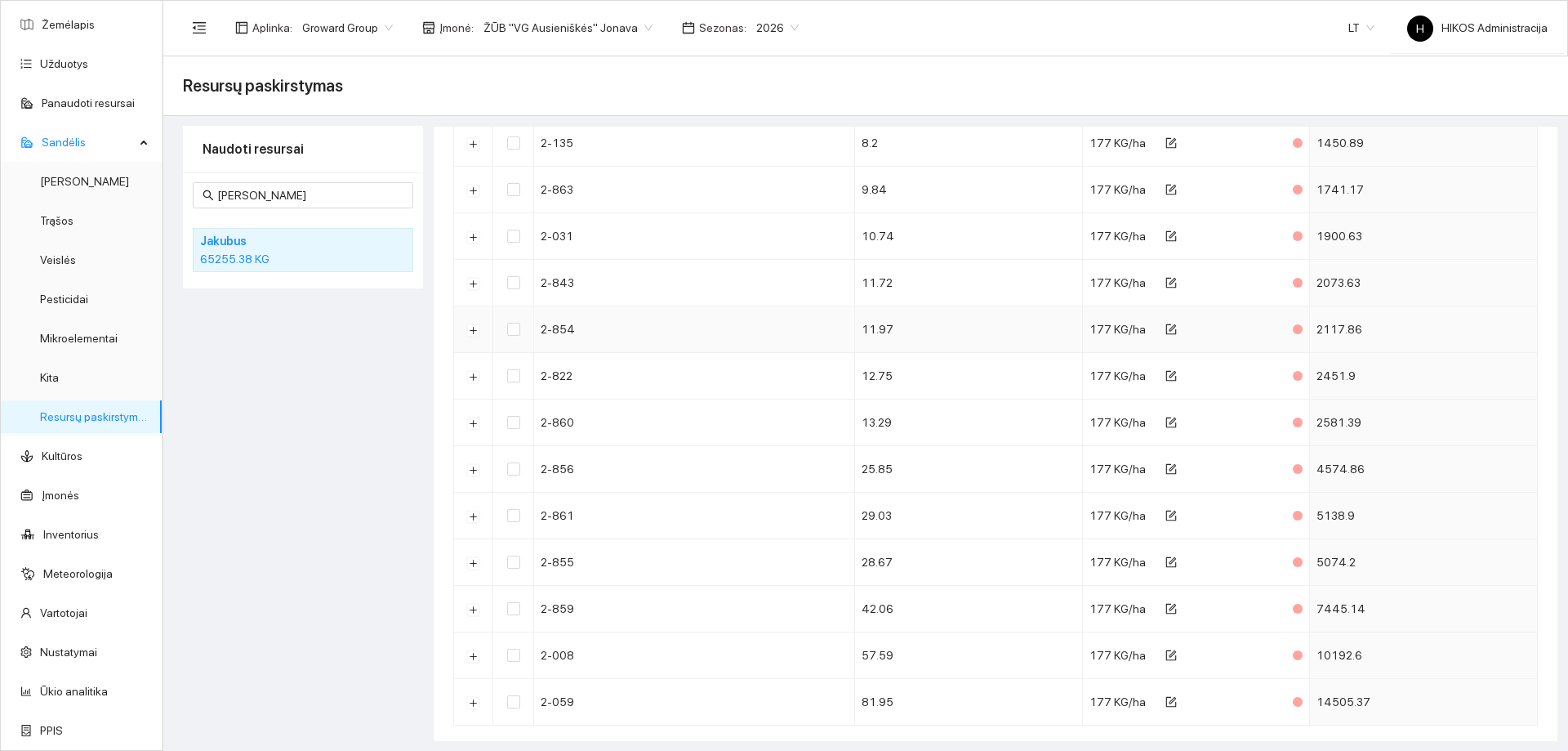
scroll to position [575, 0]
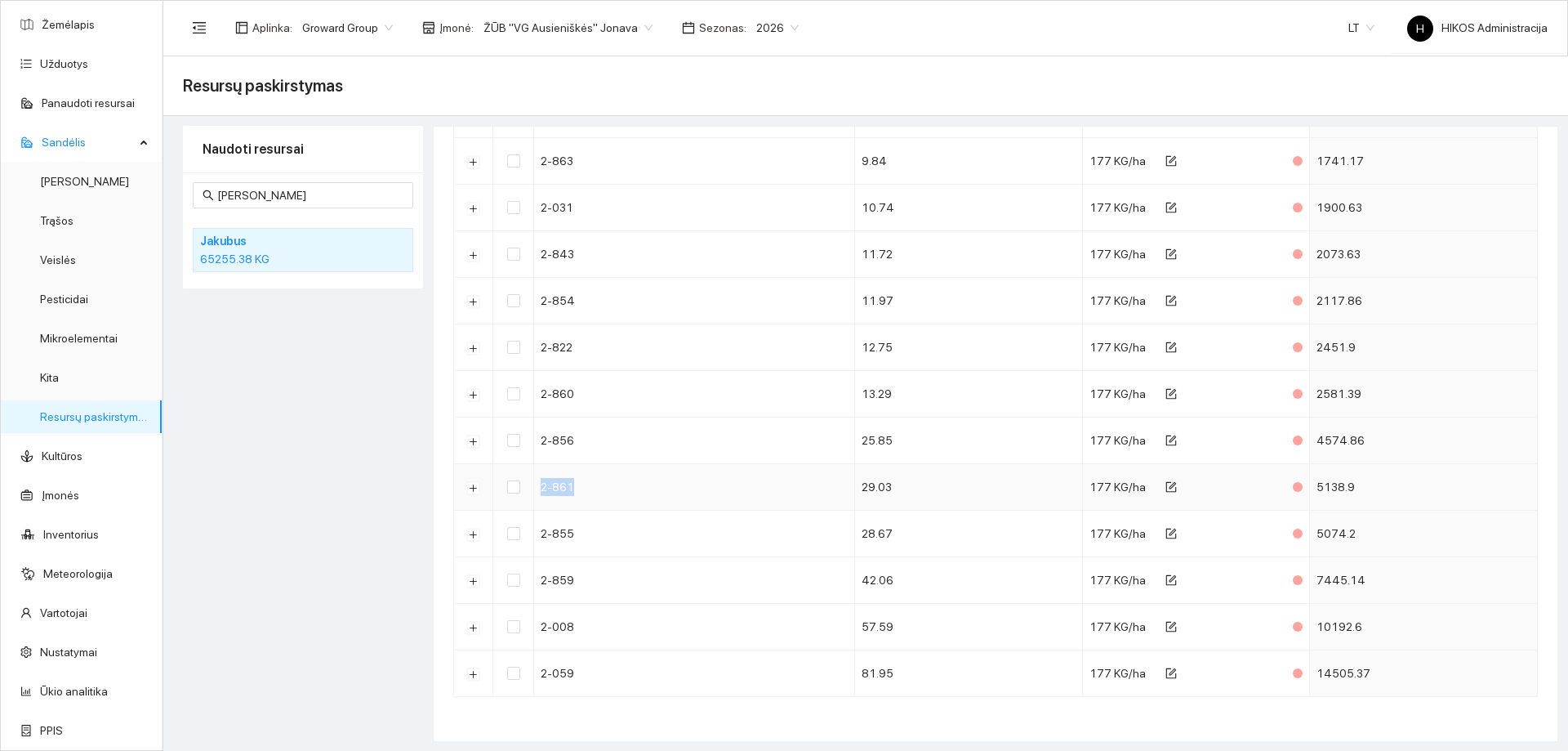
drag, startPoint x: 569, startPoint y: 498, endPoint x: 617, endPoint y: 498, distance: 48.0
click at [617, 498] on tr "2-861 29.03 177 KG/ha 5138.9" at bounding box center [996, 487] width 1084 height 47
click at [472, 488] on button "Išskleisti" at bounding box center [473, 487] width 13 height 13
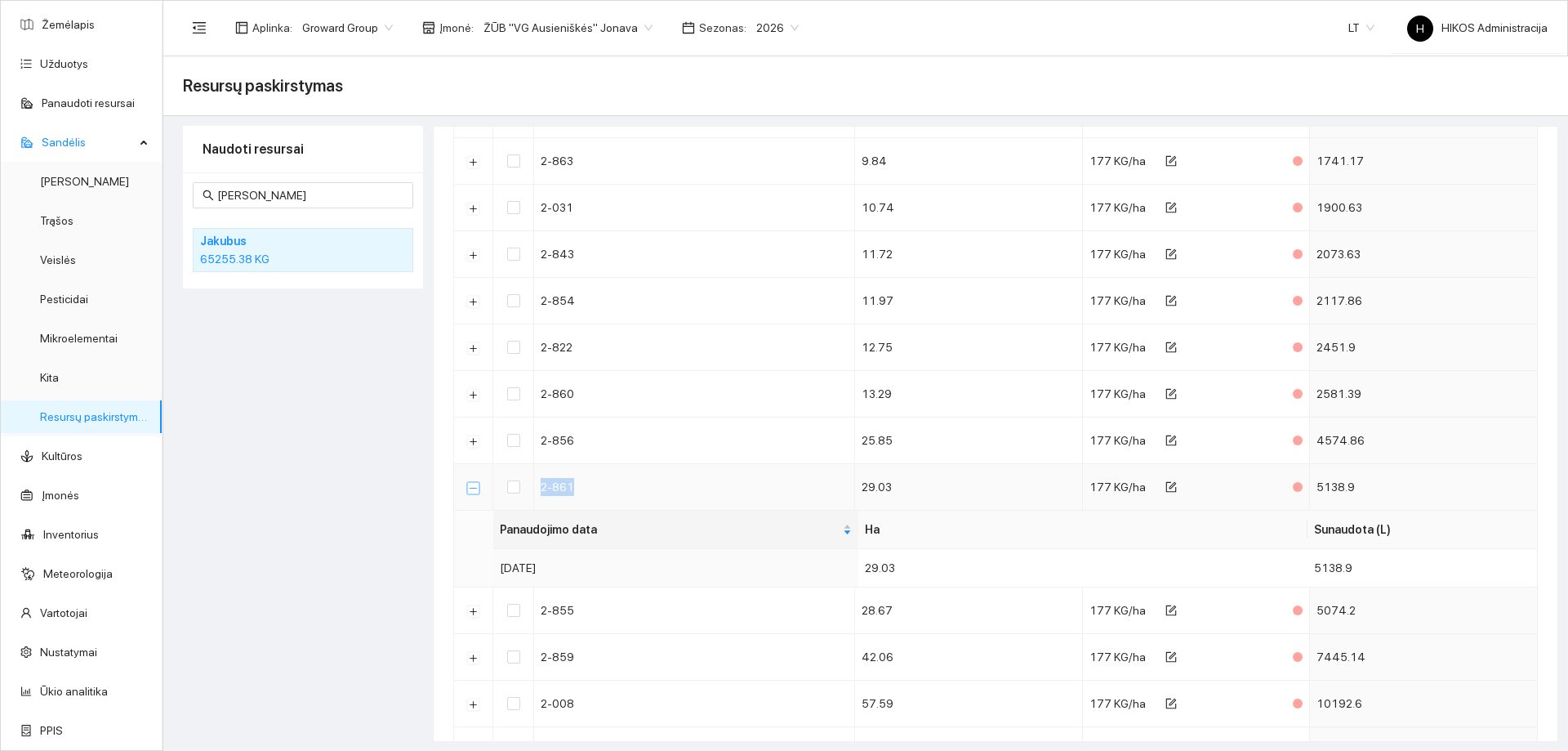
click at [476, 492] on button "Suskleisti" at bounding box center [473, 487] width 13 height 13
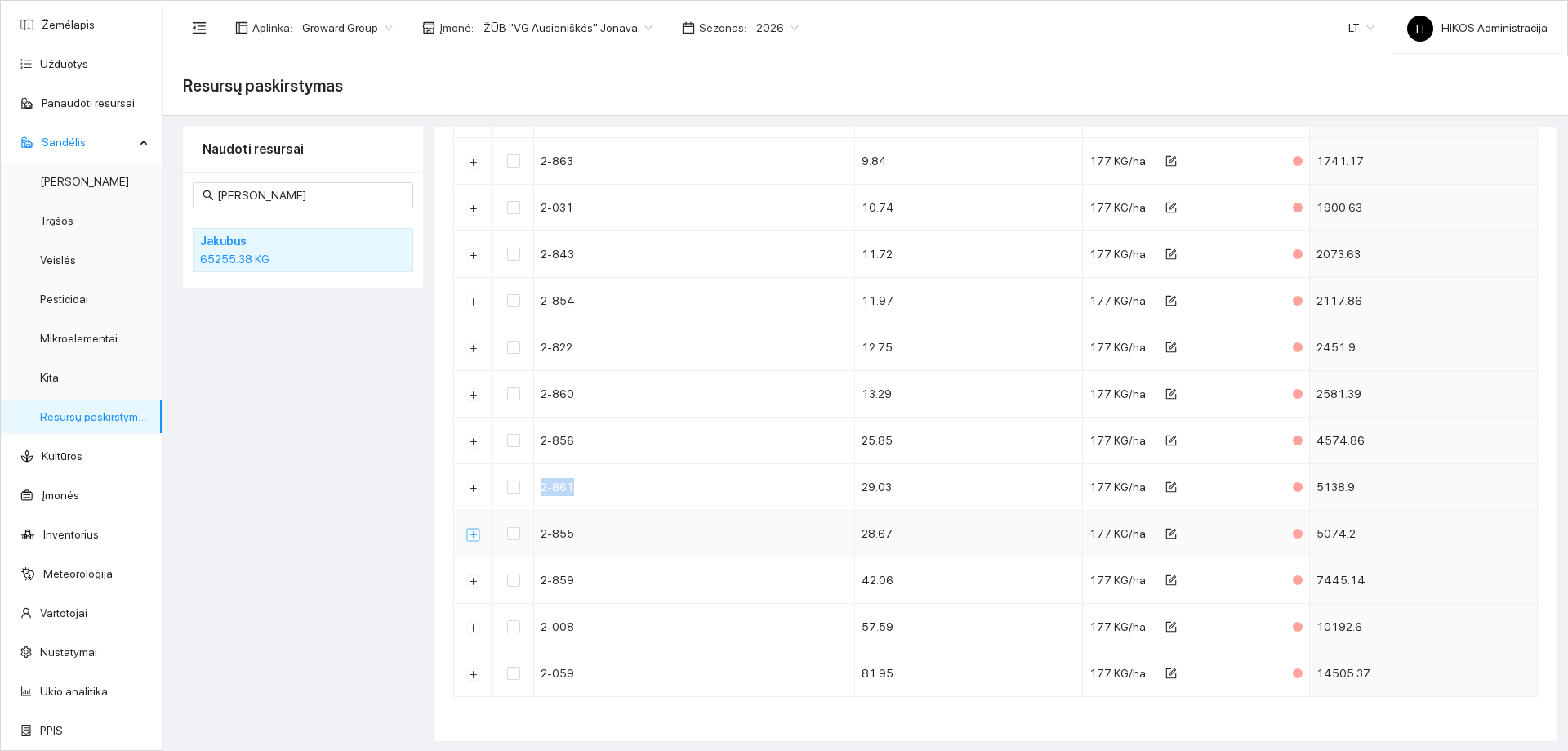
click at [476, 531] on button "Išskleisti" at bounding box center [473, 534] width 13 height 13
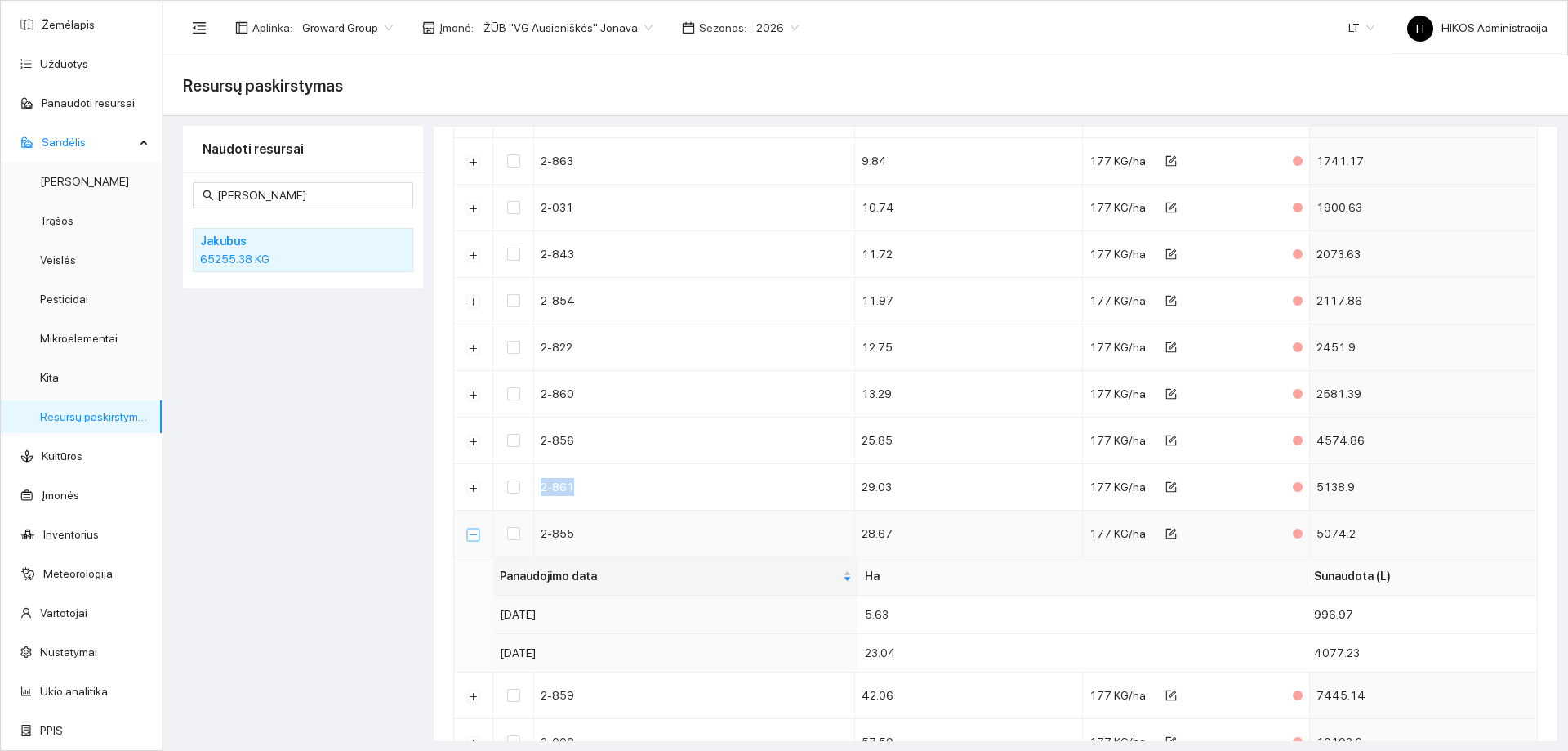
click at [476, 531] on button "Suskleisti" at bounding box center [473, 534] width 13 height 13
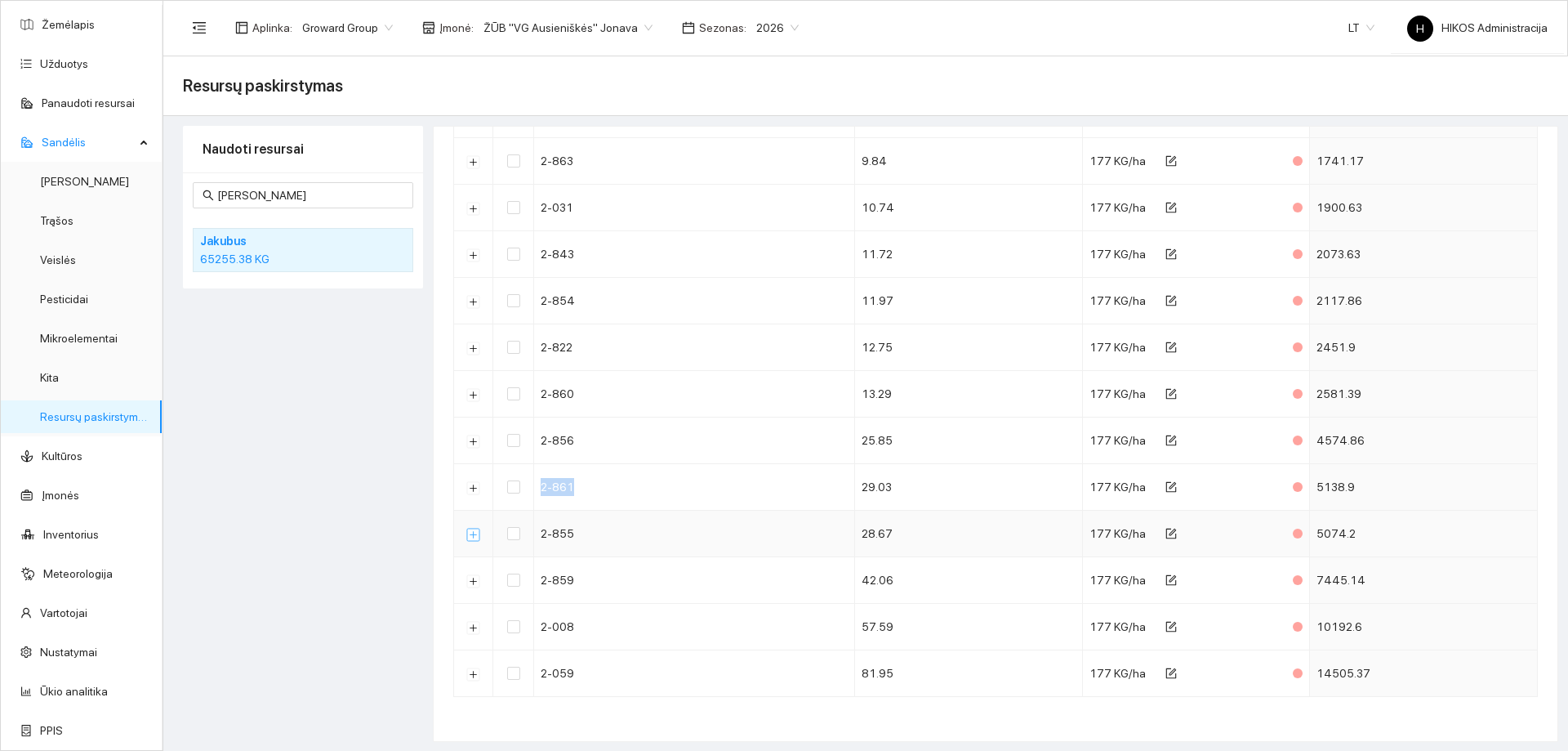
click at [475, 533] on button "Išskleisti" at bounding box center [473, 534] width 13 height 13
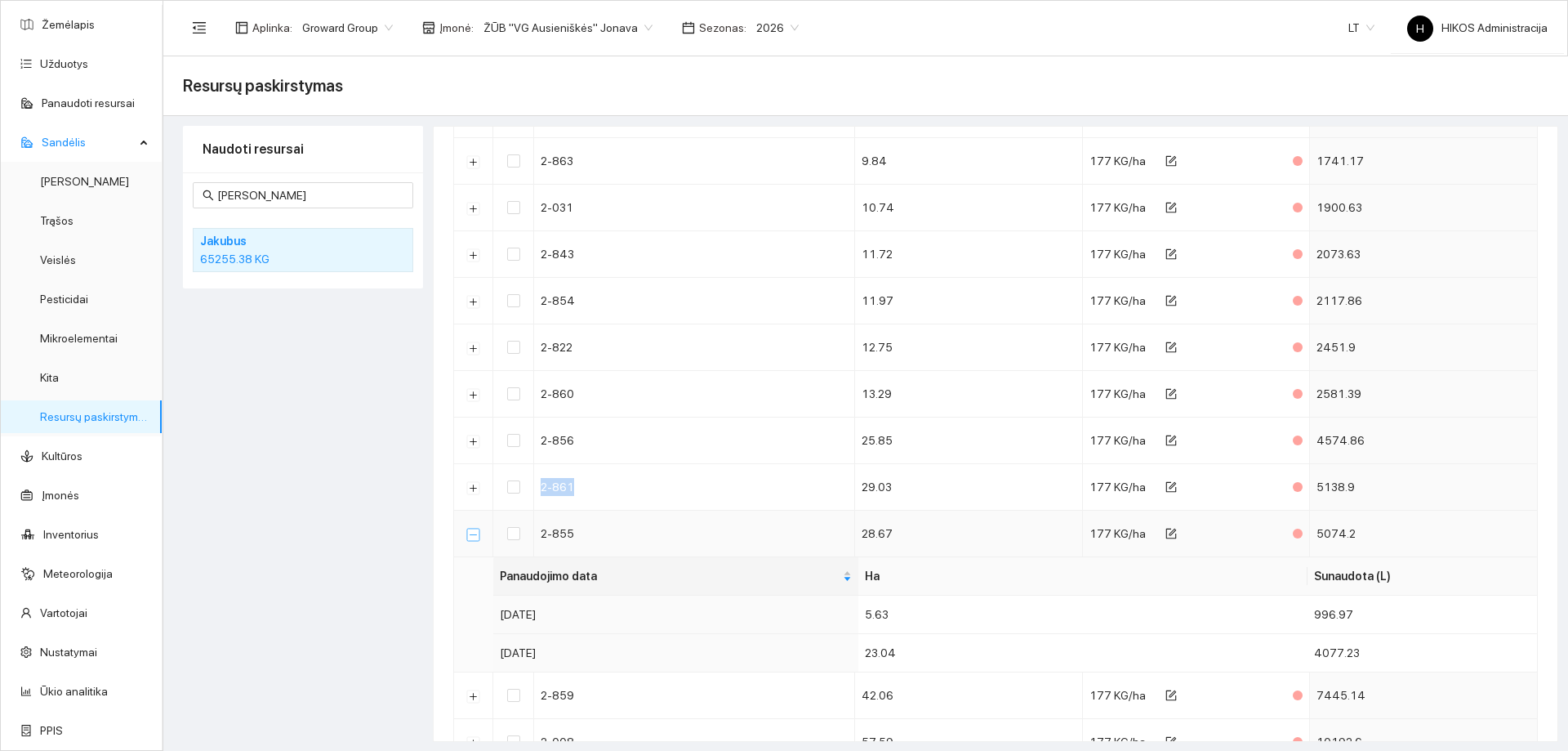
click at [475, 533] on button "Suskleisti" at bounding box center [473, 534] width 13 height 13
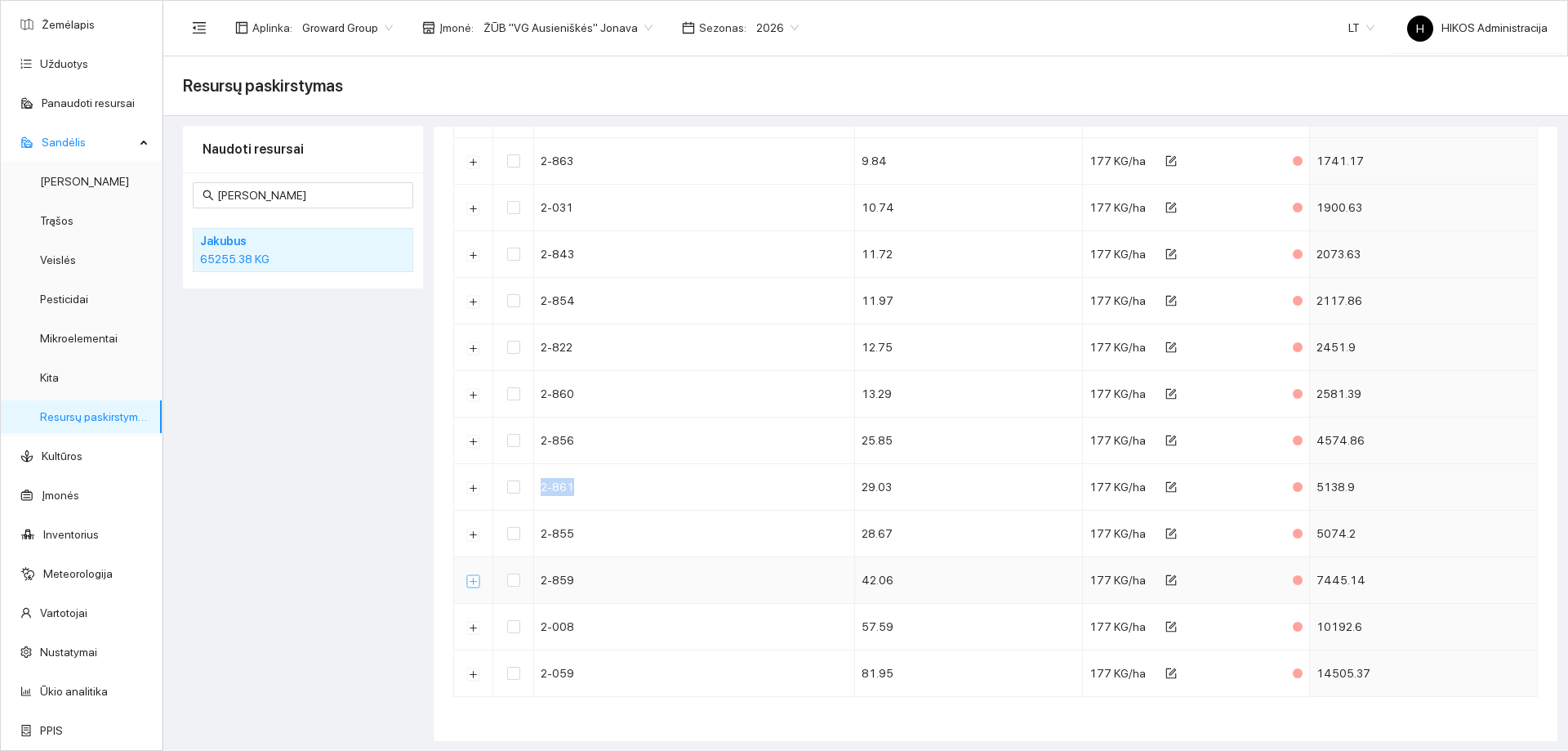
click at [473, 579] on button "Išskleisti" at bounding box center [473, 580] width 13 height 13
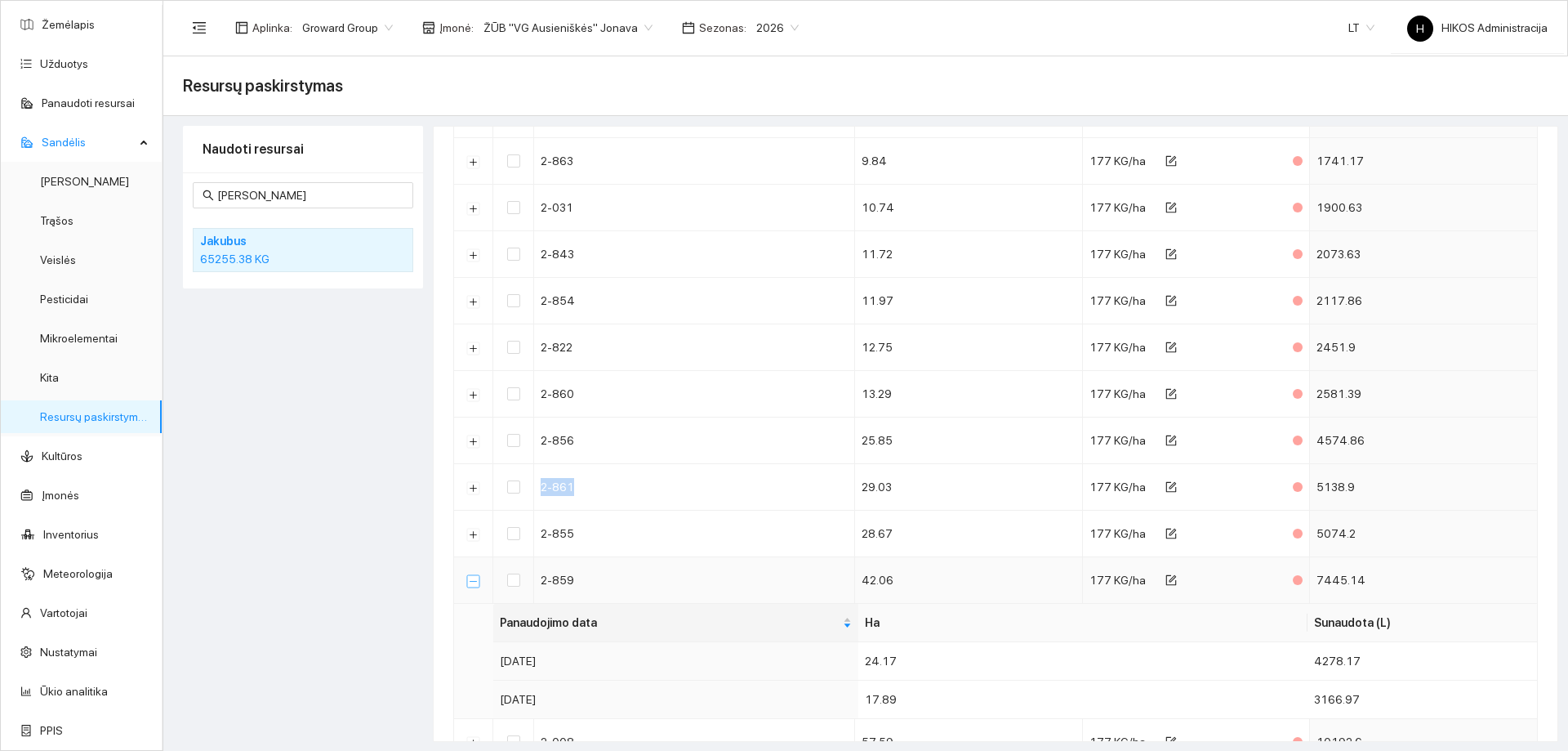
click at [473, 579] on button "Suskleisti" at bounding box center [473, 580] width 13 height 13
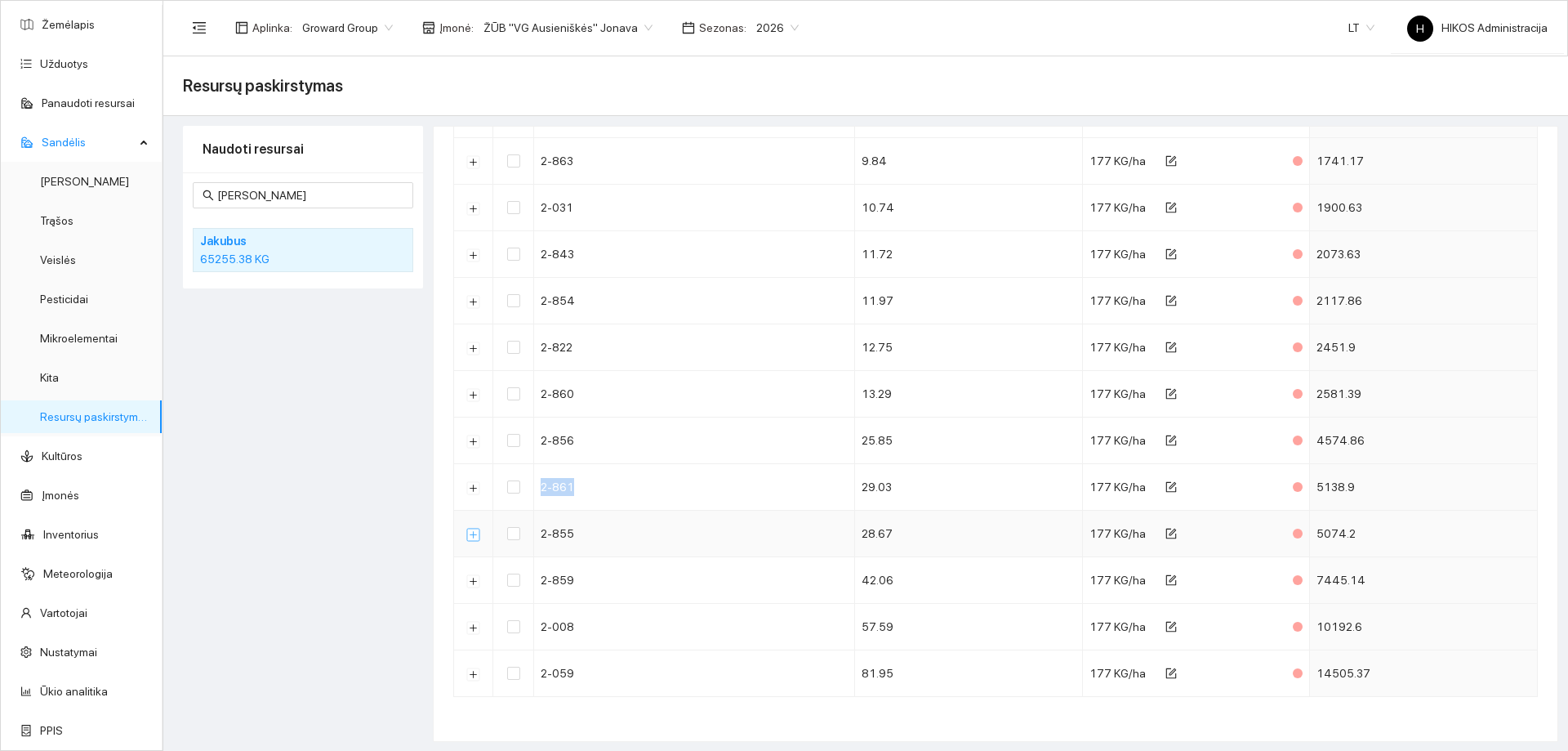
click at [473, 539] on button "Išskleisti" at bounding box center [473, 534] width 13 height 13
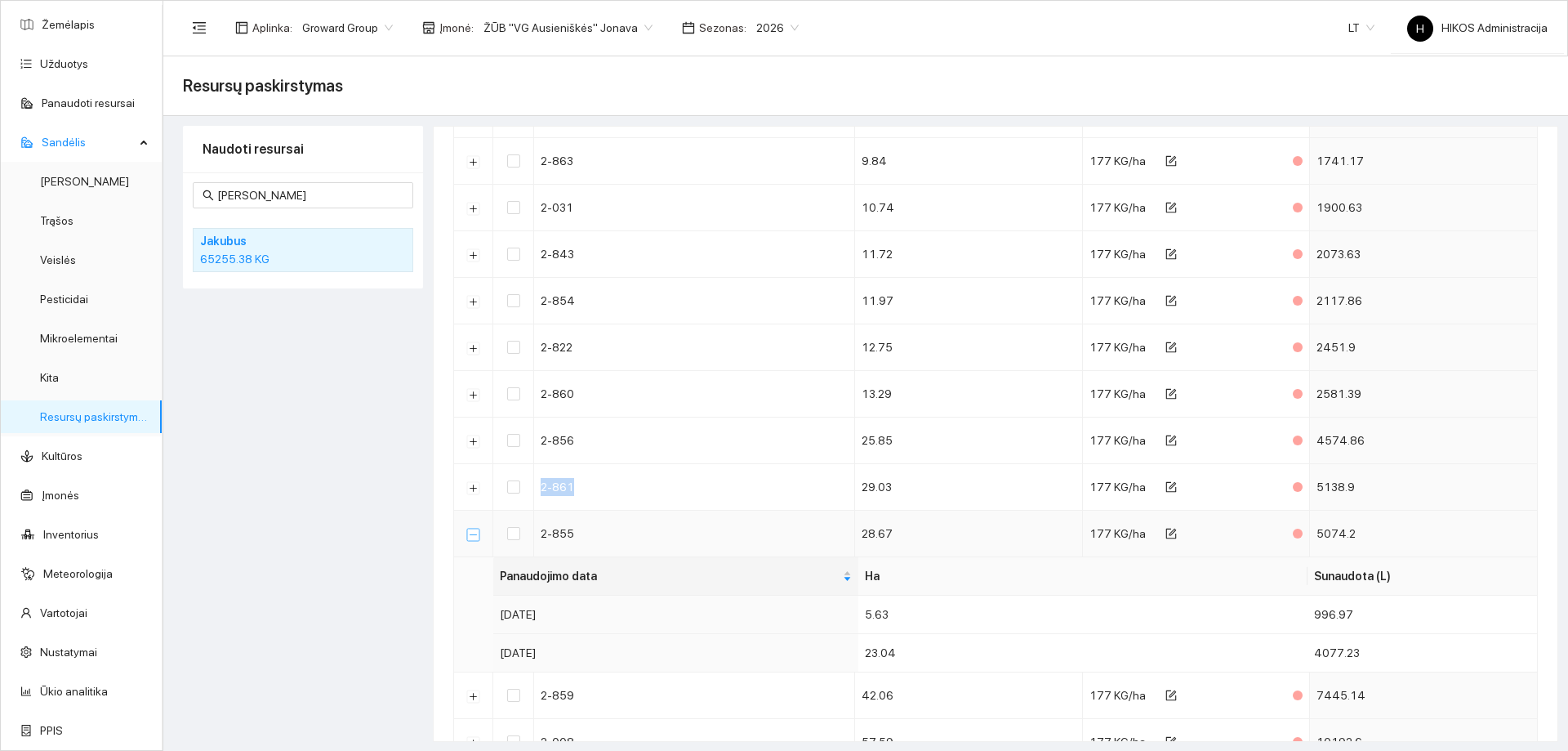
click at [473, 539] on button "Suskleisti" at bounding box center [473, 534] width 13 height 13
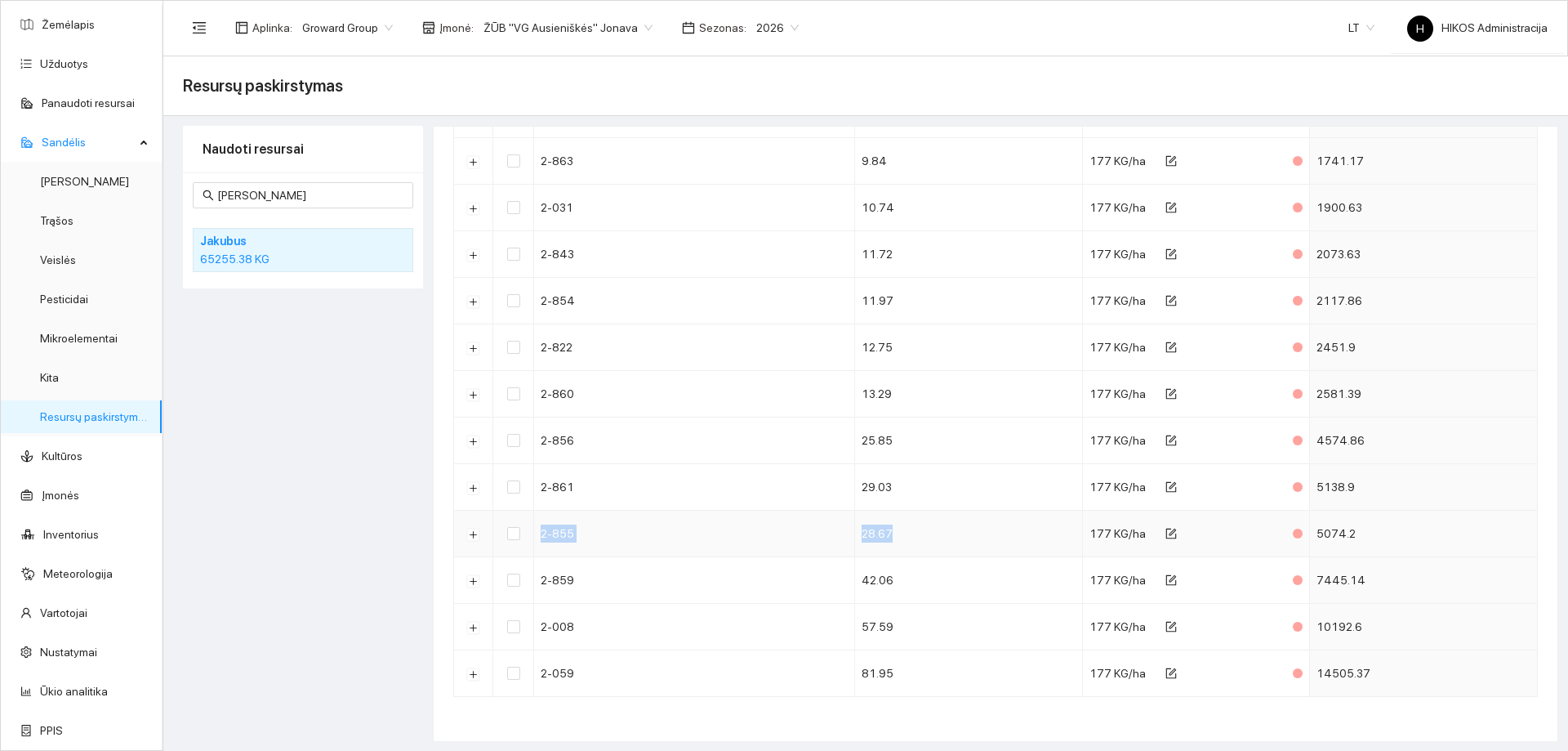
drag, startPoint x: 665, startPoint y: 534, endPoint x: 885, endPoint y: 540, distance: 220.1
click at [885, 540] on tr "2-855 28.67 177 KG/ha 5074.2" at bounding box center [996, 534] width 1084 height 47
click at [561, 543] on td "2-855" at bounding box center [693, 534] width 321 height 47
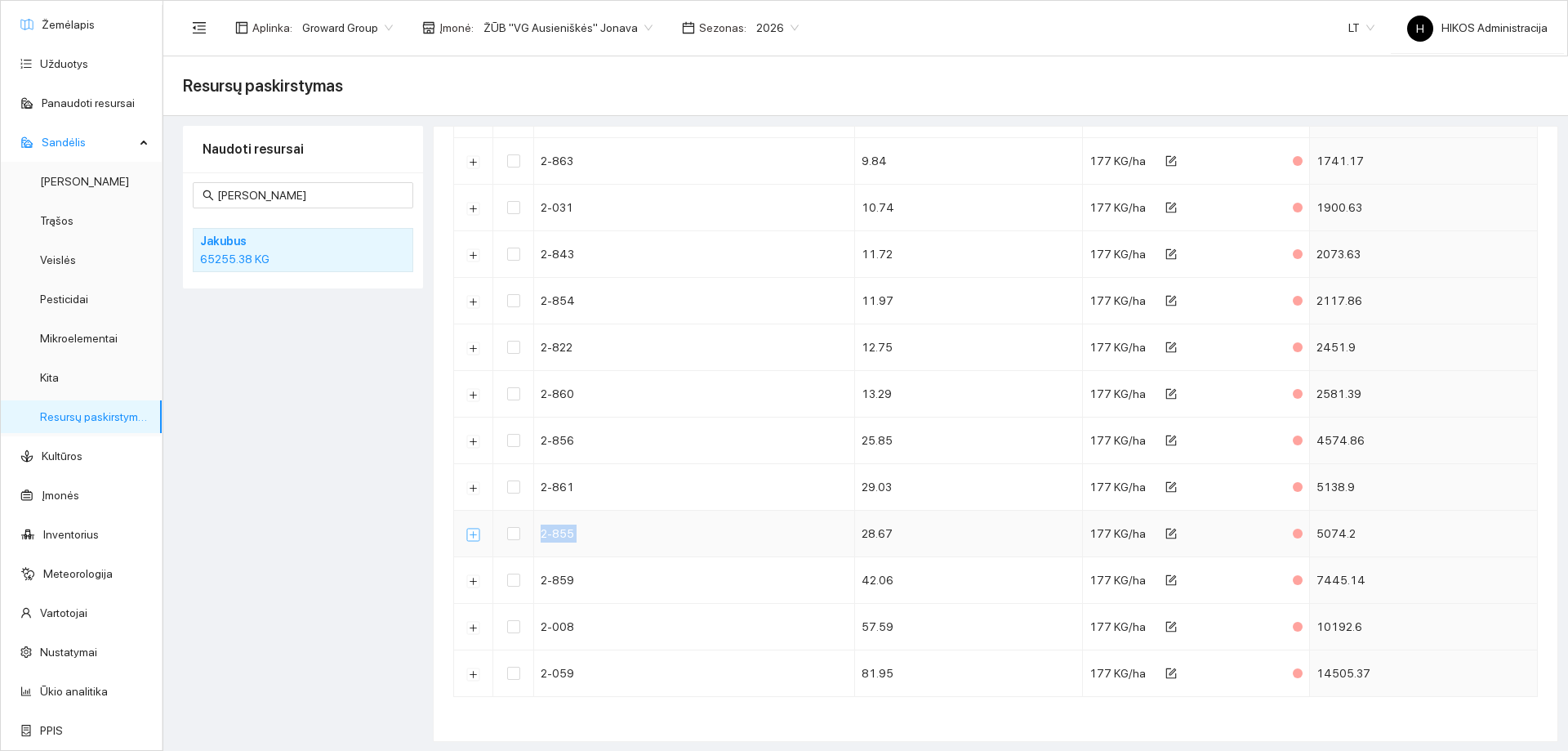
click at [471, 534] on button "Išskleisti" at bounding box center [473, 534] width 13 height 13
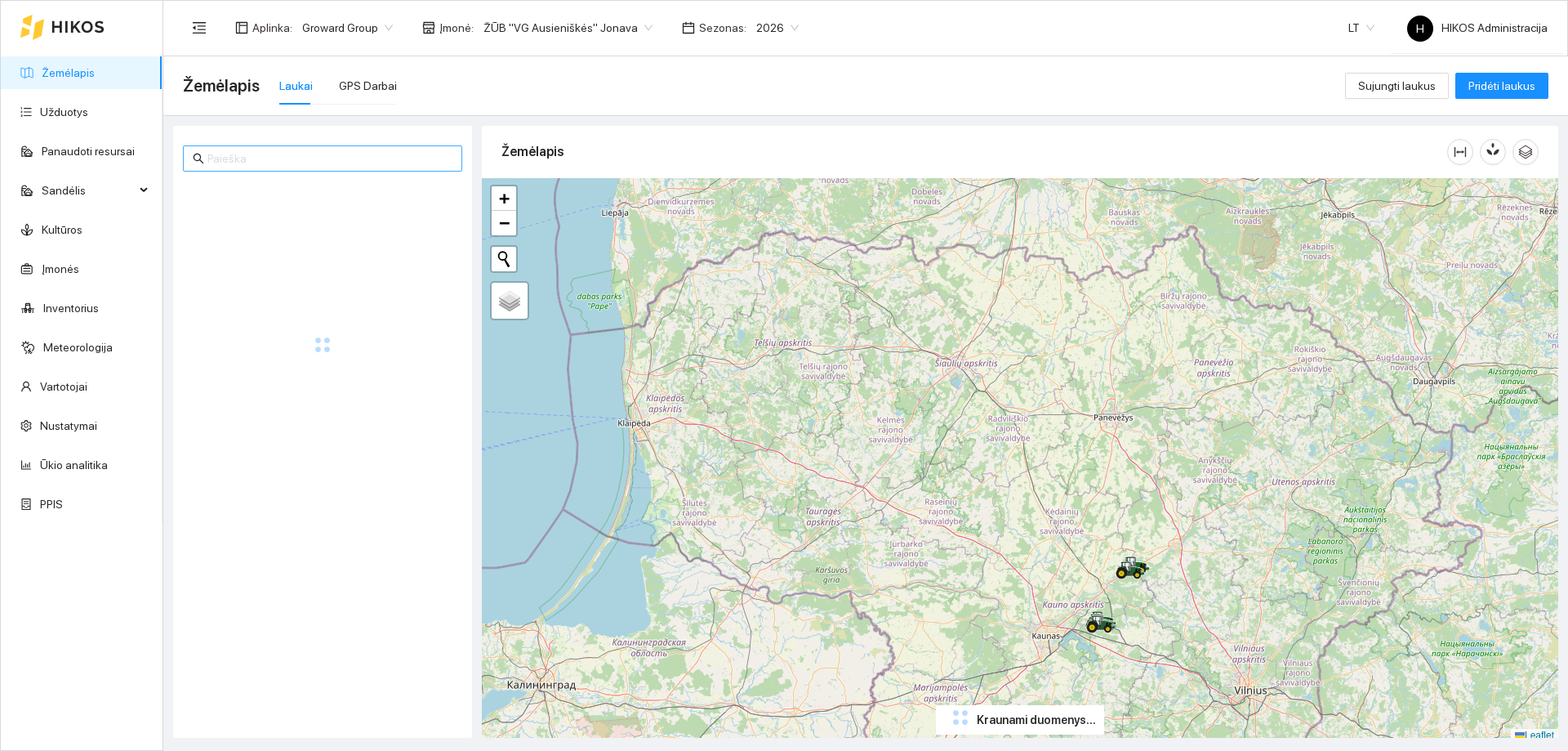
click at [280, 165] on input "text" at bounding box center [329, 158] width 245 height 18
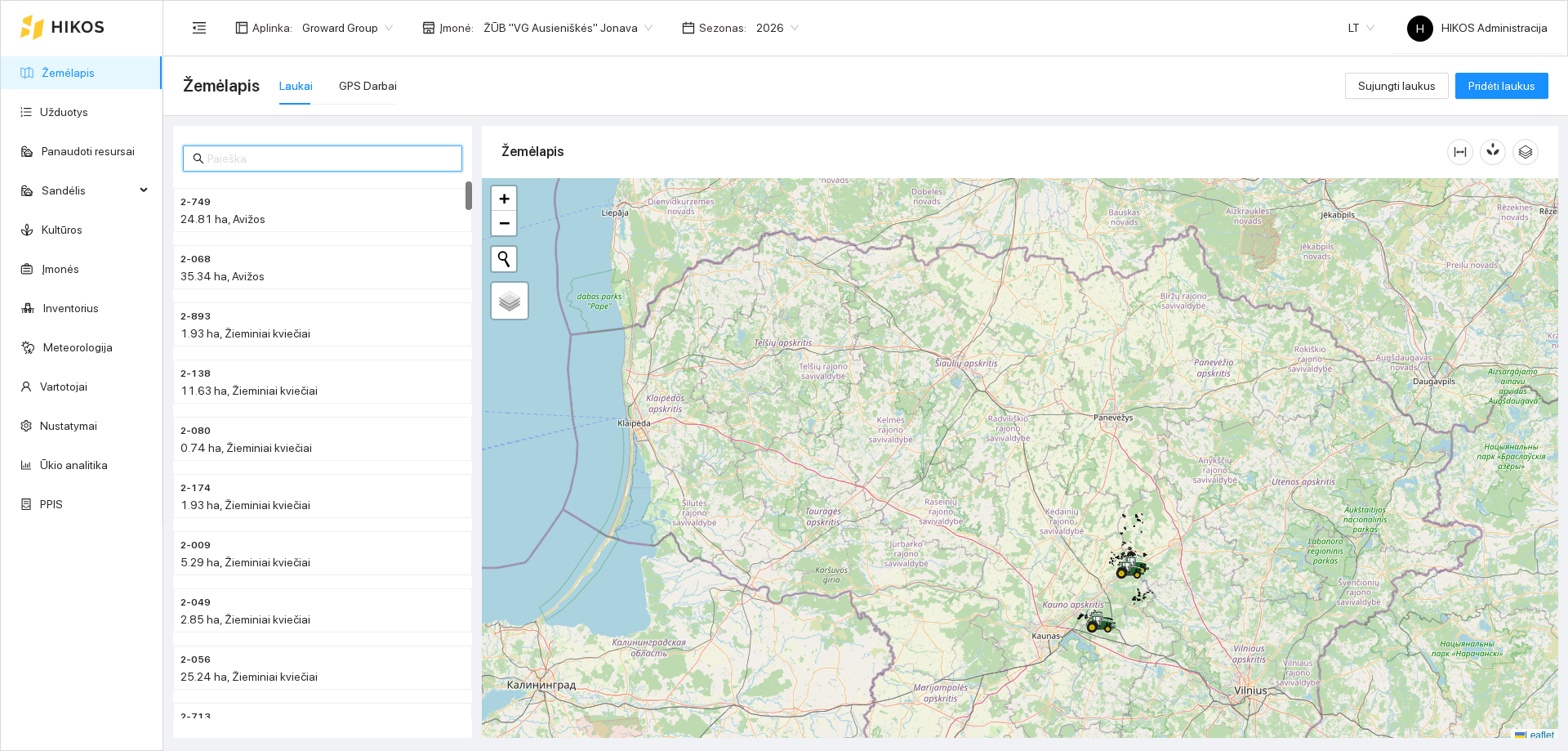
paste input "2-855"
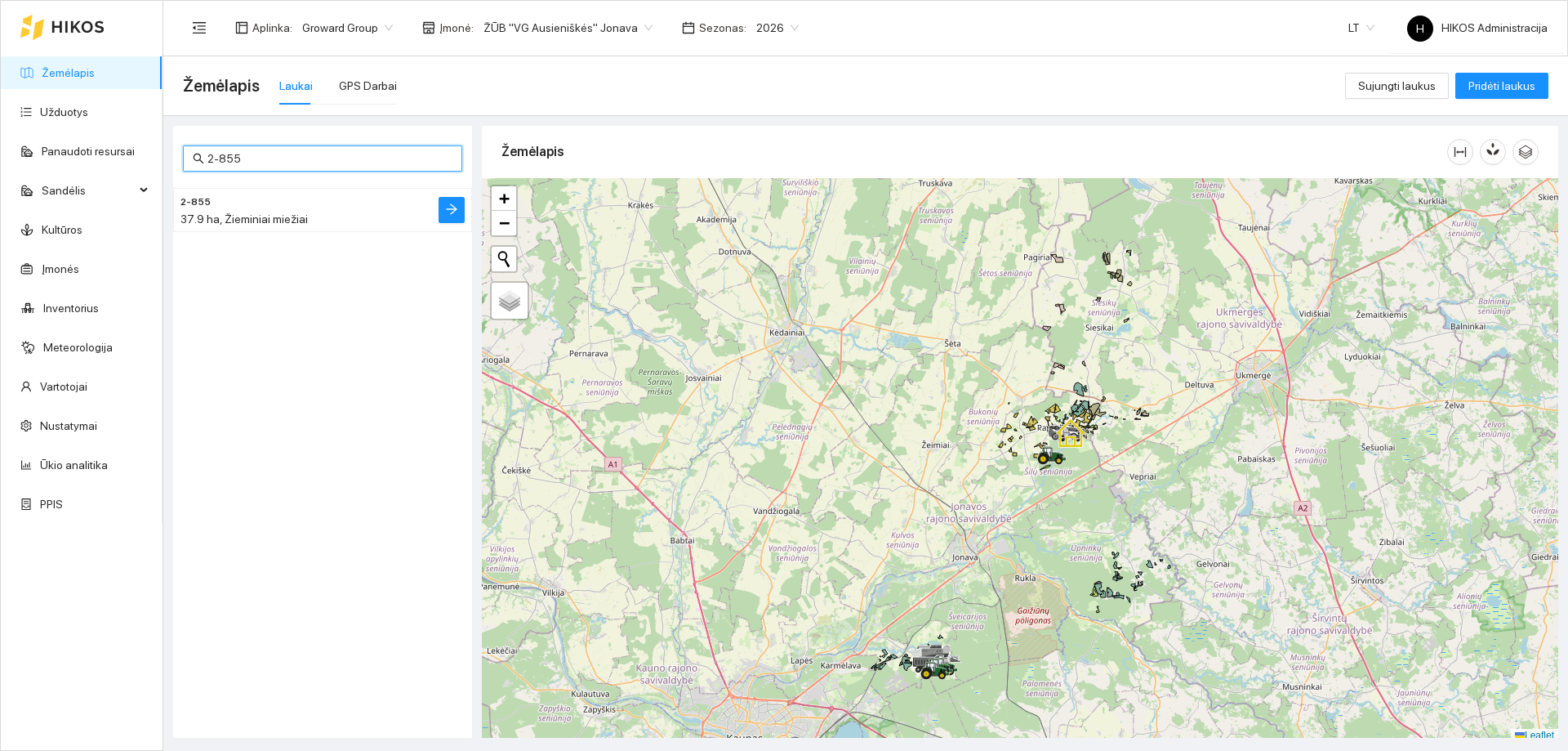
type input "2-855"
click at [261, 206] on h4 "2-855" at bounding box center [290, 201] width 219 height 18
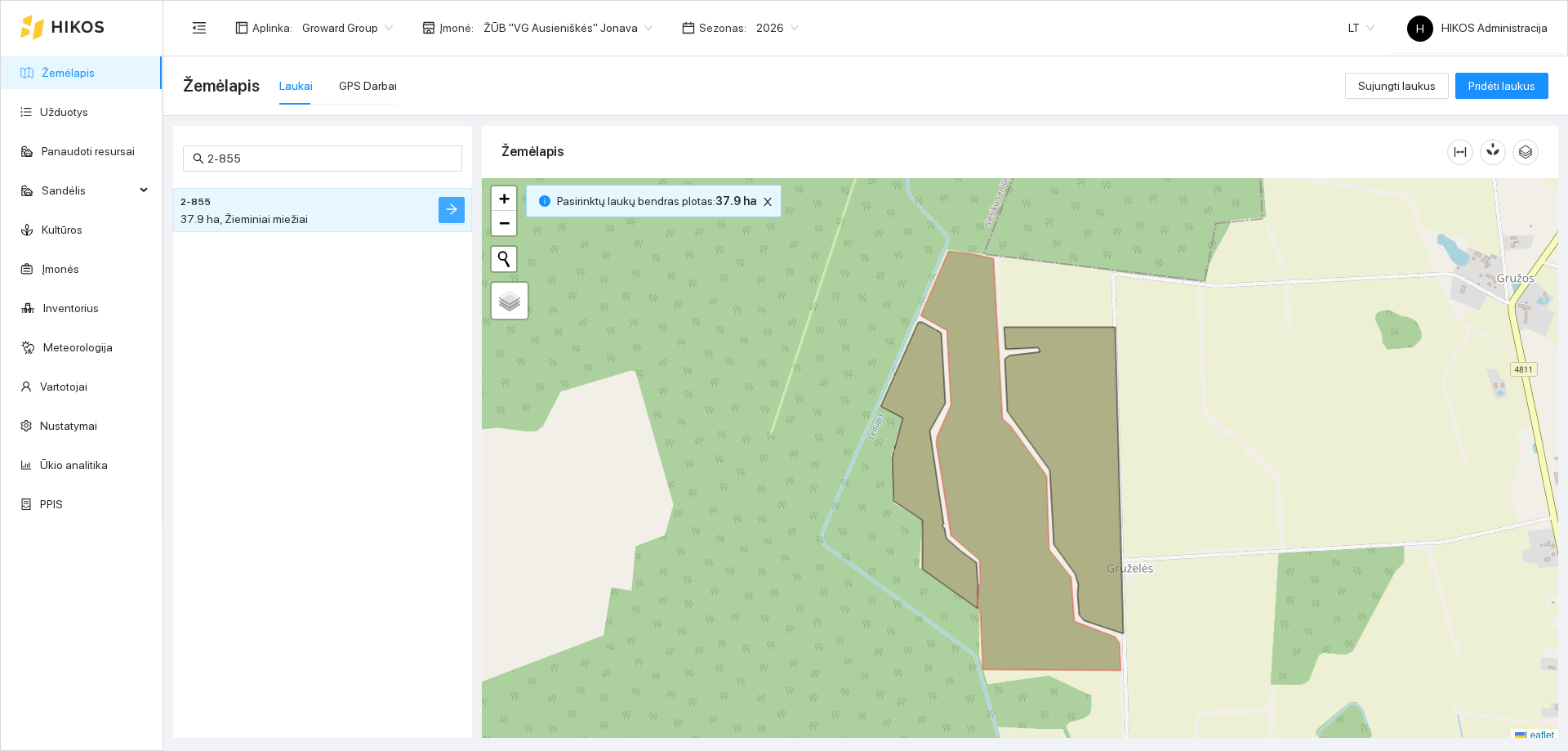
click at [452, 202] on button "button" at bounding box center [451, 209] width 26 height 26
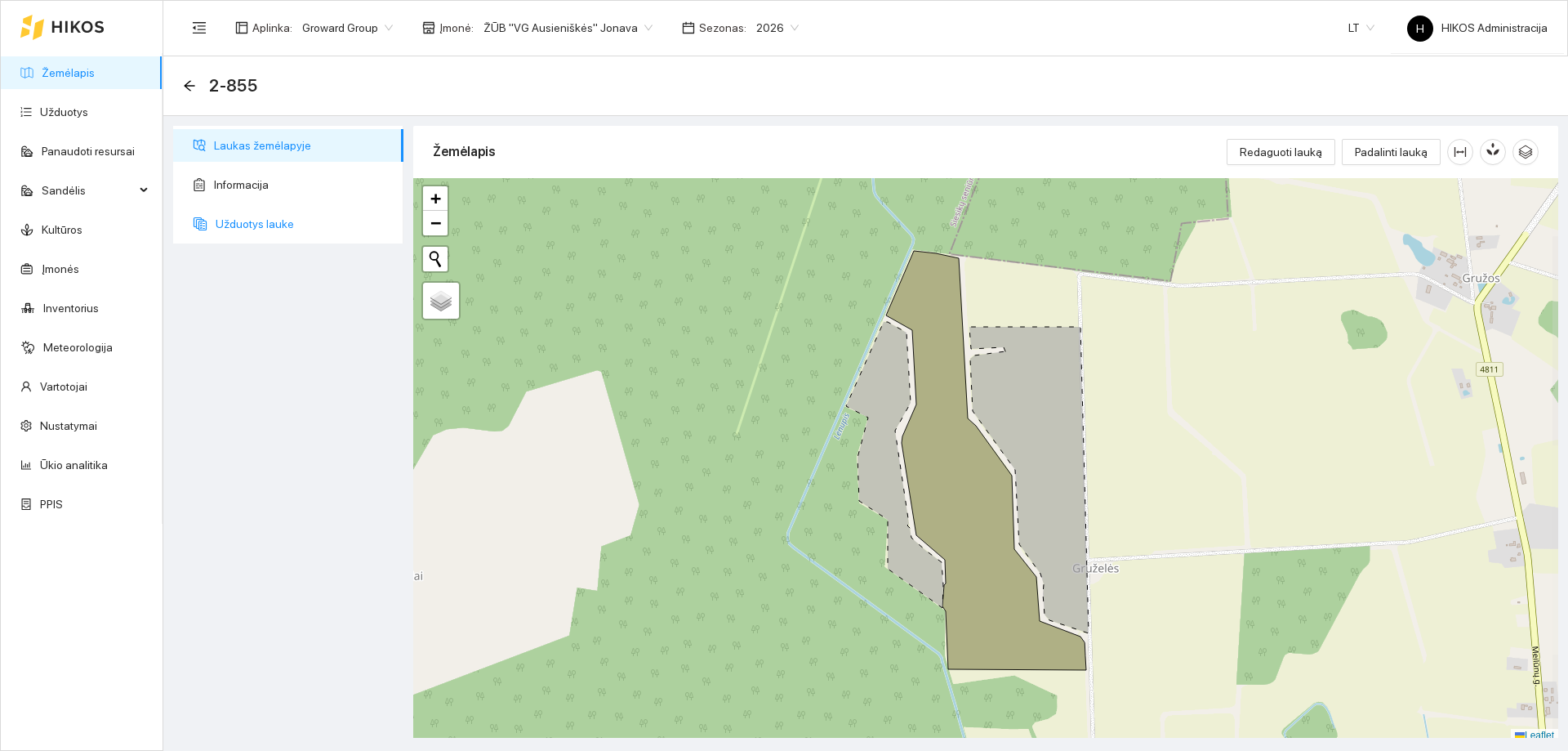
click at [297, 219] on span "Užduotys lauke" at bounding box center [303, 224] width 174 height 33
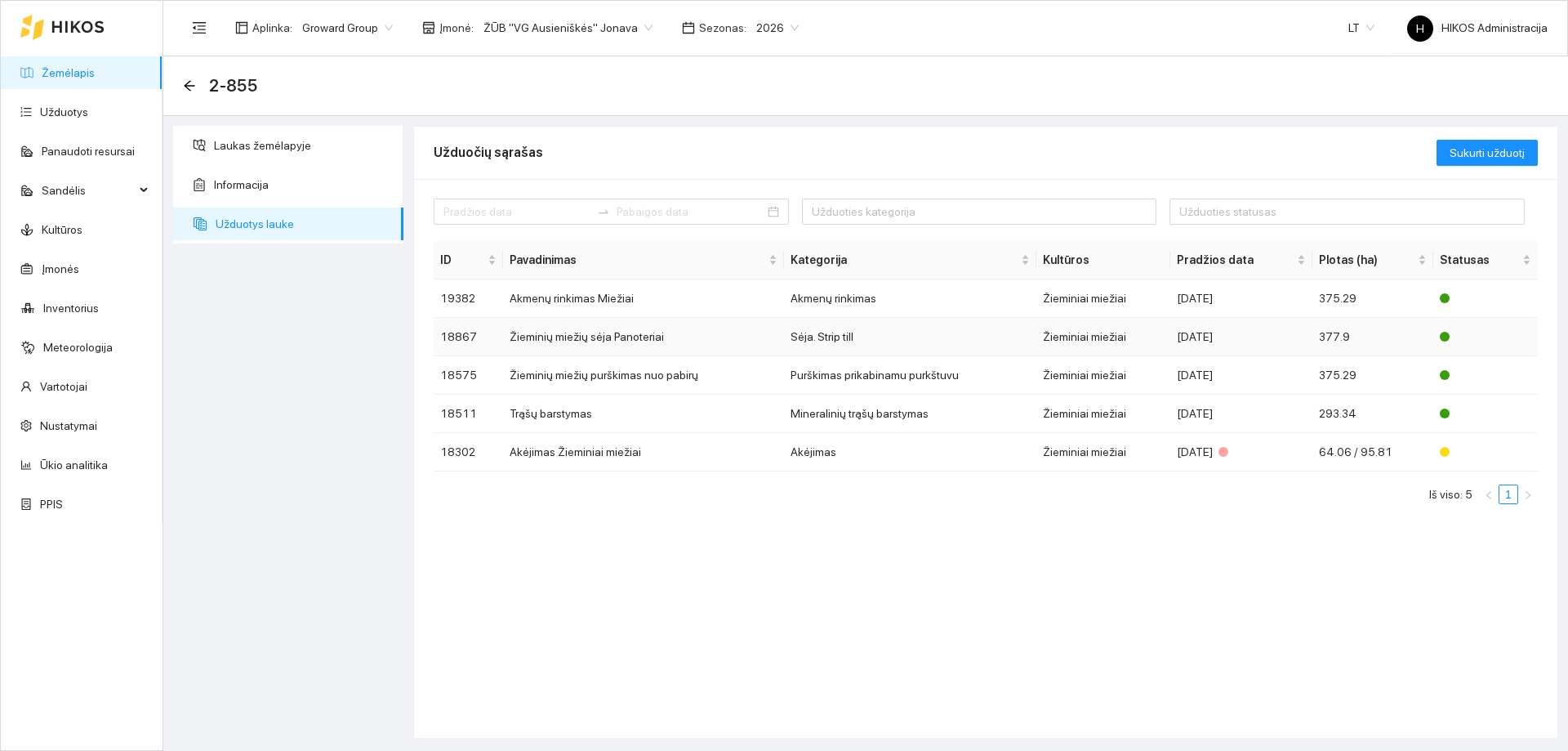
click at [576, 335] on td "Žieminių miežių sėja Panoteriai" at bounding box center [643, 337] width 281 height 39
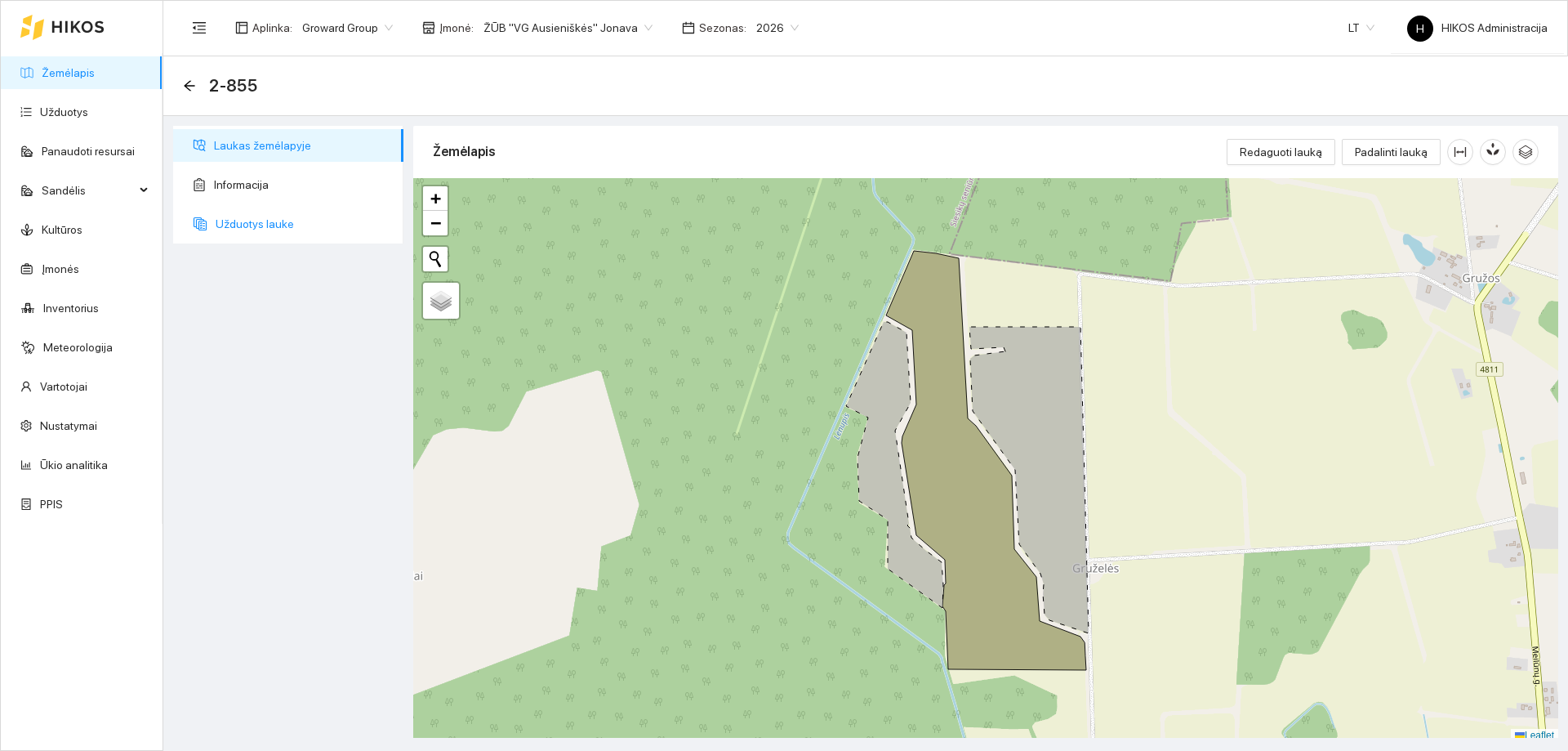
click at [295, 224] on span "Užduotys lauke" at bounding box center [303, 224] width 174 height 33
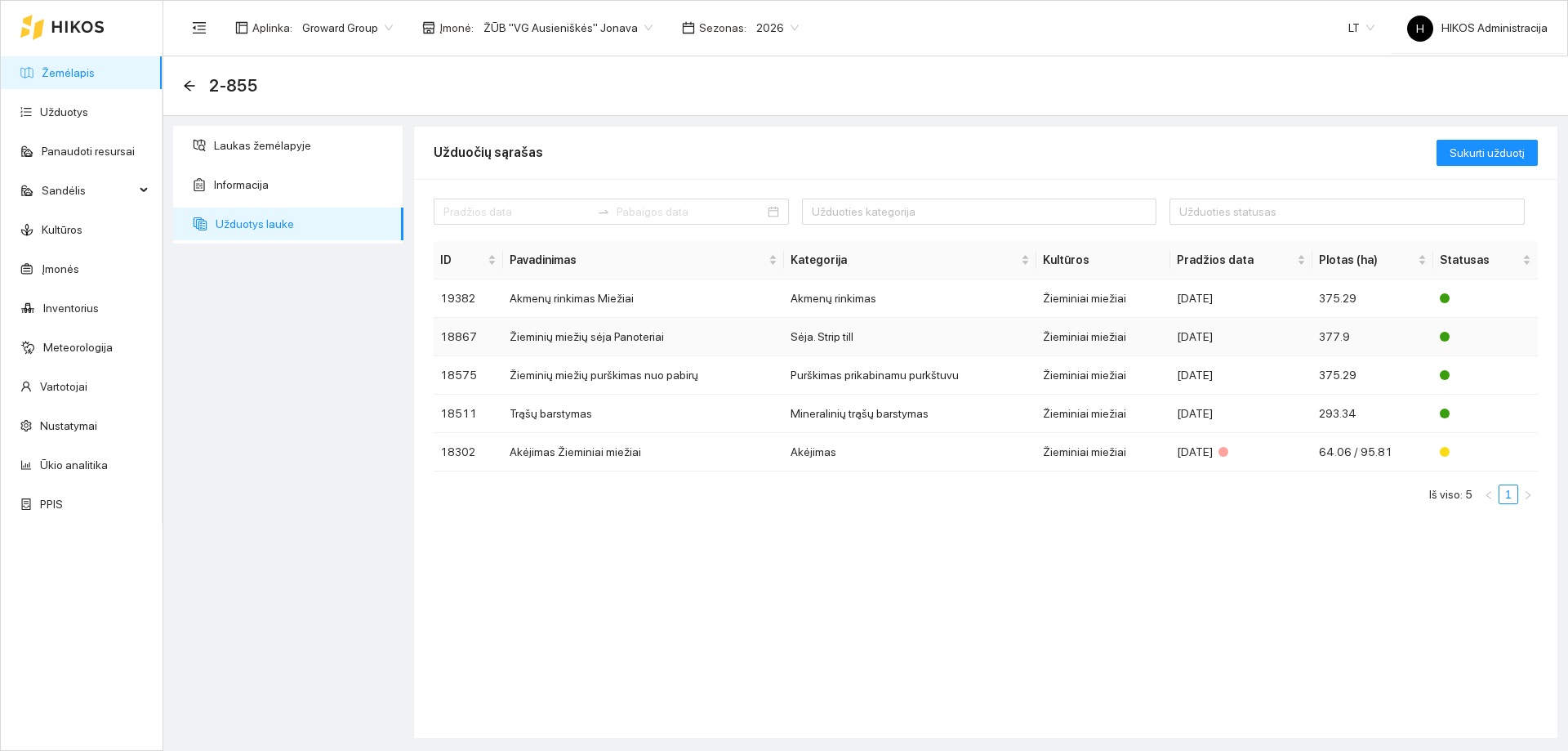
click at [596, 338] on td "Žieminių miežių sėja Panoteriai" at bounding box center [643, 337] width 281 height 39
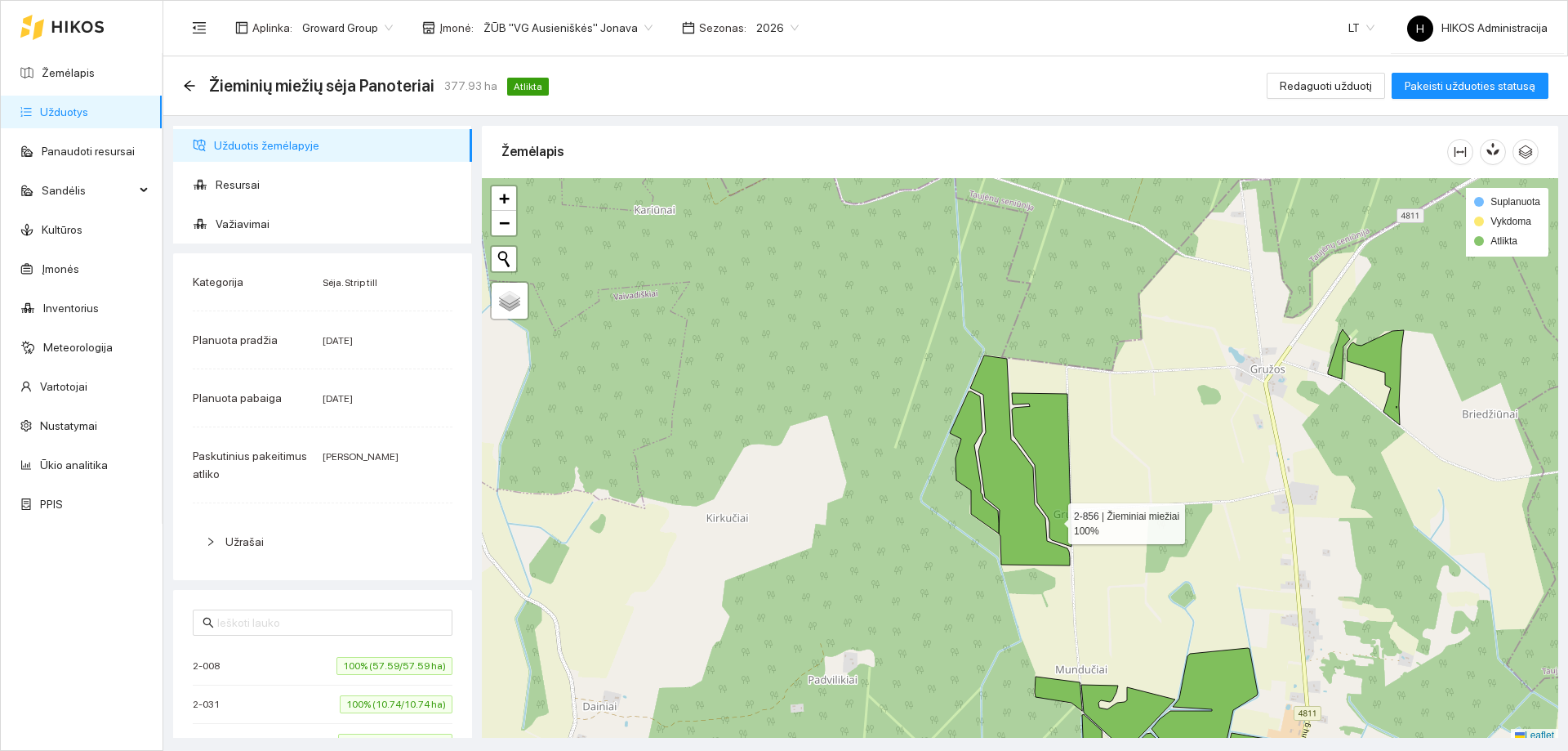
click at [1026, 511] on icon at bounding box center [1020, 460] width 100 height 210
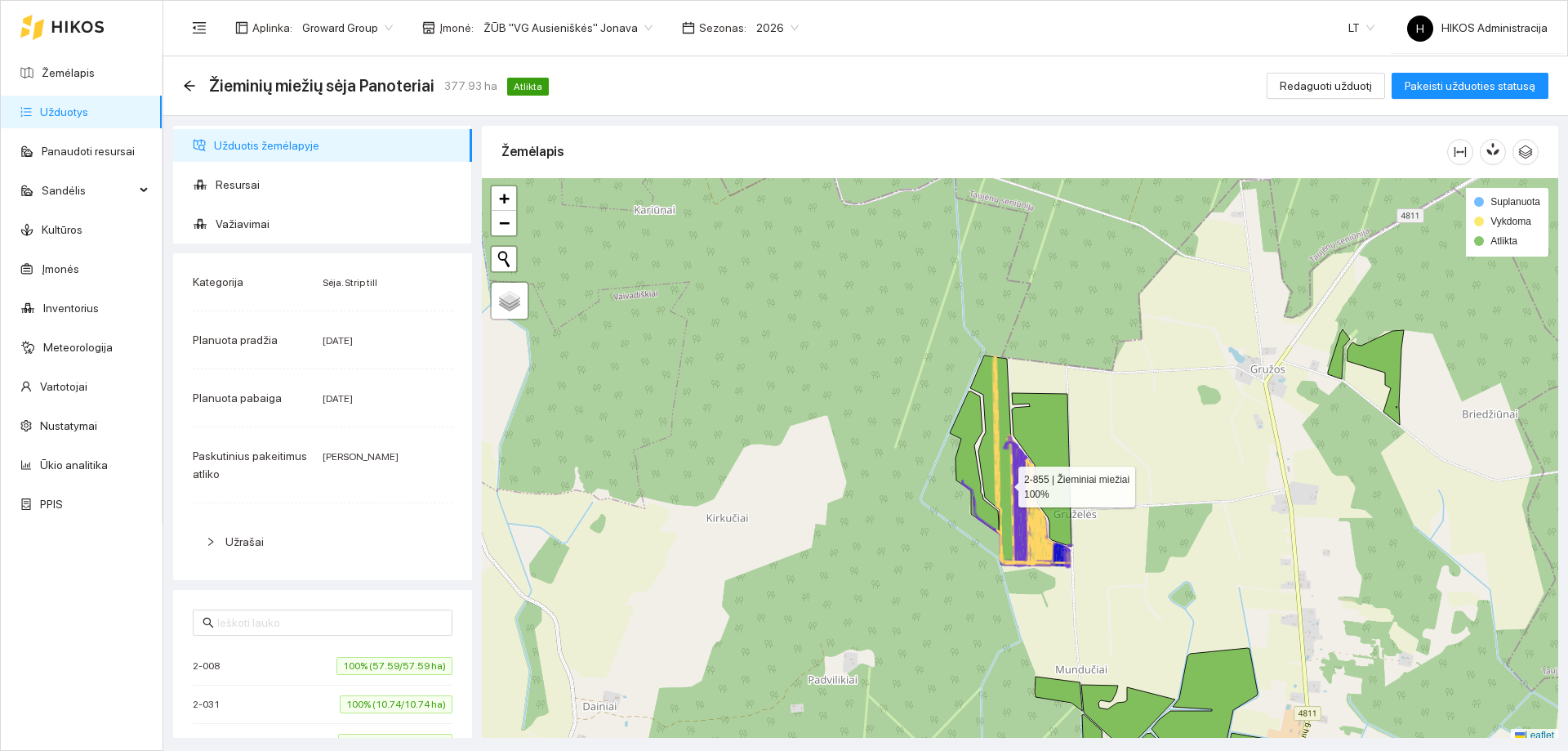
scroll to position [5, 0]
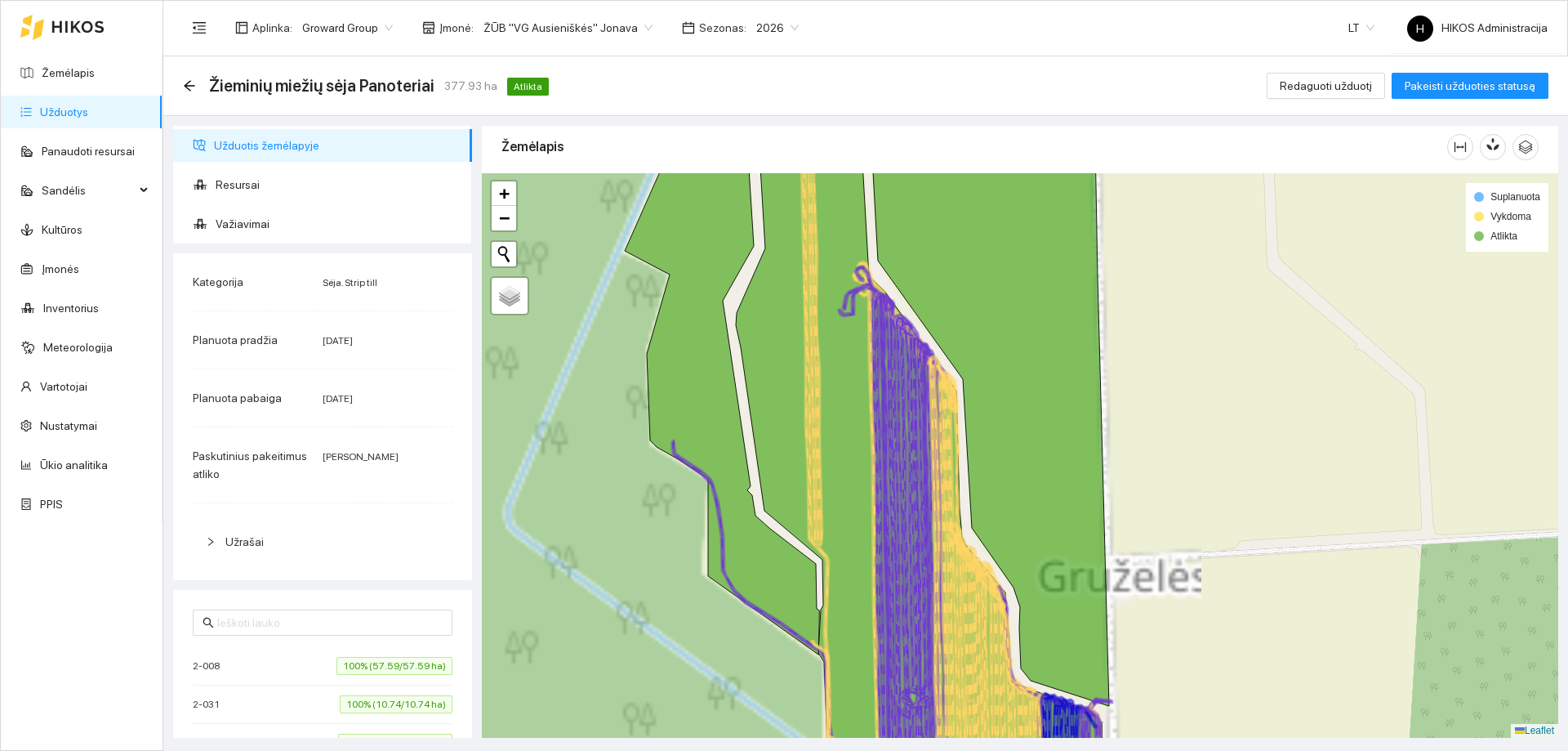
drag, startPoint x: 930, startPoint y: 447, endPoint x: 869, endPoint y: 432, distance: 62.8
click at [869, 432] on icon at bounding box center [893, 528] width 108 height 483
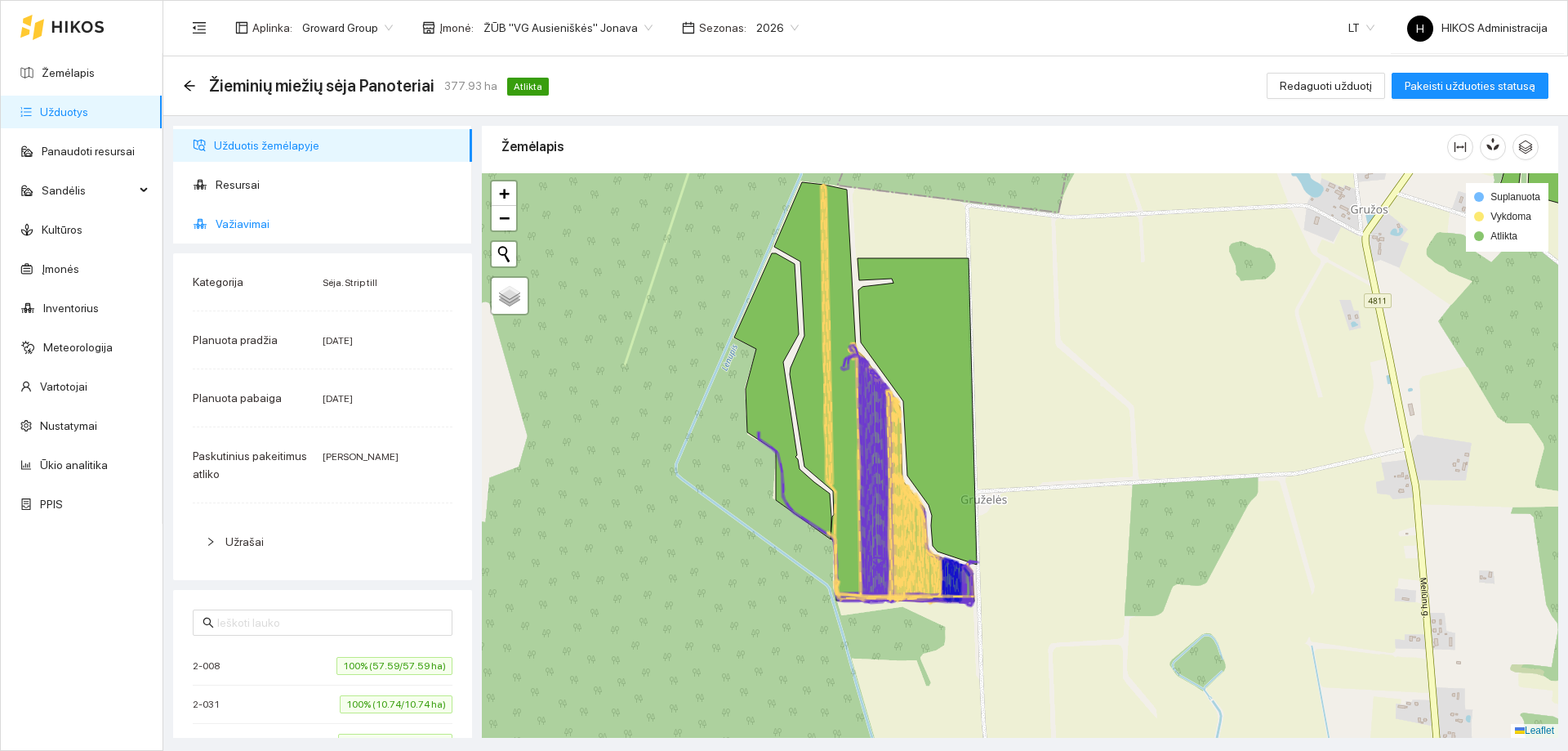
click at [284, 224] on span "Važiavimai" at bounding box center [337, 224] width 243 height 33
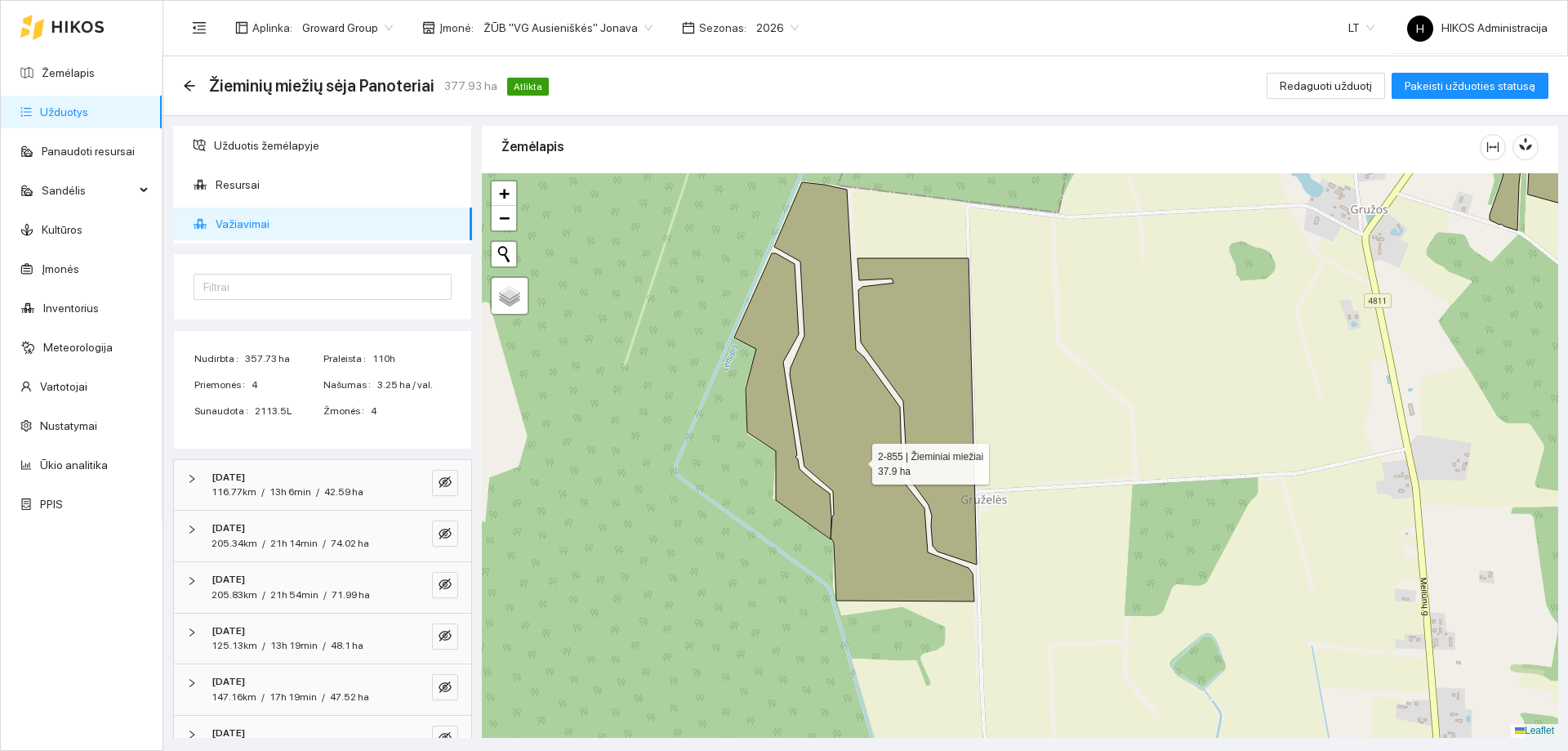
click at [858, 432] on icon at bounding box center [874, 391] width 200 height 420
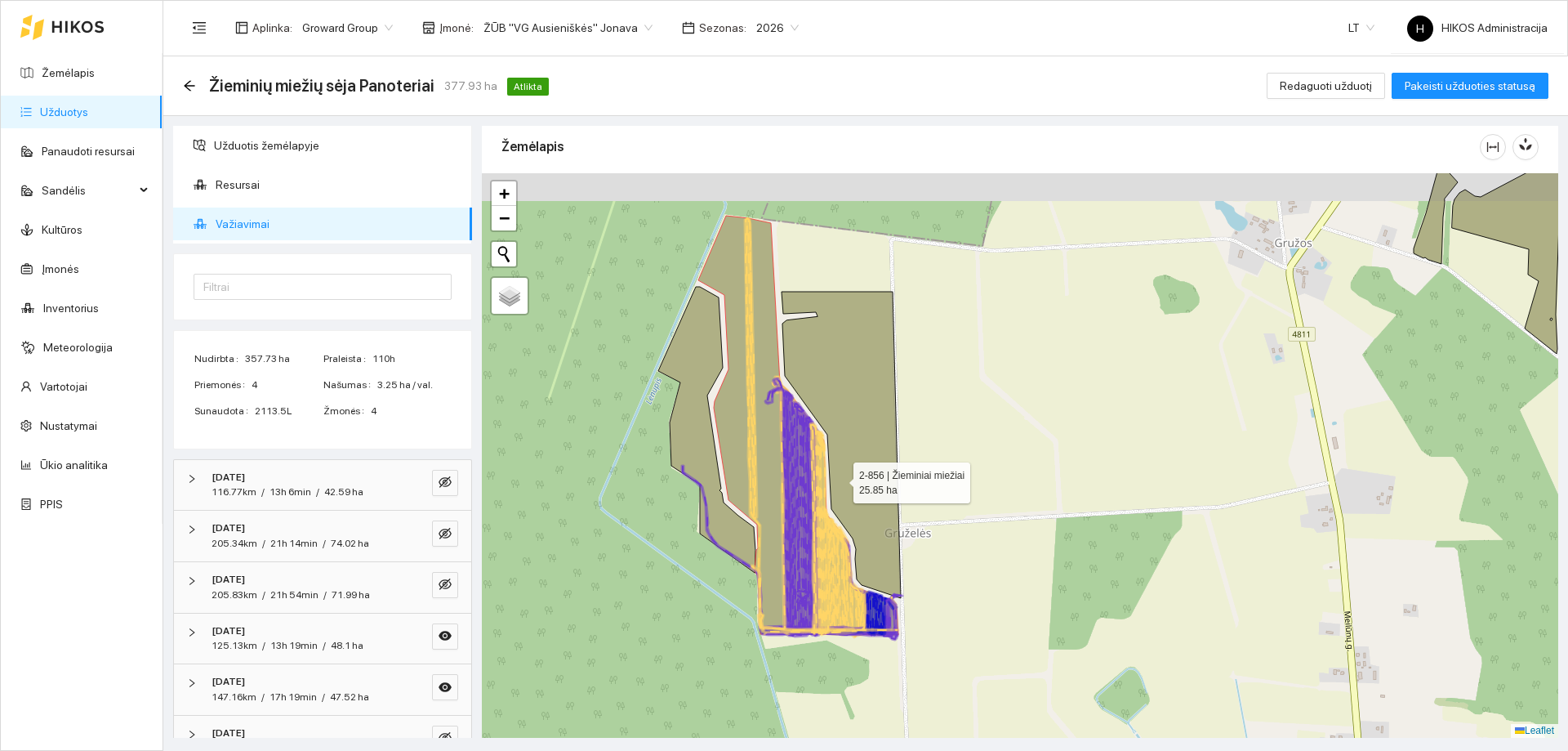
drag, startPoint x: 935, startPoint y: 439, endPoint x: 802, endPoint y: 481, distance: 139.5
click at [802, 481] on icon at bounding box center [841, 445] width 119 height 306
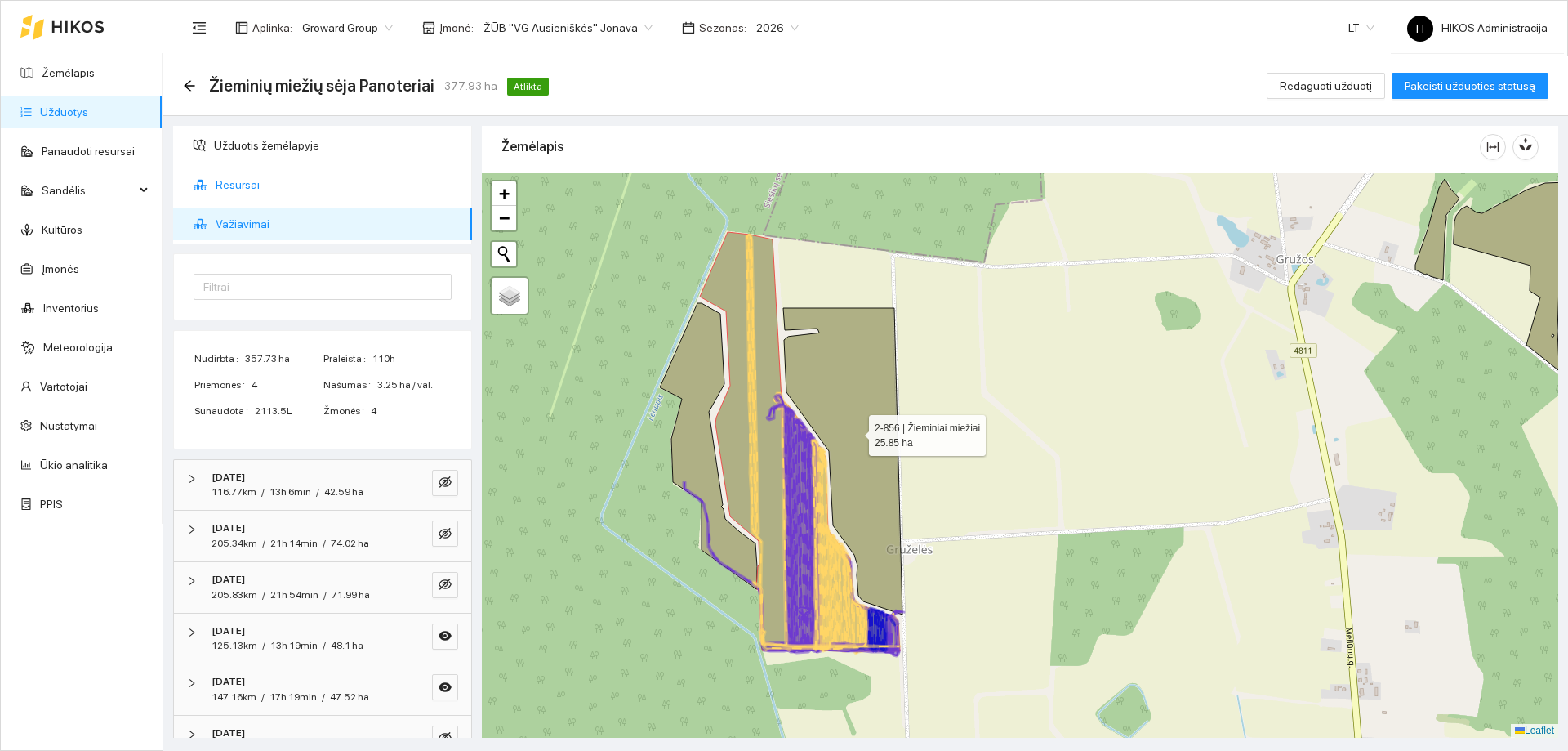
click at [309, 178] on span "Resursai" at bounding box center [337, 185] width 243 height 33
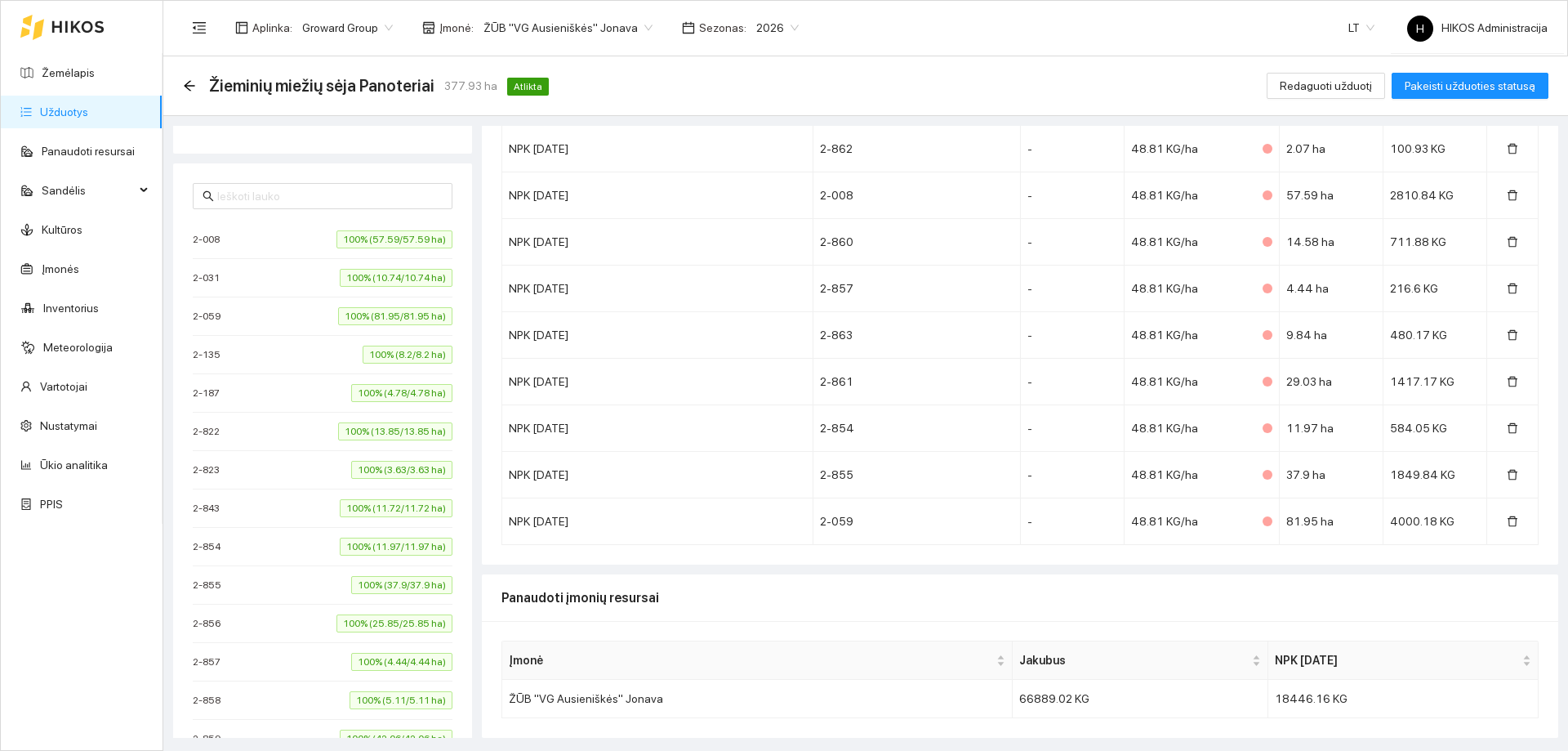
scroll to position [267, 0]
